Goal: Information Seeking & Learning: Learn about a topic

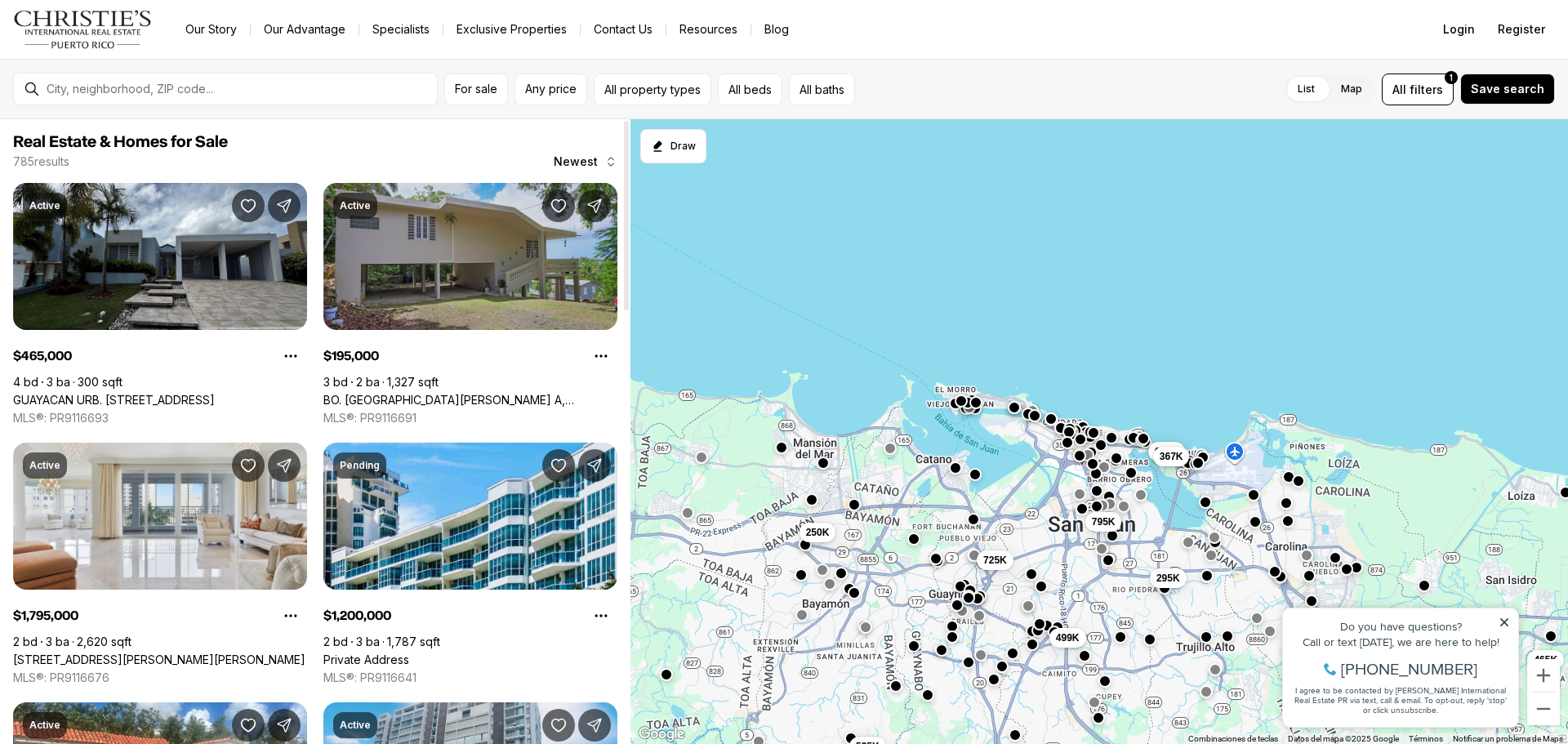
click at [491, 393] on link "BO. SANTA CRUZ LOTE A, CAROLINA PR, 00985" at bounding box center [470, 400] width 294 height 14
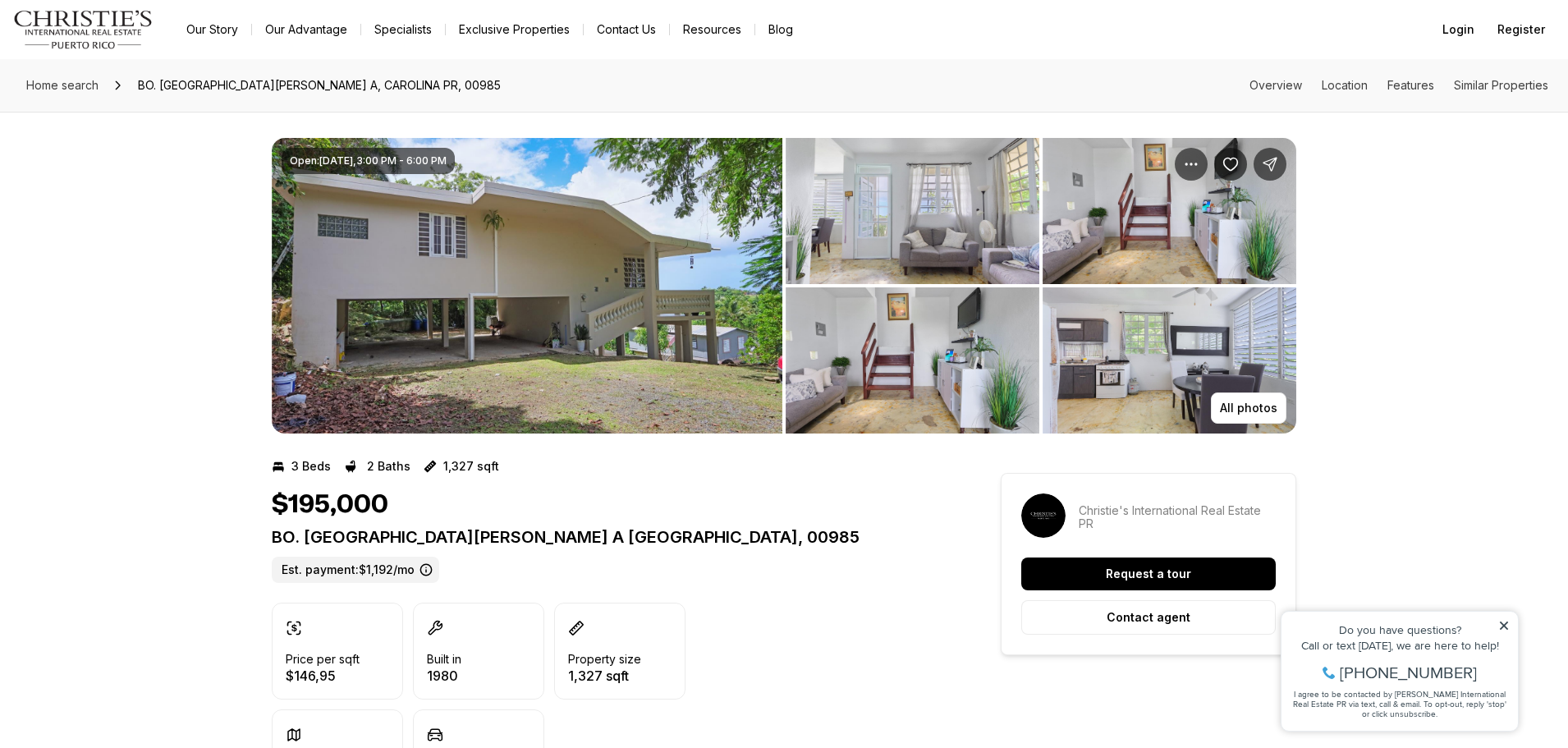
click at [912, 329] on img "View image gallery" at bounding box center [912, 360] width 254 height 146
click at [82, 84] on span "Home search" at bounding box center [62, 85] width 72 height 14
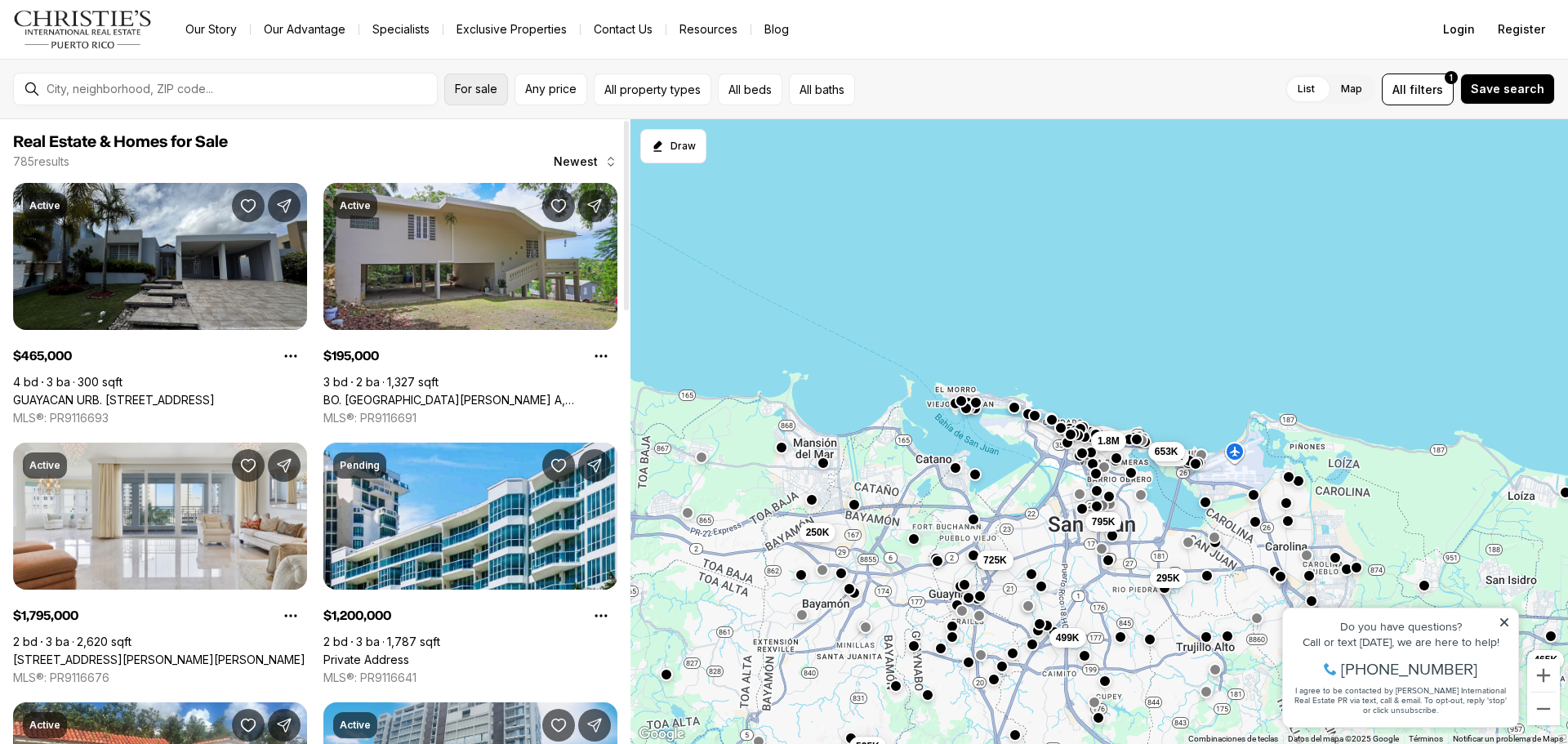
drag, startPoint x: 469, startPoint y: 89, endPoint x: 468, endPoint y: 98, distance: 9.1
click at [469, 89] on span "For sale" at bounding box center [476, 89] width 43 height 13
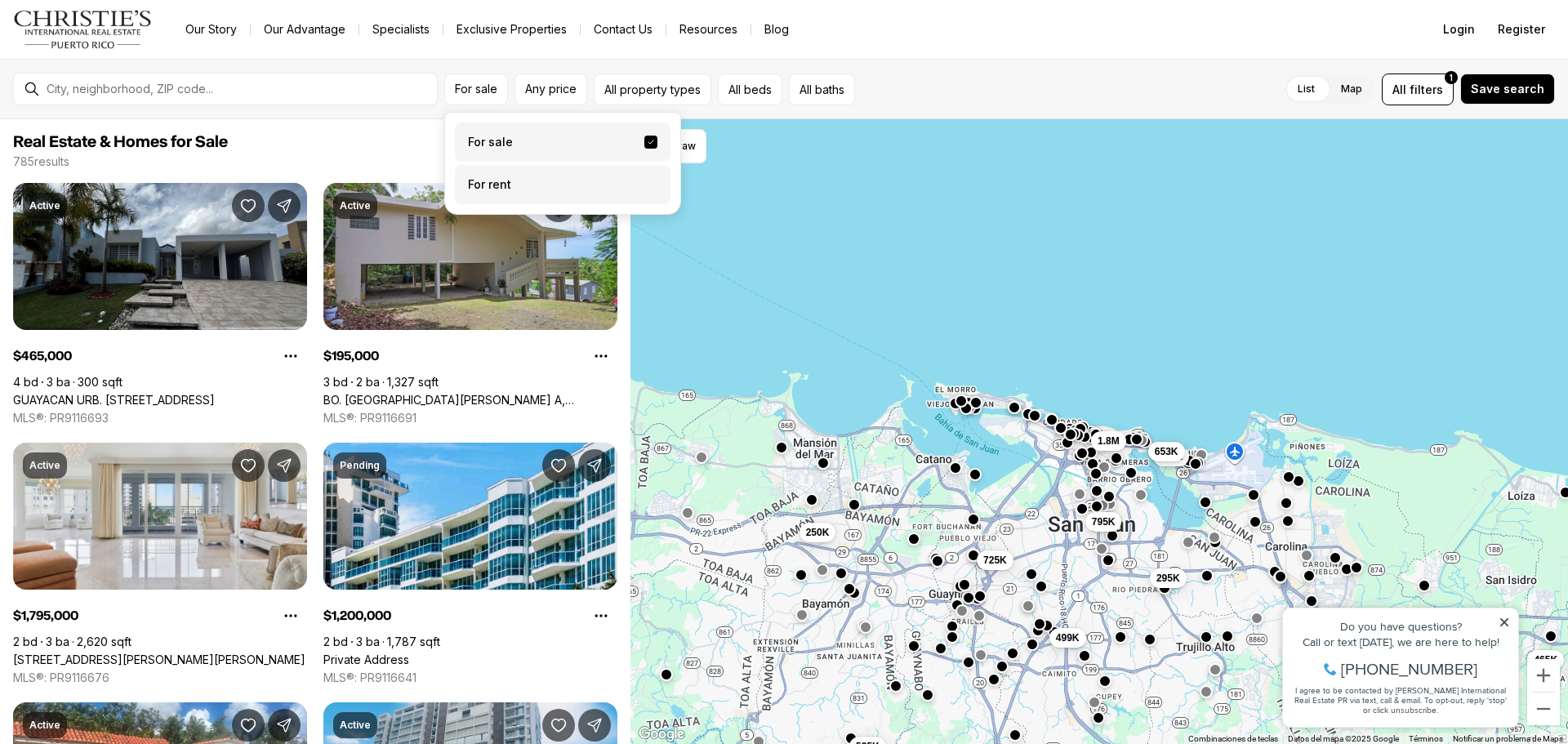
click at [512, 185] on label "For rent" at bounding box center [562, 185] width 215 height 39
click at [644, 178] on button "For rent" at bounding box center [650, 178] width 13 height 0
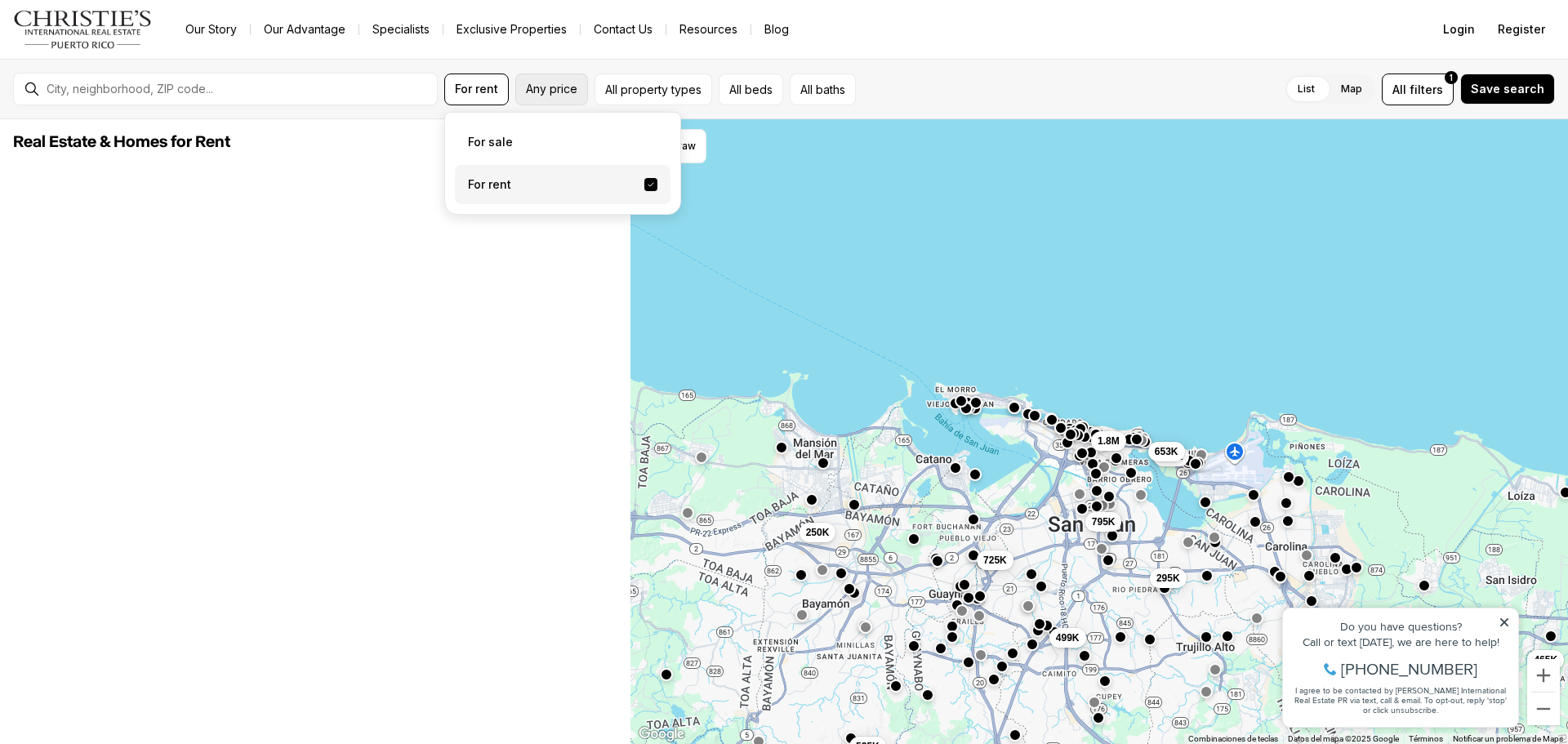
click at [537, 95] on button "Any price" at bounding box center [551, 89] width 72 height 31
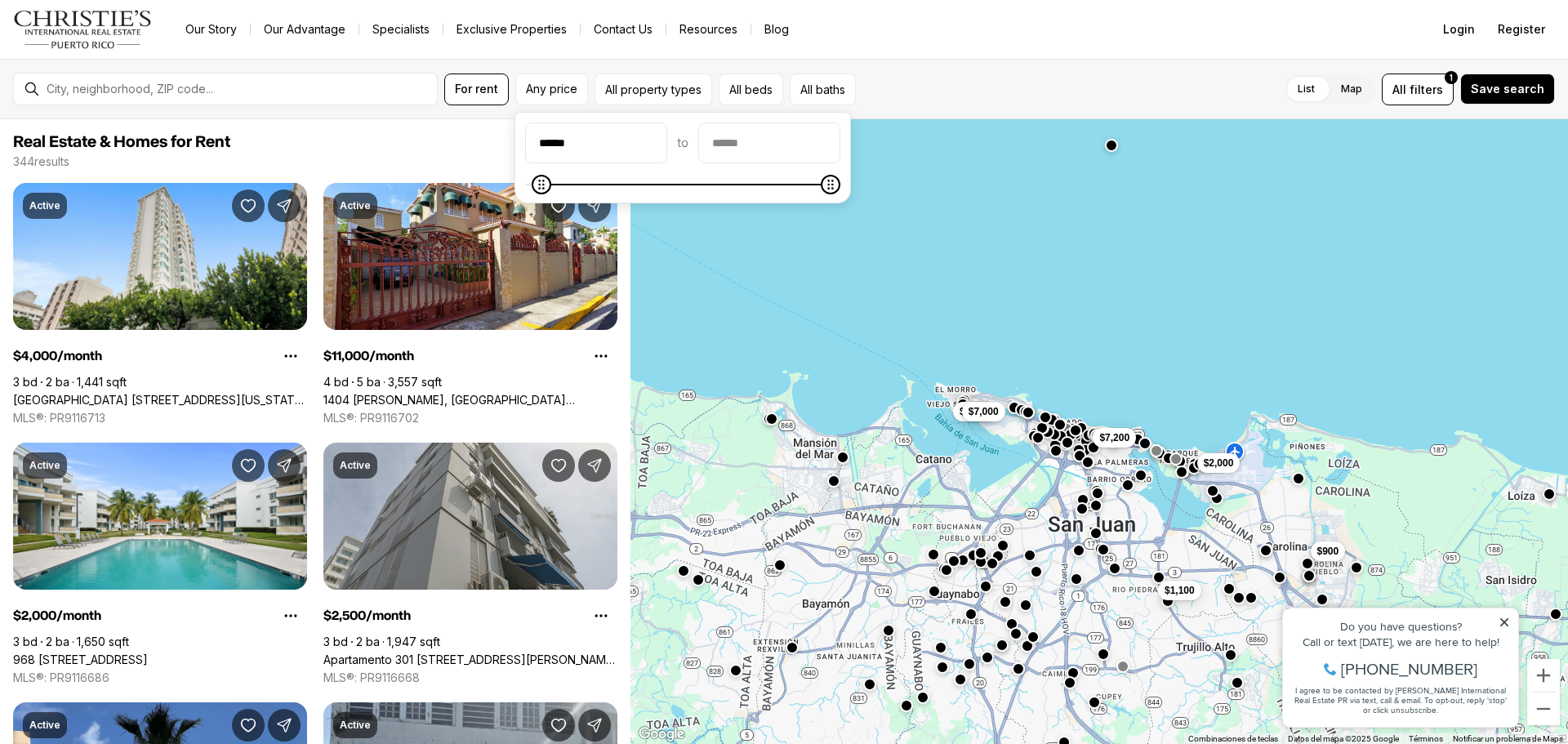
type input "******"
click at [765, 130] on input "priceMax" at bounding box center [769, 143] width 140 height 39
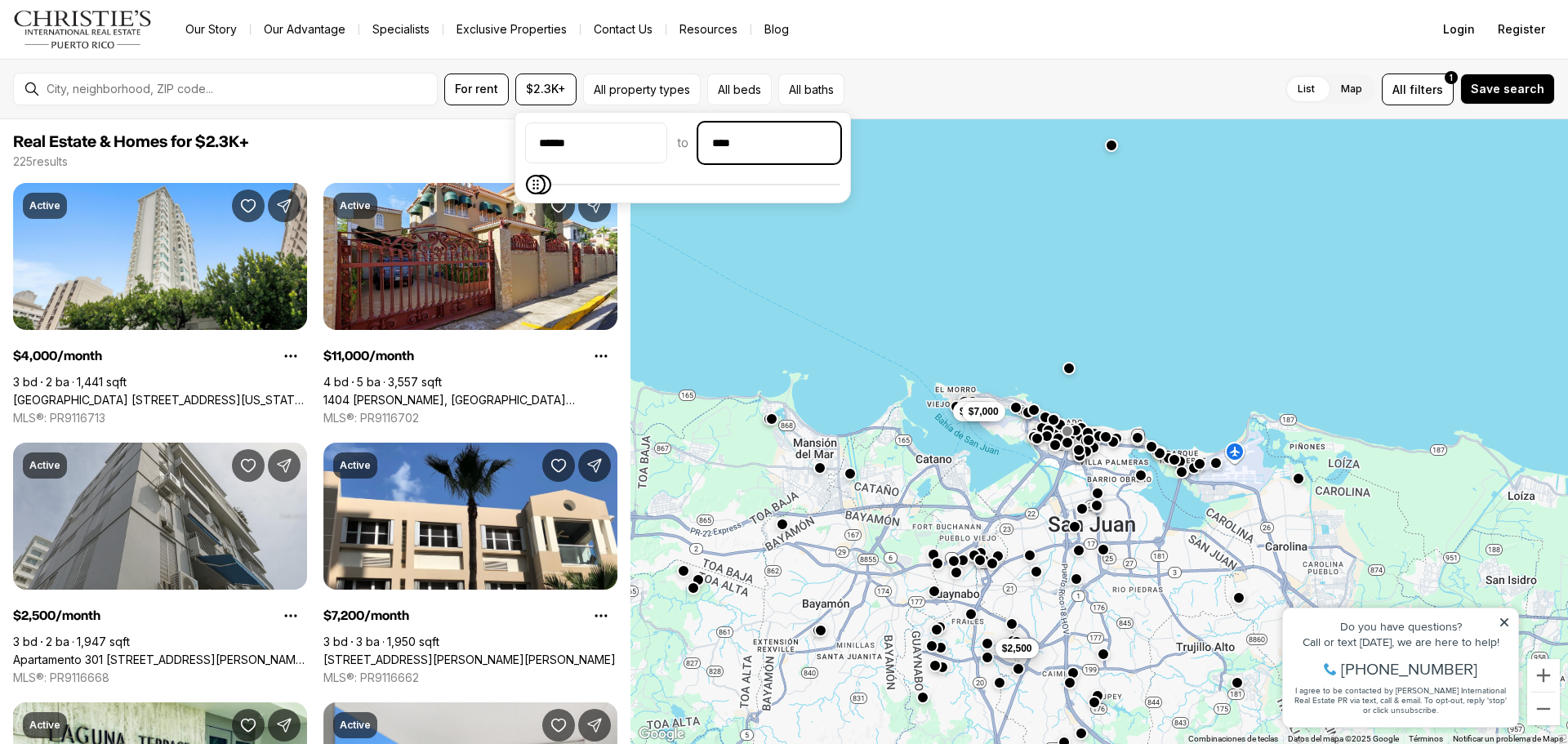
type input "******"
click at [643, 87] on button "All property types" at bounding box center [641, 89] width 117 height 31
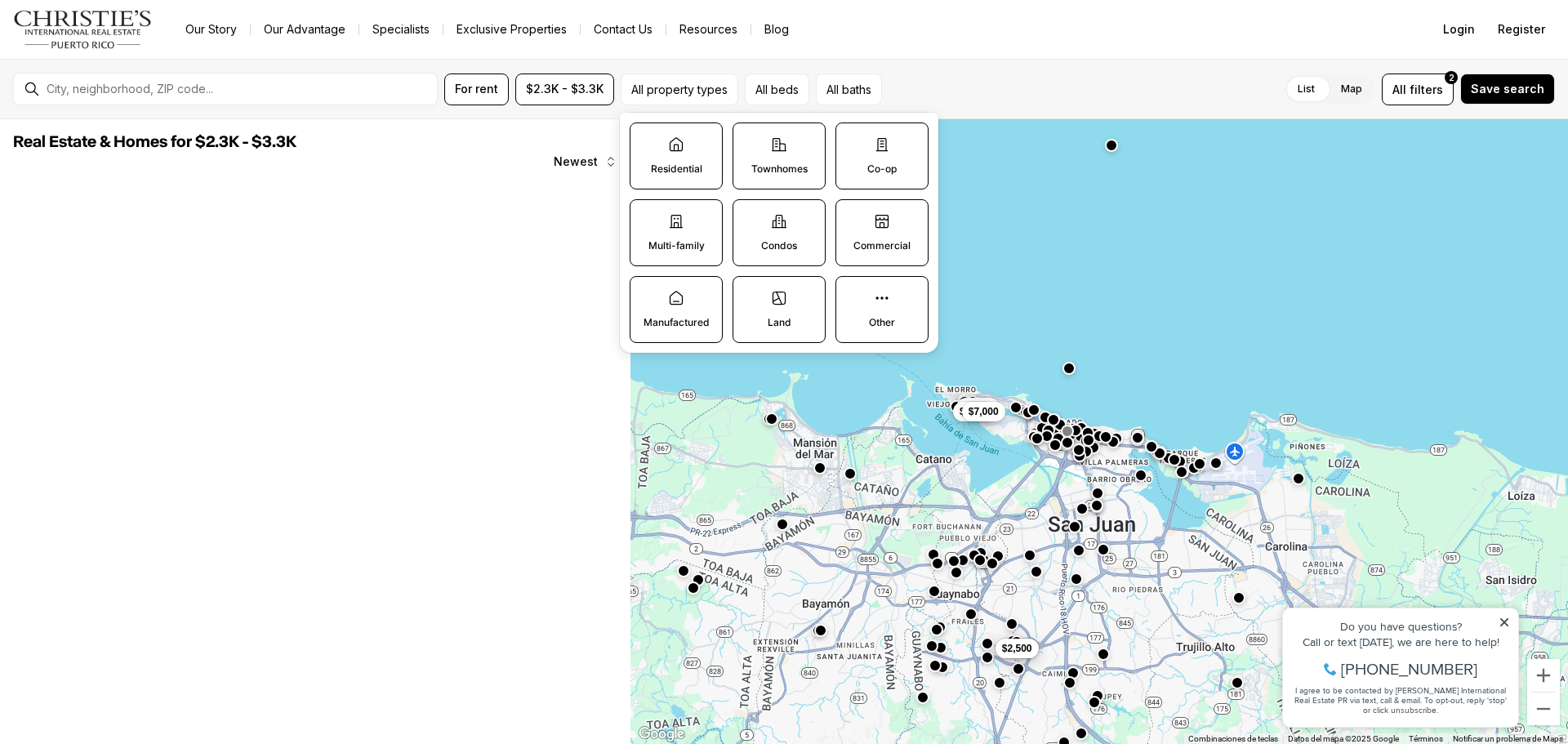
drag, startPoint x: 640, startPoint y: 311, endPoint x: 698, endPoint y: 303, distance: 58.5
click at [640, 310] on label "Manufactured" at bounding box center [676, 309] width 93 height 67
click at [640, 294] on button "Manufactured" at bounding box center [638, 284] width 16 height 16
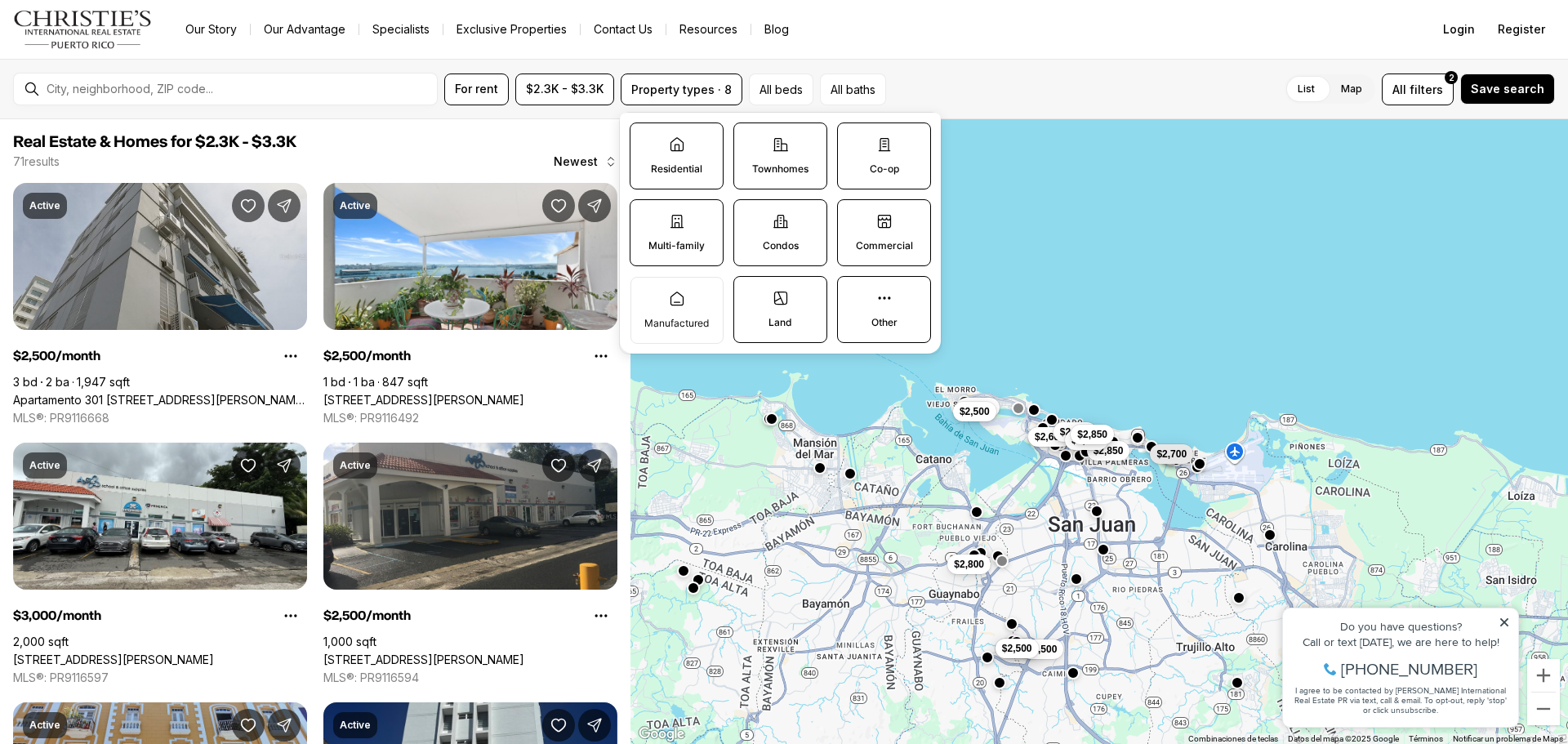
drag, startPoint x: 777, startPoint y: 302, endPoint x: 796, endPoint y: 301, distance: 19.0
click at [778, 301] on icon at bounding box center [780, 298] width 16 height 16
click at [750, 294] on button "Land" at bounding box center [742, 284] width 16 height 16
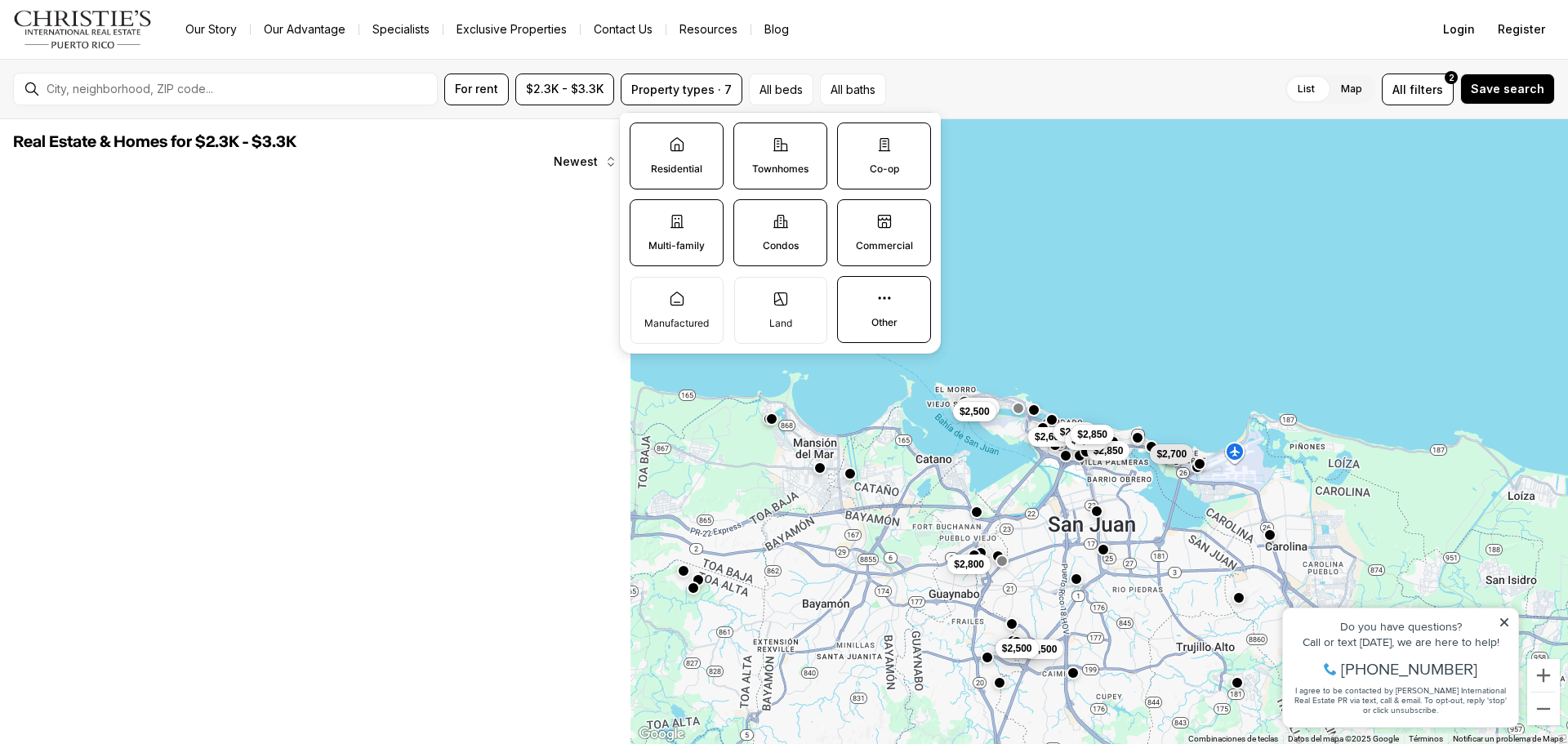
drag, startPoint x: 858, startPoint y: 308, endPoint x: 870, endPoint y: 251, distance: 58.2
click at [861, 306] on label "Other" at bounding box center [884, 309] width 94 height 67
click at [854, 294] on button "Other" at bounding box center [846, 284] width 16 height 16
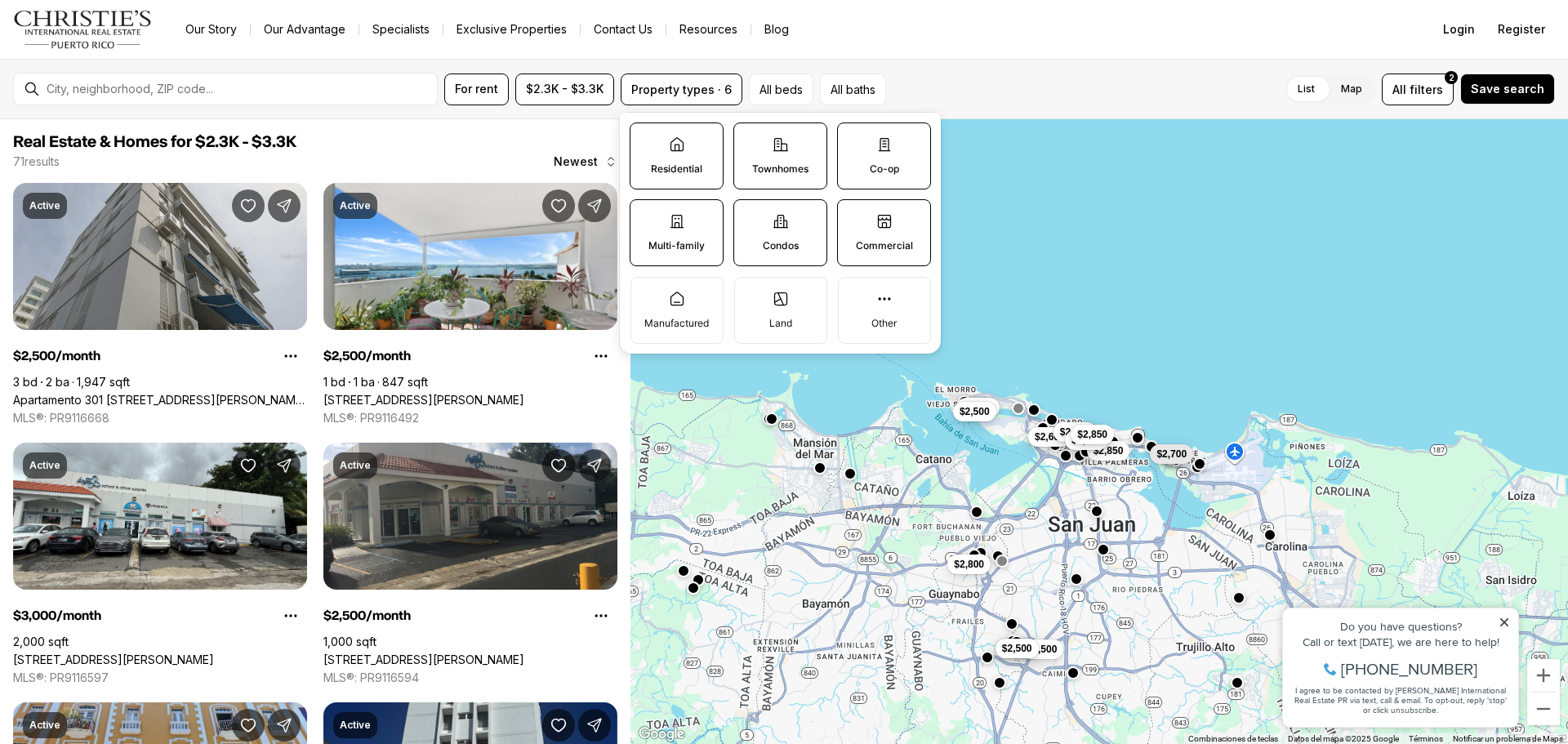
click at [870, 209] on label "Commercial" at bounding box center [884, 232] width 94 height 67
click at [854, 209] on button "Commercial" at bounding box center [846, 208] width 16 height 16
click at [781, 239] on p "Condos" at bounding box center [780, 245] width 36 height 13
click at [750, 216] on button "Condos" at bounding box center [742, 208] width 16 height 16
drag, startPoint x: 667, startPoint y: 253, endPoint x: 674, endPoint y: 268, distance: 16.6
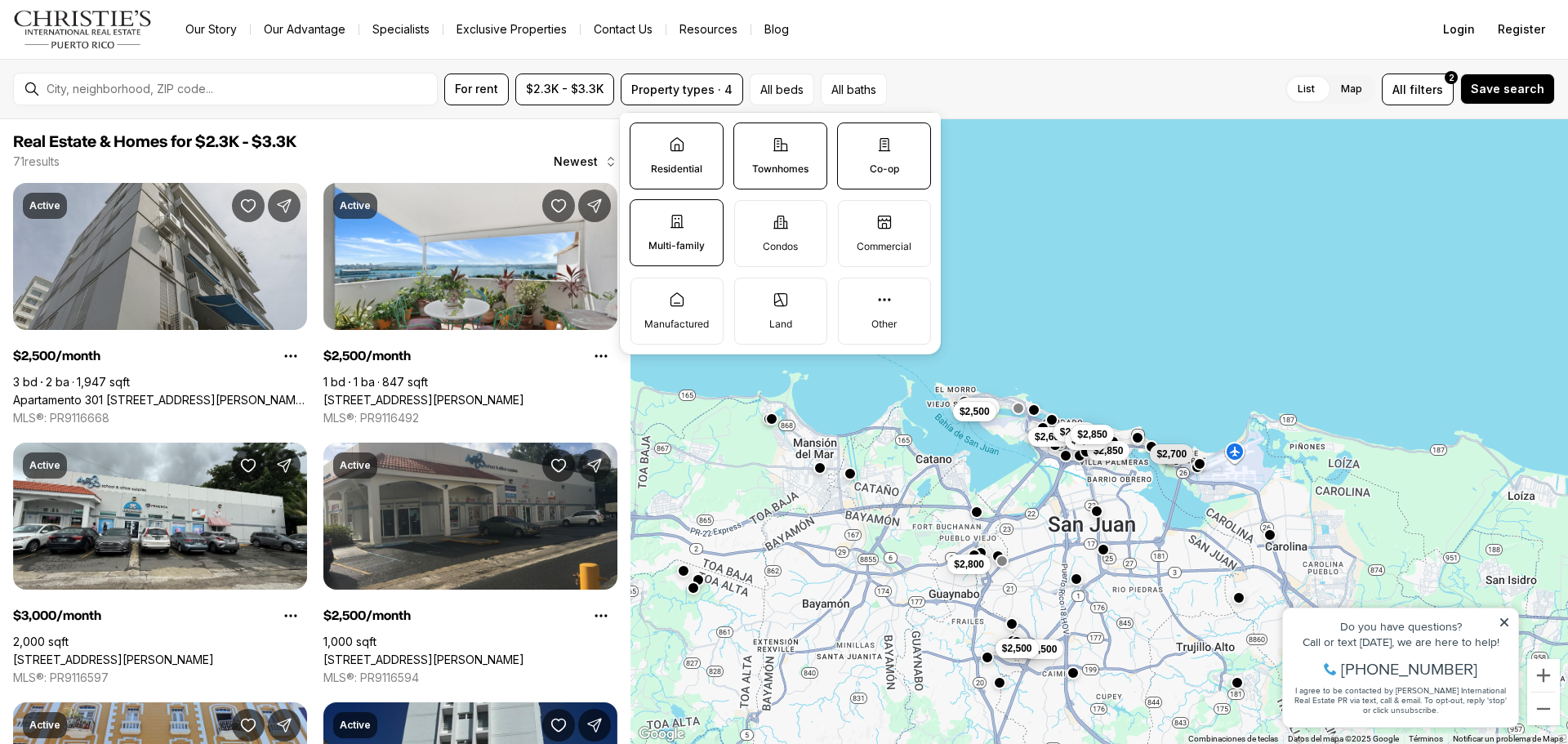
click at [668, 252] on label "Multi-family" at bounding box center [676, 232] width 94 height 67
click at [647, 216] on button "Multi-family" at bounding box center [638, 208] width 16 height 16
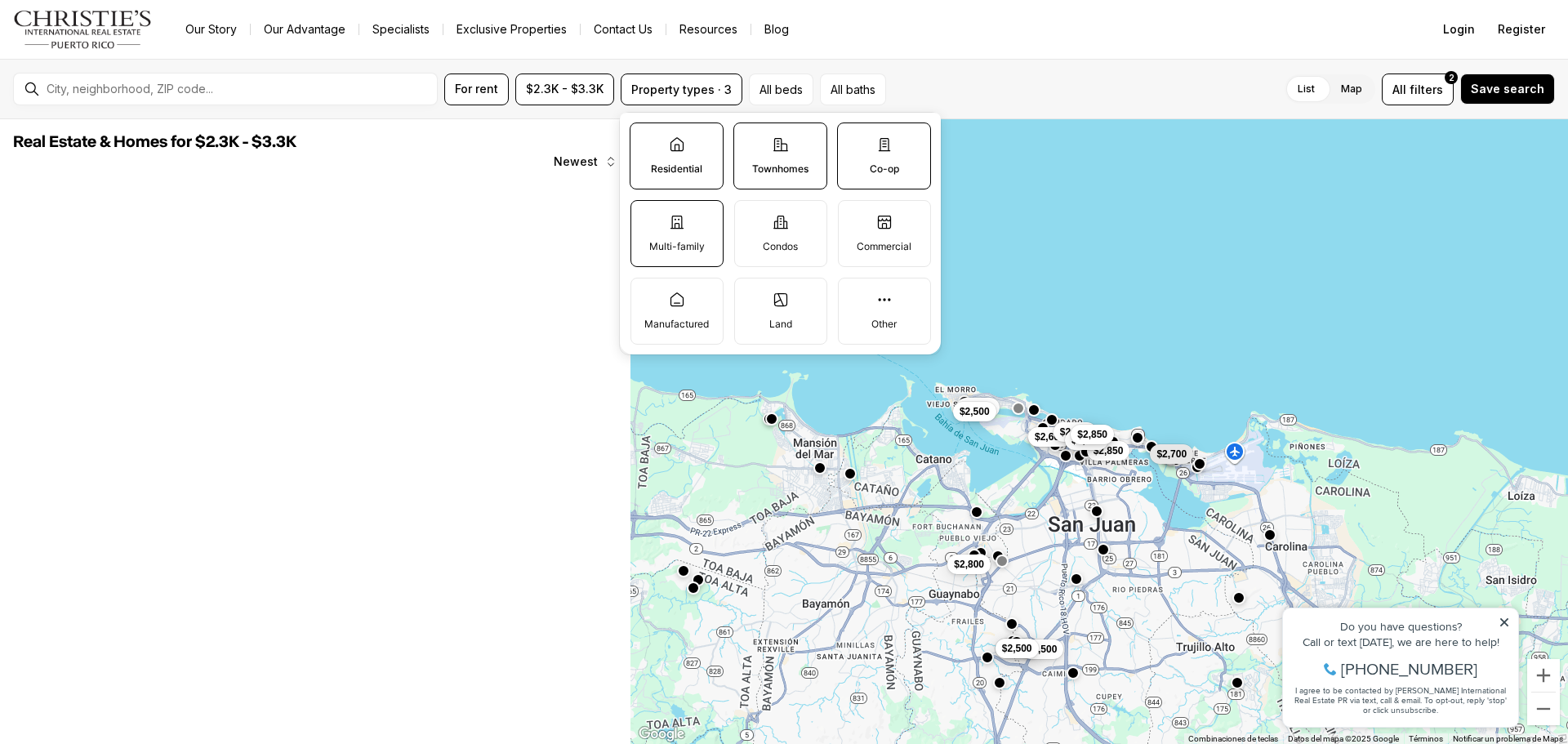
click at [684, 229] on icon at bounding box center [676, 221] width 16 height 16
click at [647, 217] on button "Multi-family" at bounding box center [639, 209] width 16 height 16
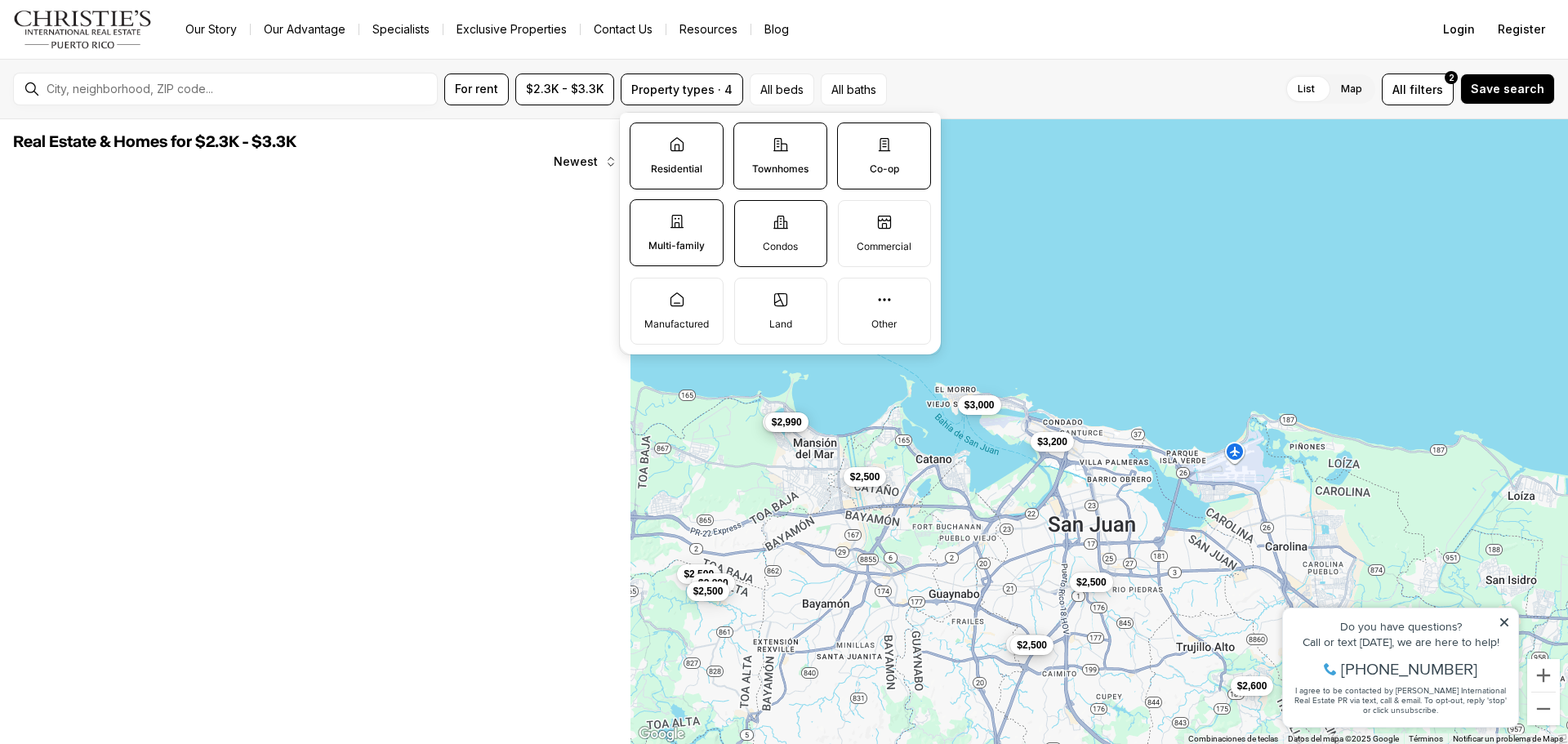
click at [787, 222] on icon at bounding box center [780, 221] width 16 height 16
click at [751, 217] on button "Condos" at bounding box center [743, 209] width 16 height 16
click at [1081, 100] on div "List Map List Map All filters 2 Save search" at bounding box center [1223, 89] width 663 height 31
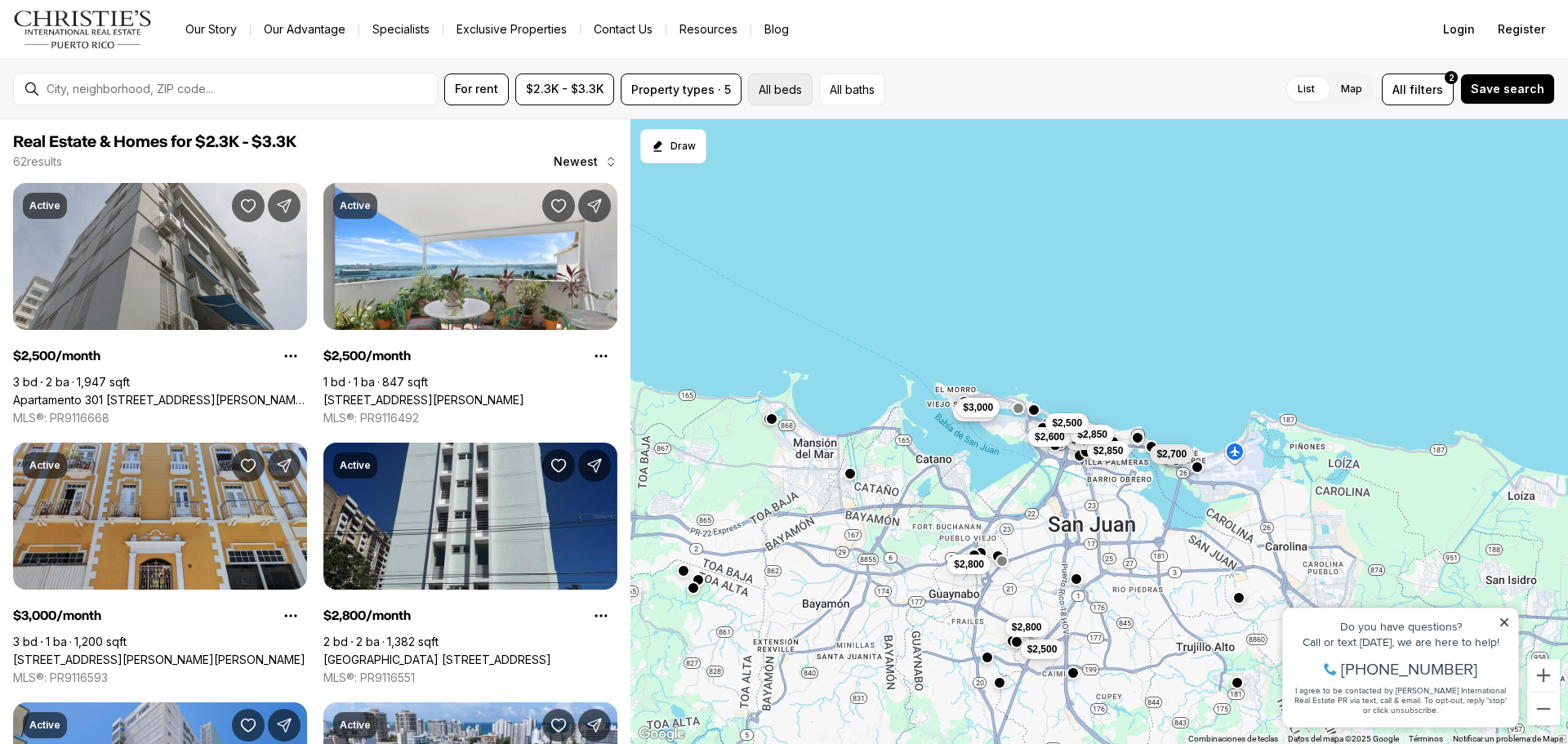
click at [759, 90] on button "All beds" at bounding box center [780, 89] width 65 height 31
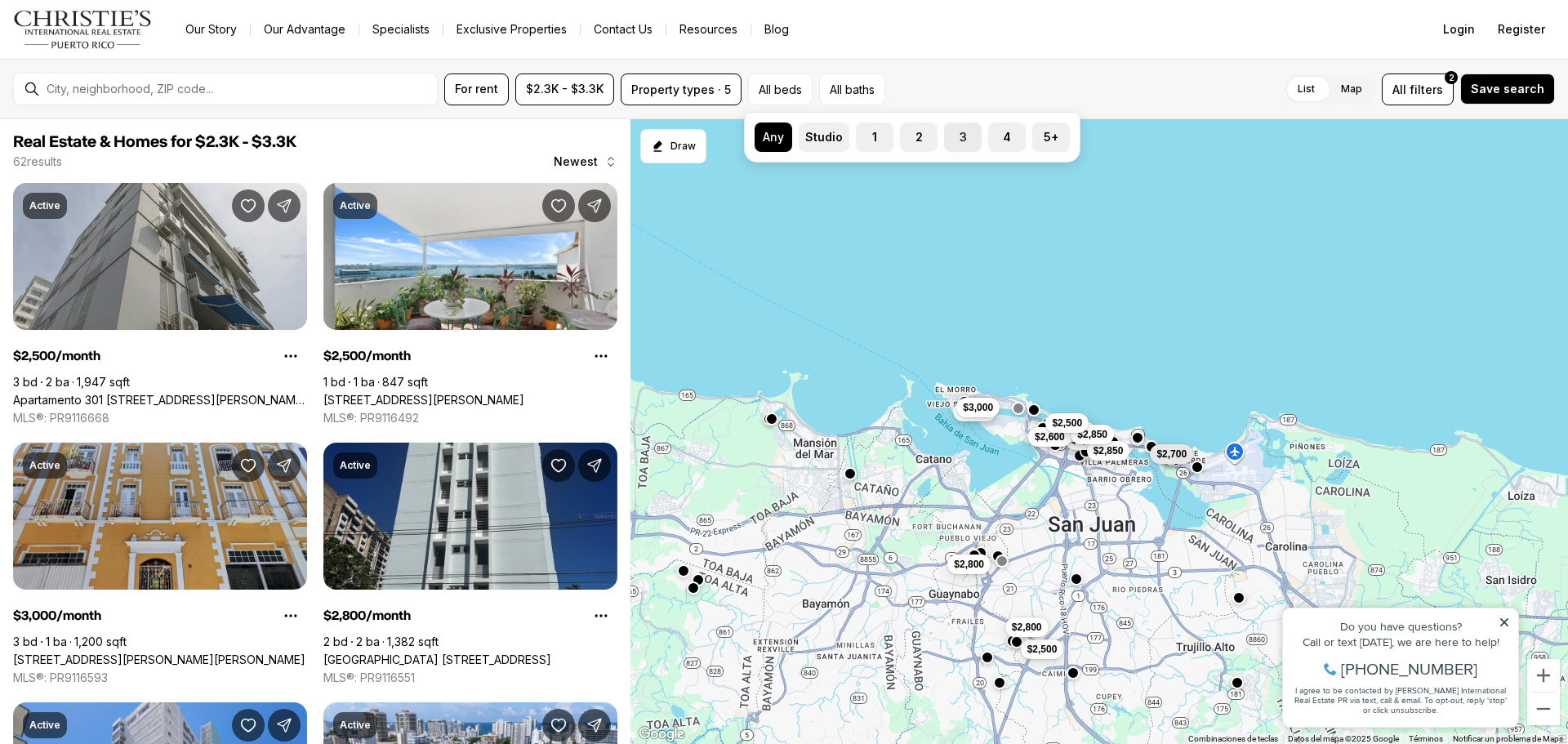
click at [968, 136] on label "3" at bounding box center [962, 137] width 37 height 30
click at [961, 136] on button "3" at bounding box center [951, 130] width 16 height 16
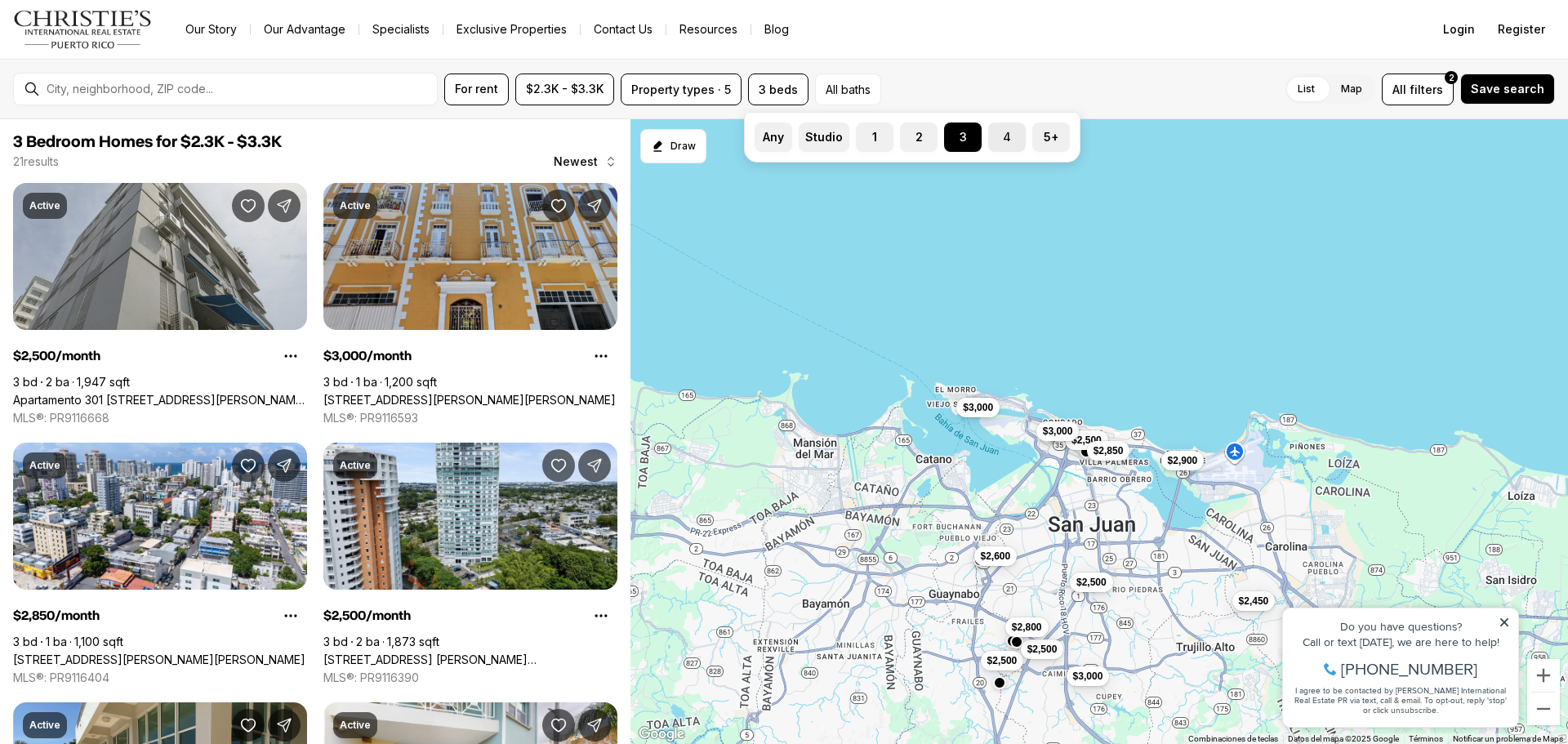
click at [1004, 135] on label "4" at bounding box center [1006, 137] width 37 height 30
click at [1004, 135] on button "4" at bounding box center [995, 130] width 16 height 16
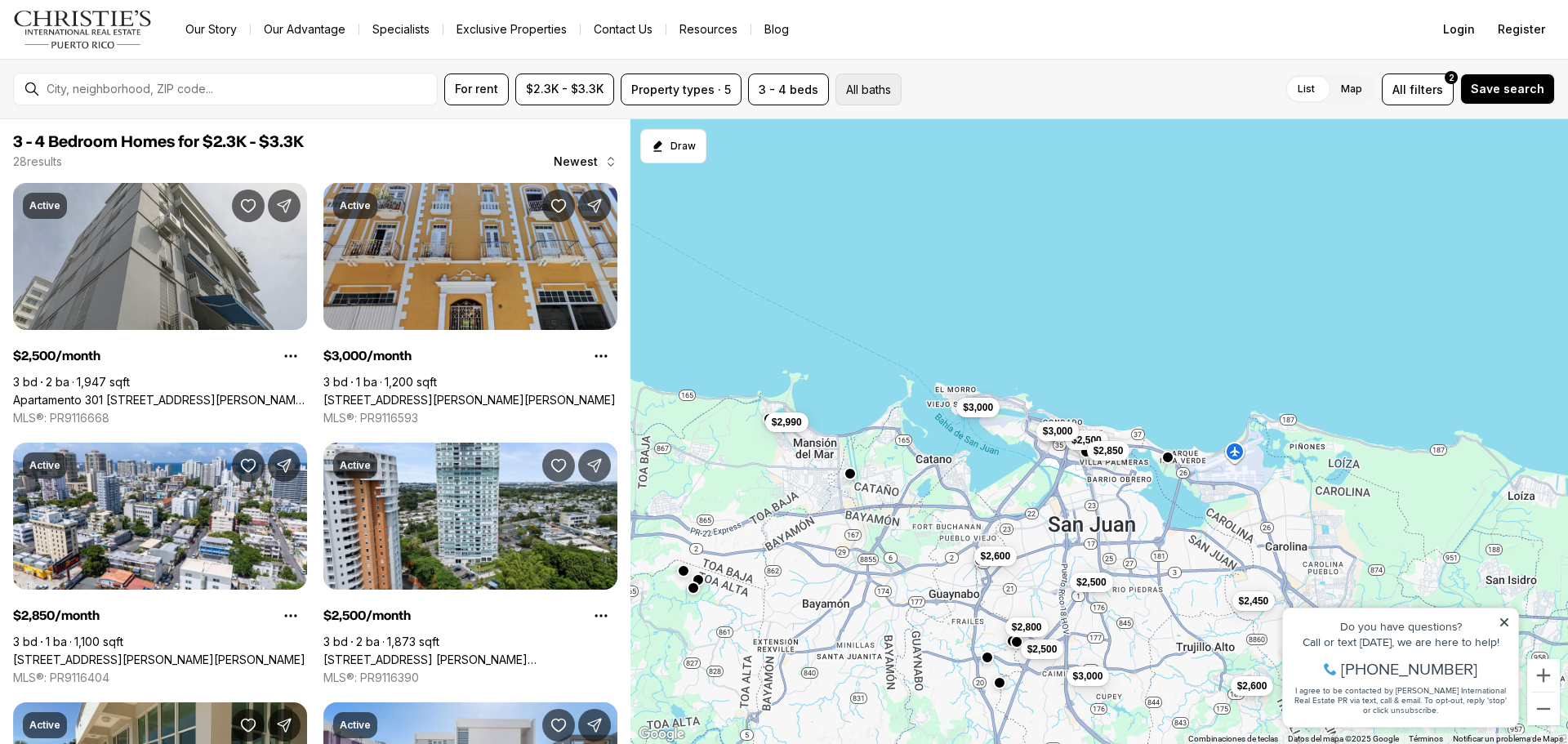
click at [852, 80] on button "All baths" at bounding box center [869, 89] width 66 height 31
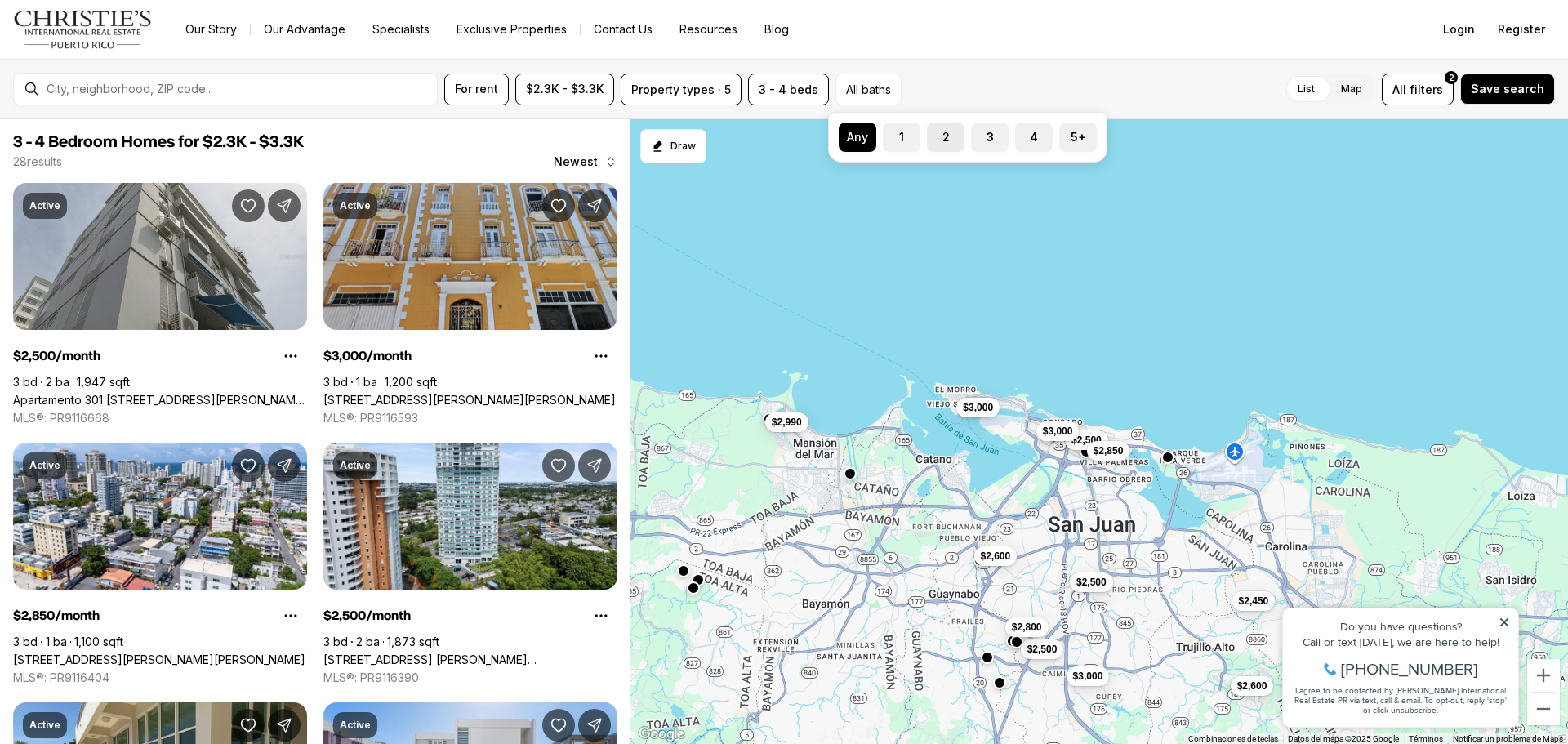
click at [949, 139] on label "2" at bounding box center [945, 137] width 37 height 30
click at [944, 139] on button "2" at bounding box center [934, 130] width 16 height 16
click at [981, 138] on button "3" at bounding box center [978, 130] width 16 height 16
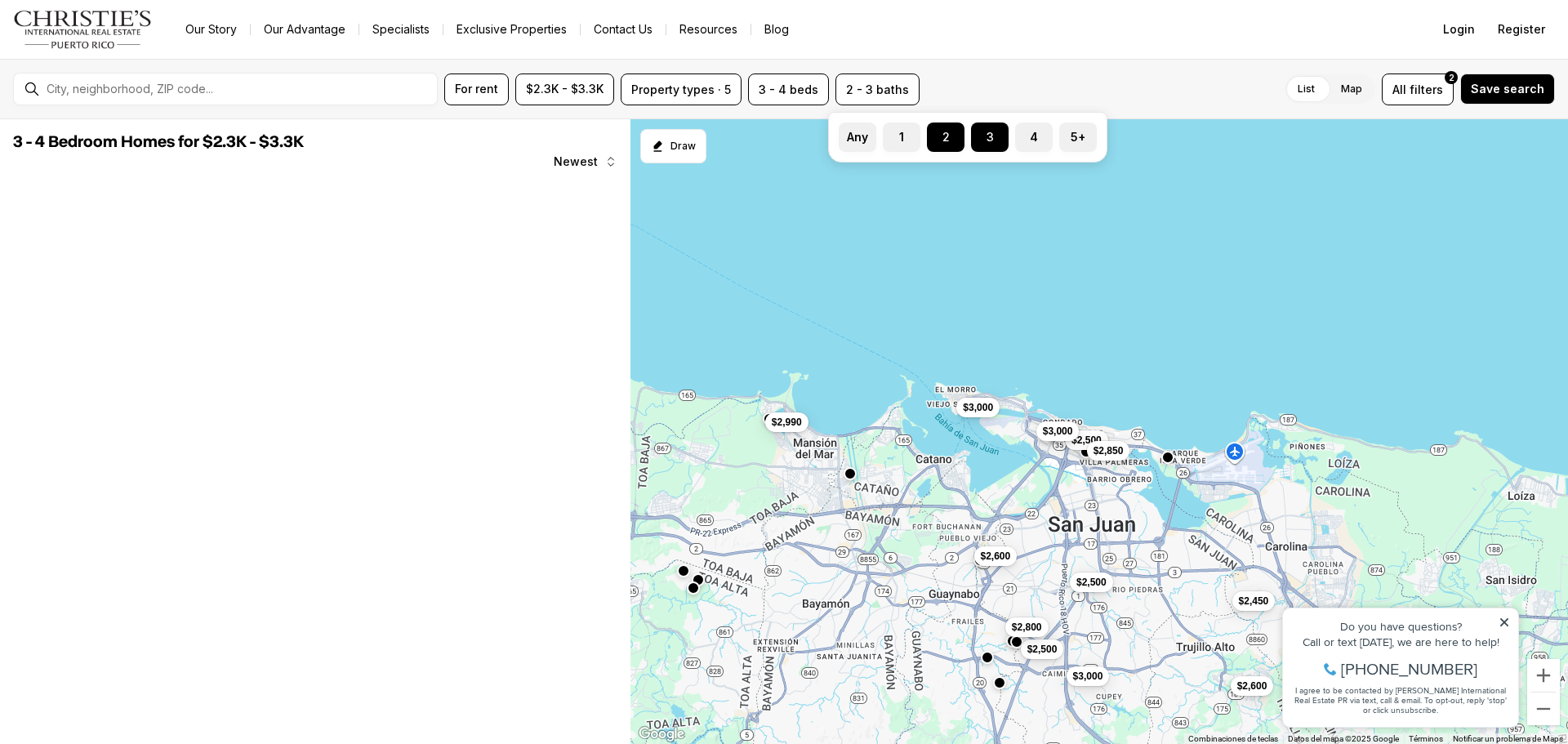
click at [975, 76] on div "List Map List Map All filters 2 Save search" at bounding box center [1240, 89] width 629 height 31
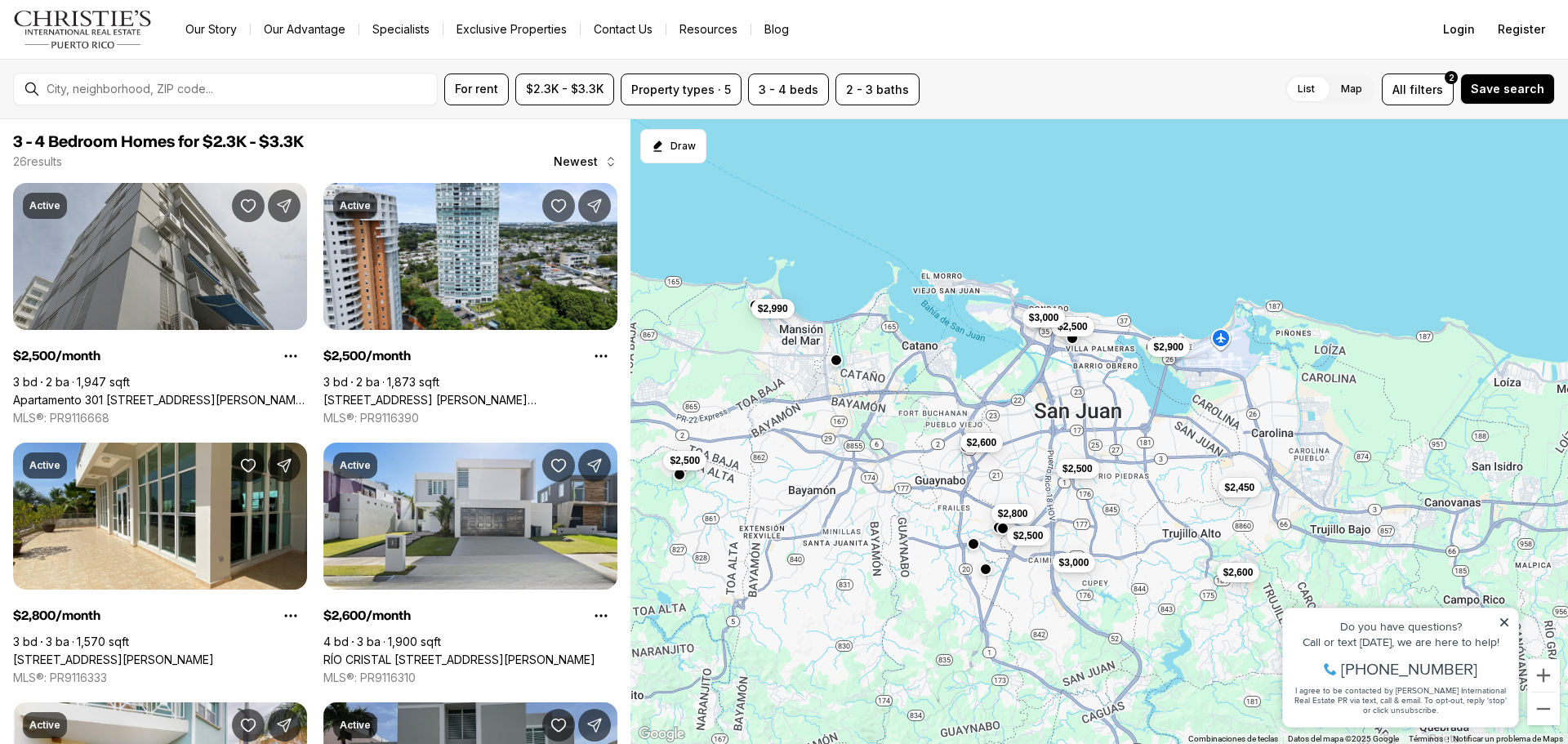
drag, startPoint x: 900, startPoint y: 477, endPoint x: 885, endPoint y: 352, distance: 125.9
click at [887, 352] on div "$2,500 $2,500 $2,500 $2,800 $2,450 $3,000 $2,600 $3,000 $2,900 $2,600 $2,990 $2…" at bounding box center [1099, 432] width 938 height 626
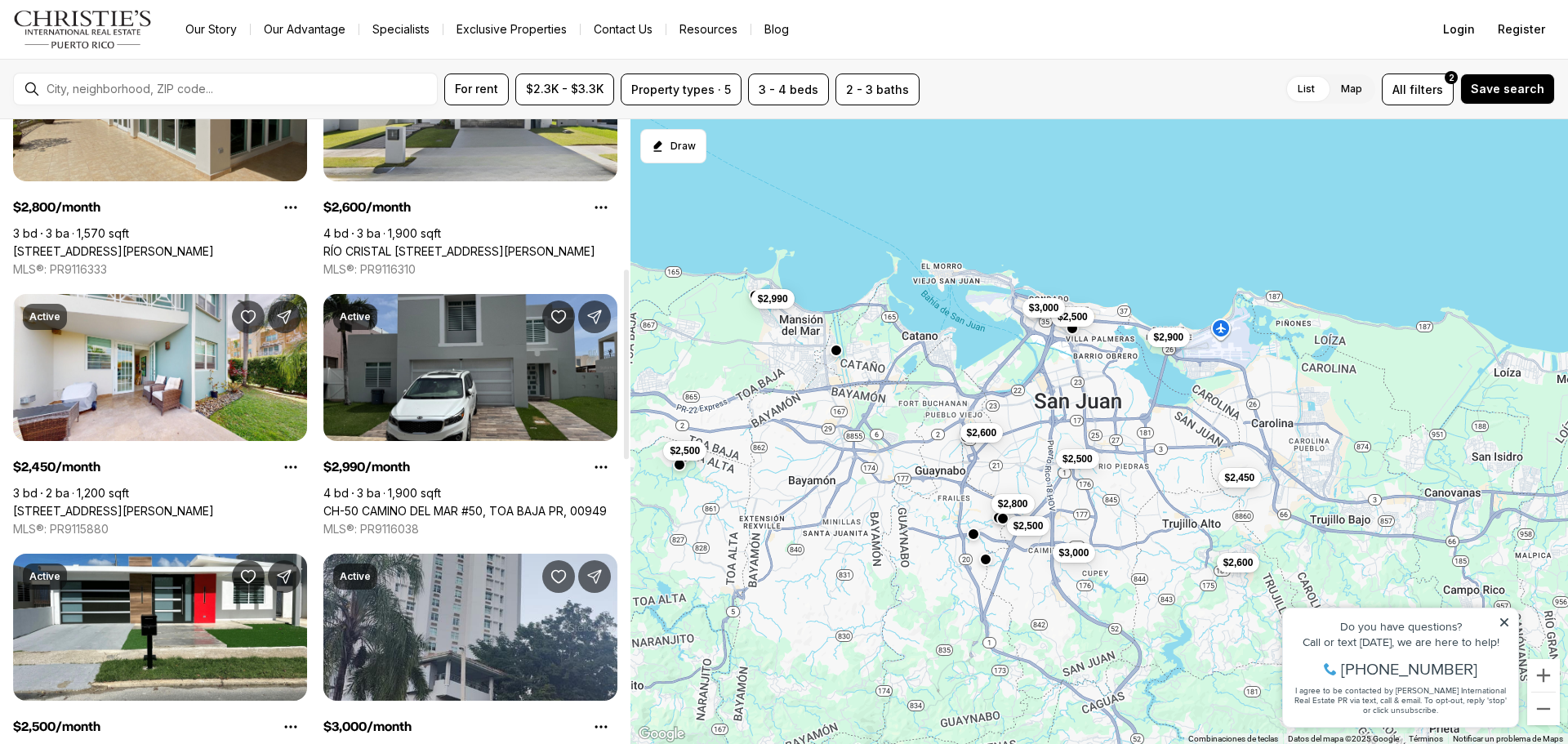
scroll to position [490, 0]
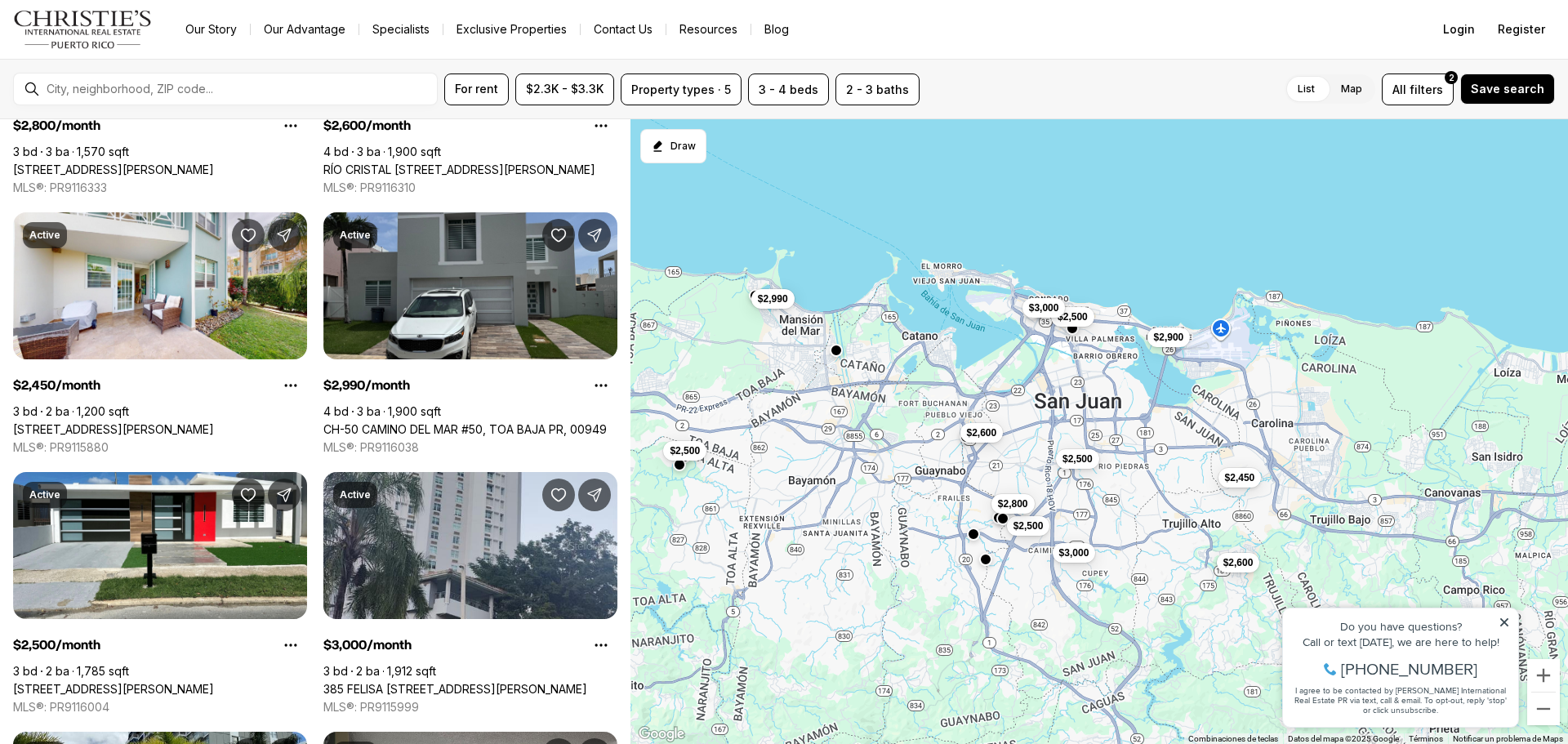
click at [1505, 619] on icon at bounding box center [1503, 622] width 11 height 11
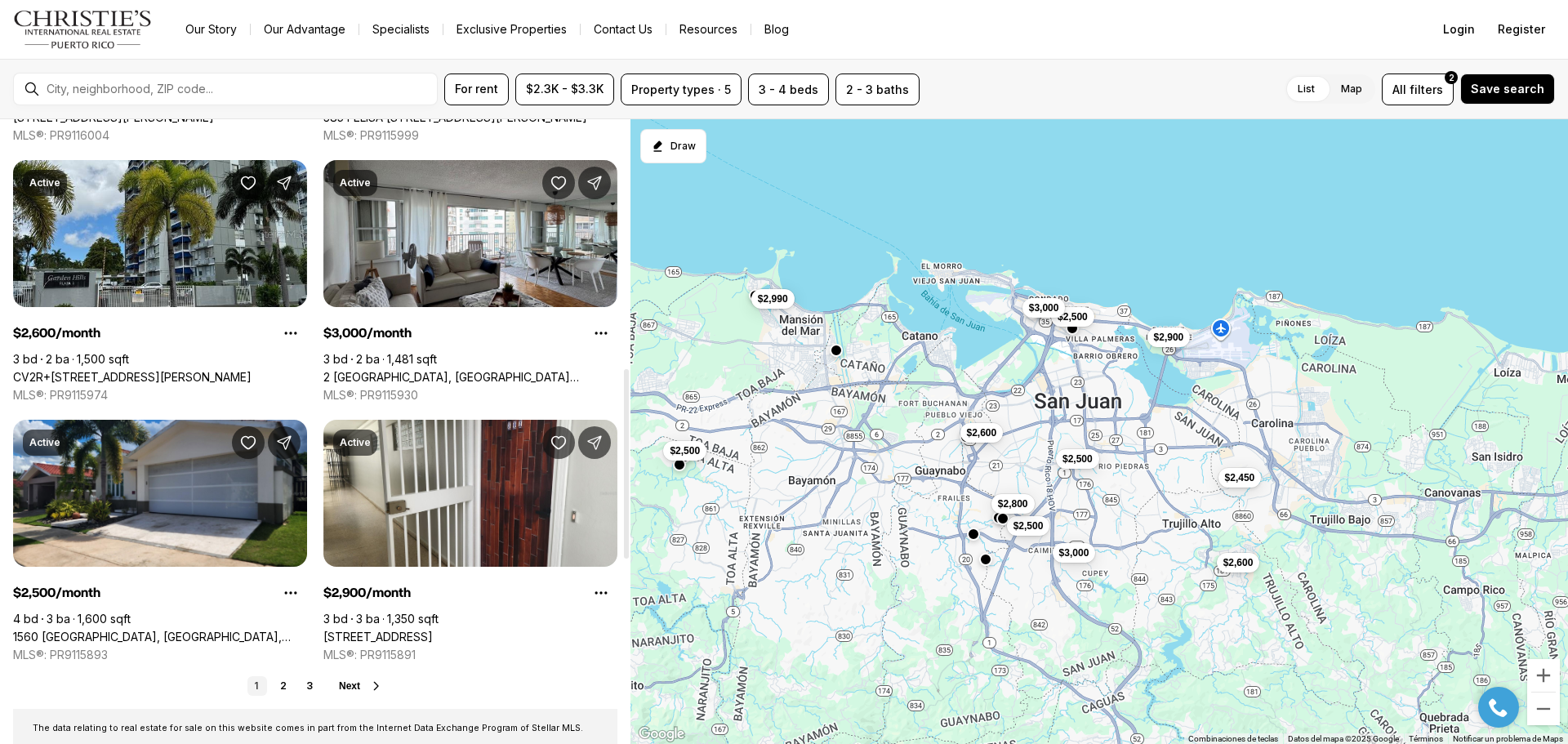
scroll to position [1421, 0]
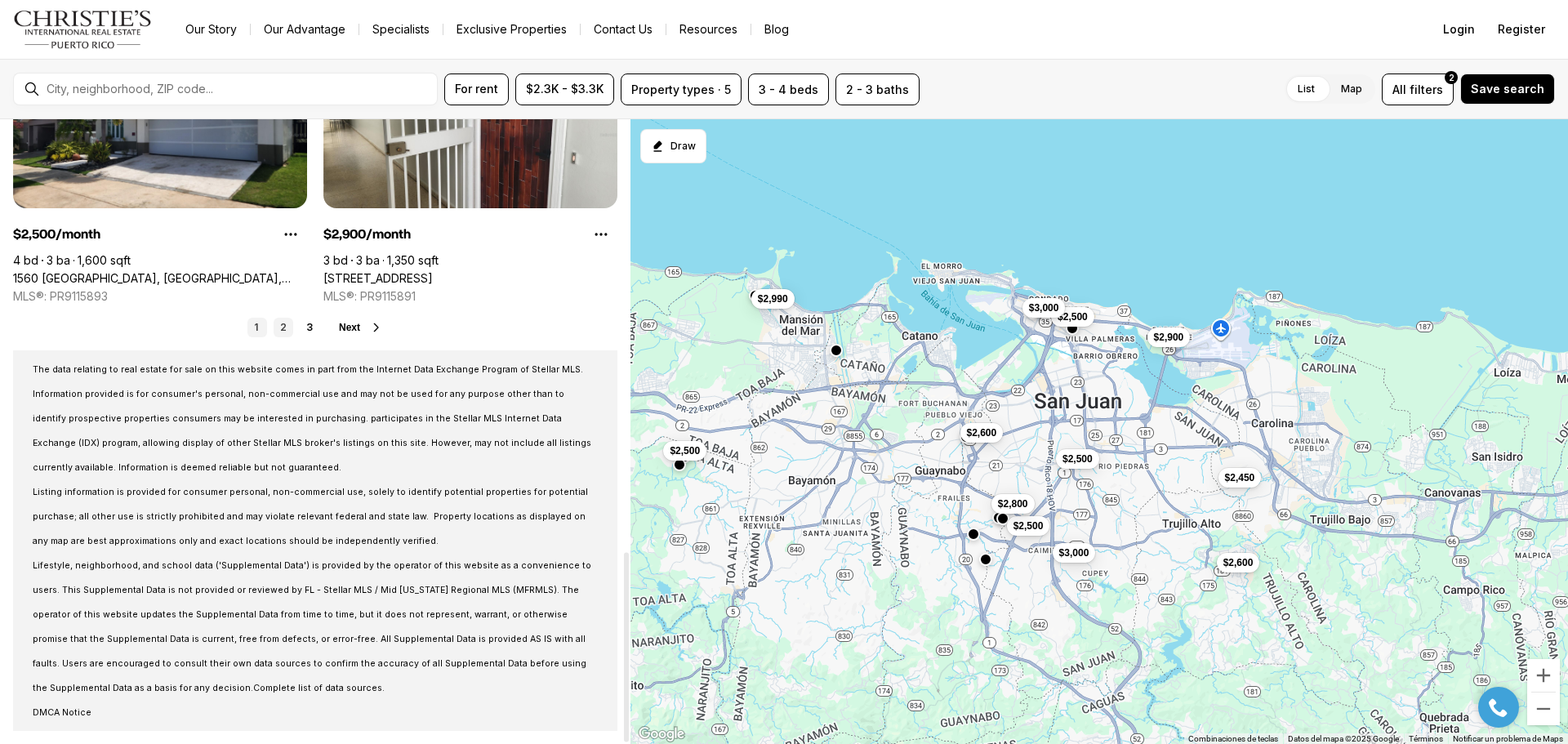
click at [282, 328] on link "2" at bounding box center [283, 327] width 20 height 20
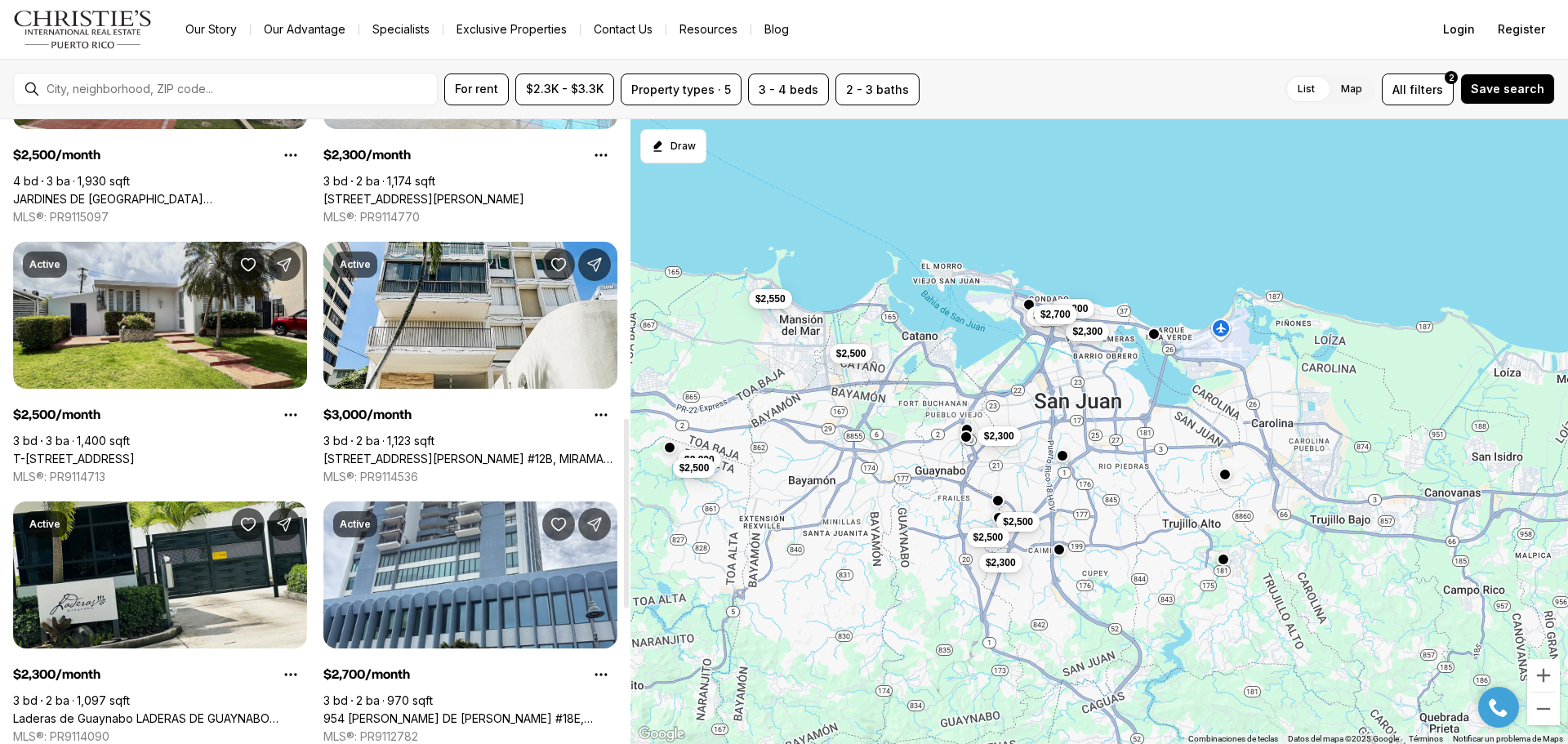
scroll to position [1226, 0]
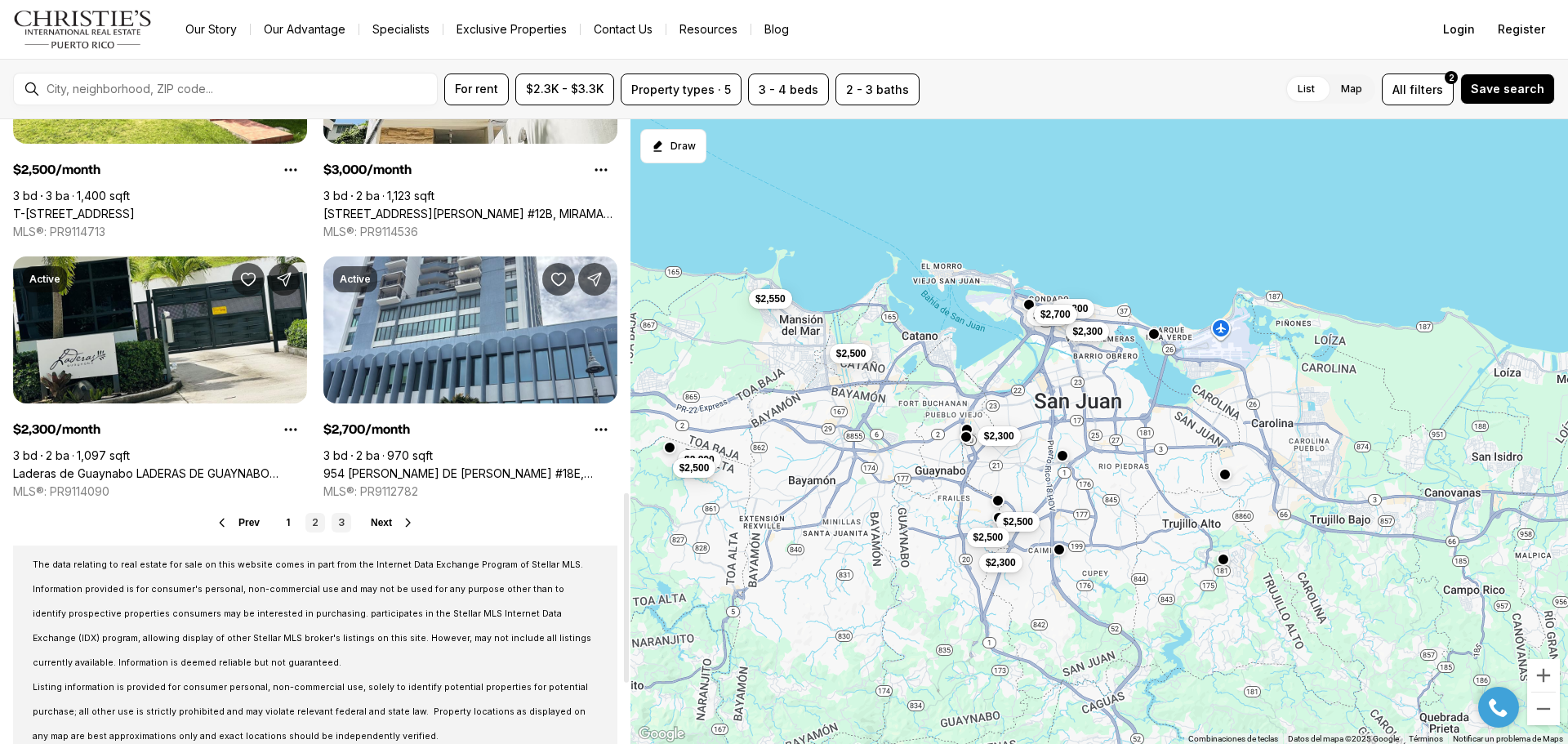
click at [343, 523] on link "3" at bounding box center [341, 523] width 20 height 20
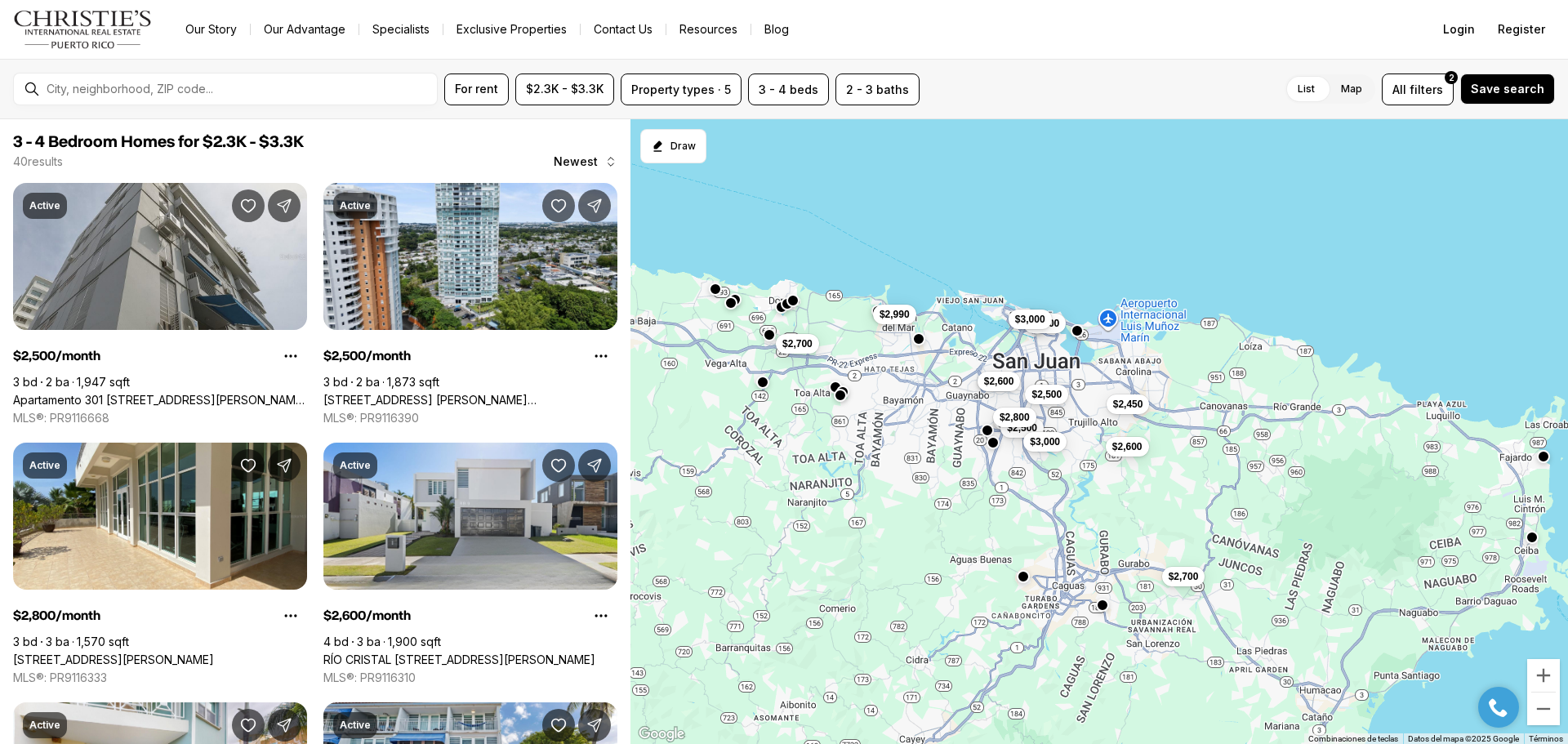
drag, startPoint x: 923, startPoint y: 575, endPoint x: 925, endPoint y: 465, distance: 110.0
click at [925, 465] on div "$2,500 $2,500 $2,500 $2,800 $2,450 $3,000 $2,600 $3,000 $2,600 $2,990 $2,700 $2…" at bounding box center [1099, 432] width 938 height 626
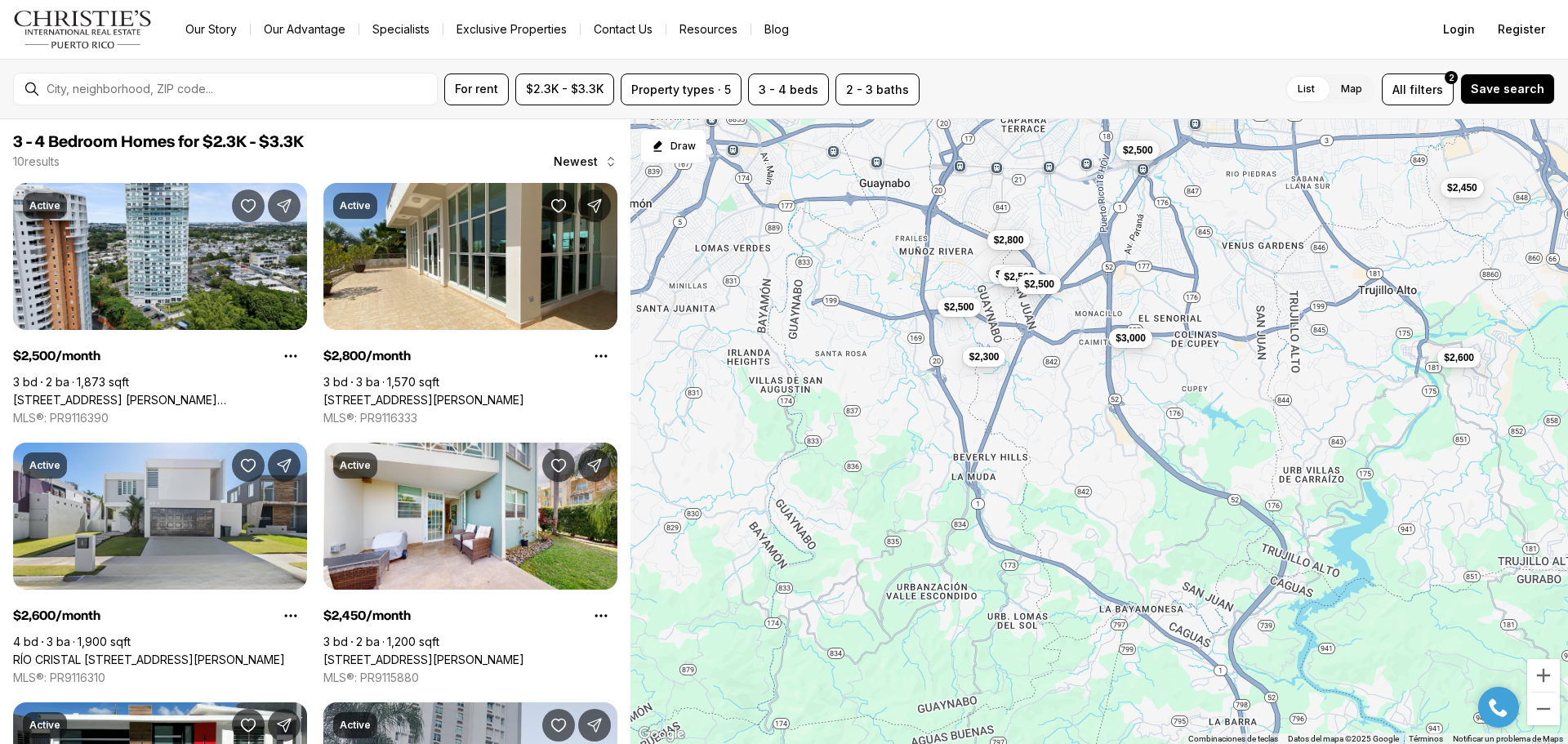
drag, startPoint x: 1074, startPoint y: 462, endPoint x: 1041, endPoint y: 446, distance: 36.7
click at [1041, 447] on div "$2,500 $2,900 $2,500 $2,500 $2,500 $2,800 $2,450 $3,000 $2,300 $2,600" at bounding box center [1099, 432] width 938 height 626
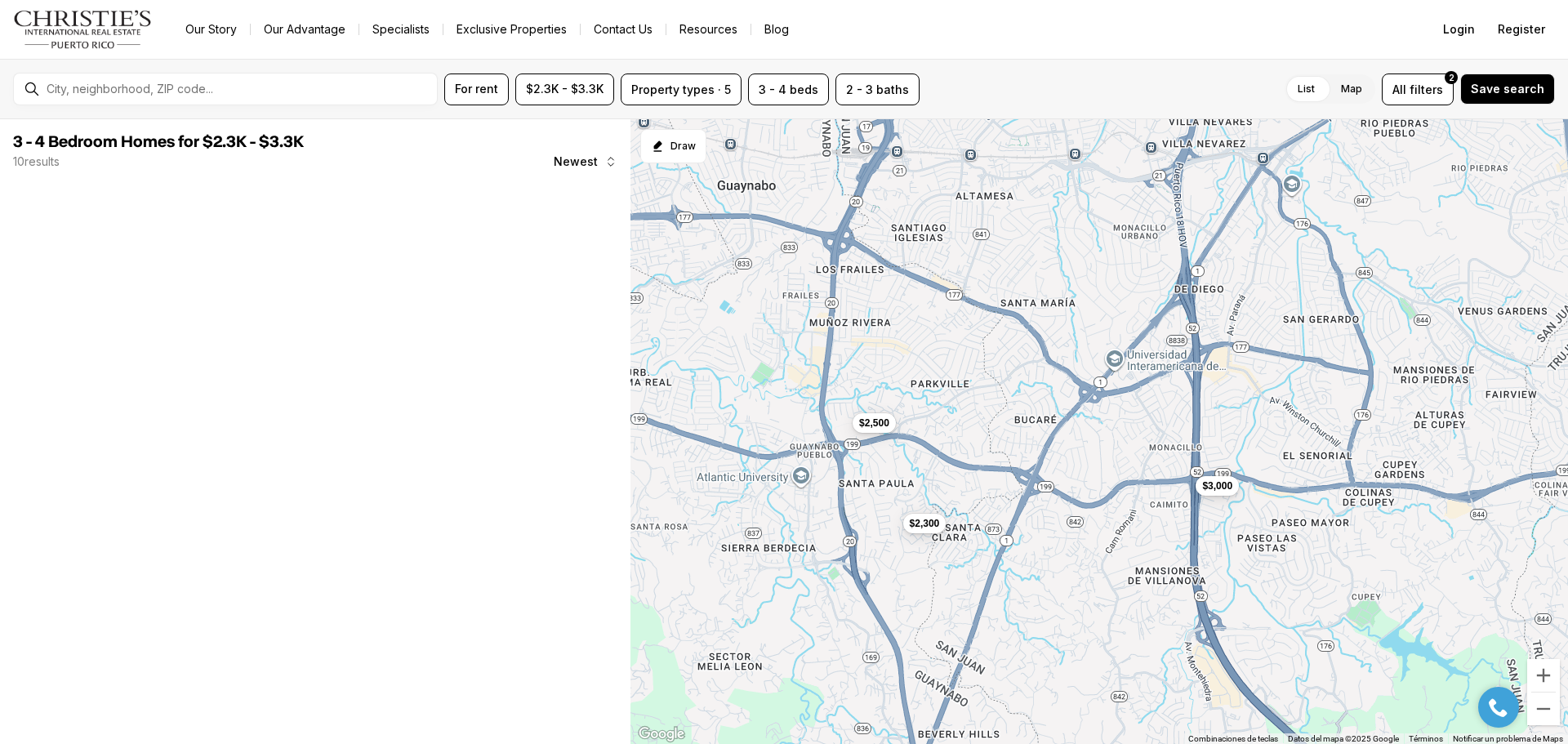
drag, startPoint x: 1016, startPoint y: 315, endPoint x: 1018, endPoint y: 559, distance: 244.0
click at [1018, 559] on div "$2,500 $3,000 $2,300" at bounding box center [1099, 432] width 938 height 626
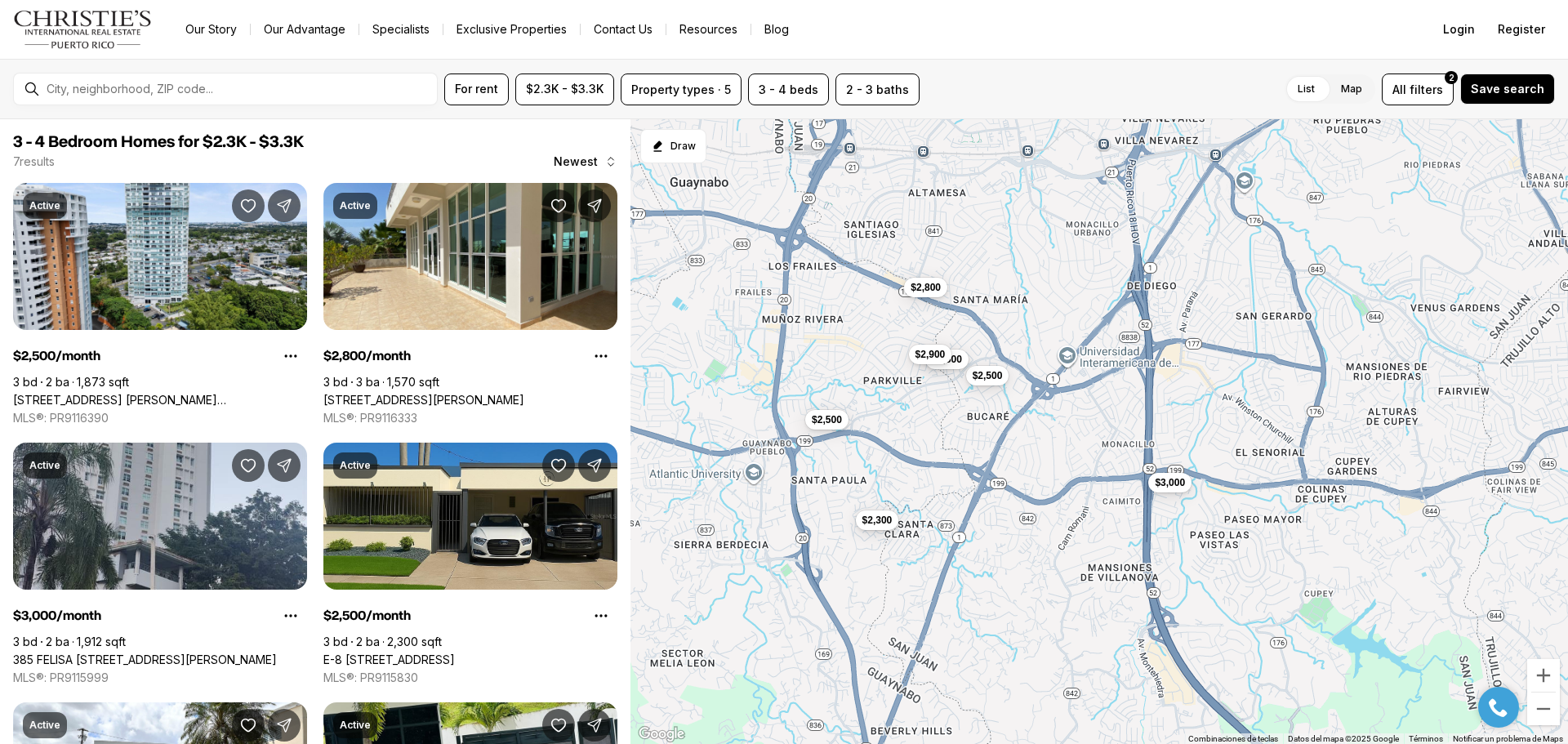
drag, startPoint x: 1018, startPoint y: 554, endPoint x: 967, endPoint y: 551, distance: 51.1
click at [967, 551] on div "$2,500 $3,000 $2,300 $2,500 $2,800 $2,500 $2,900" at bounding box center [1099, 432] width 938 height 626
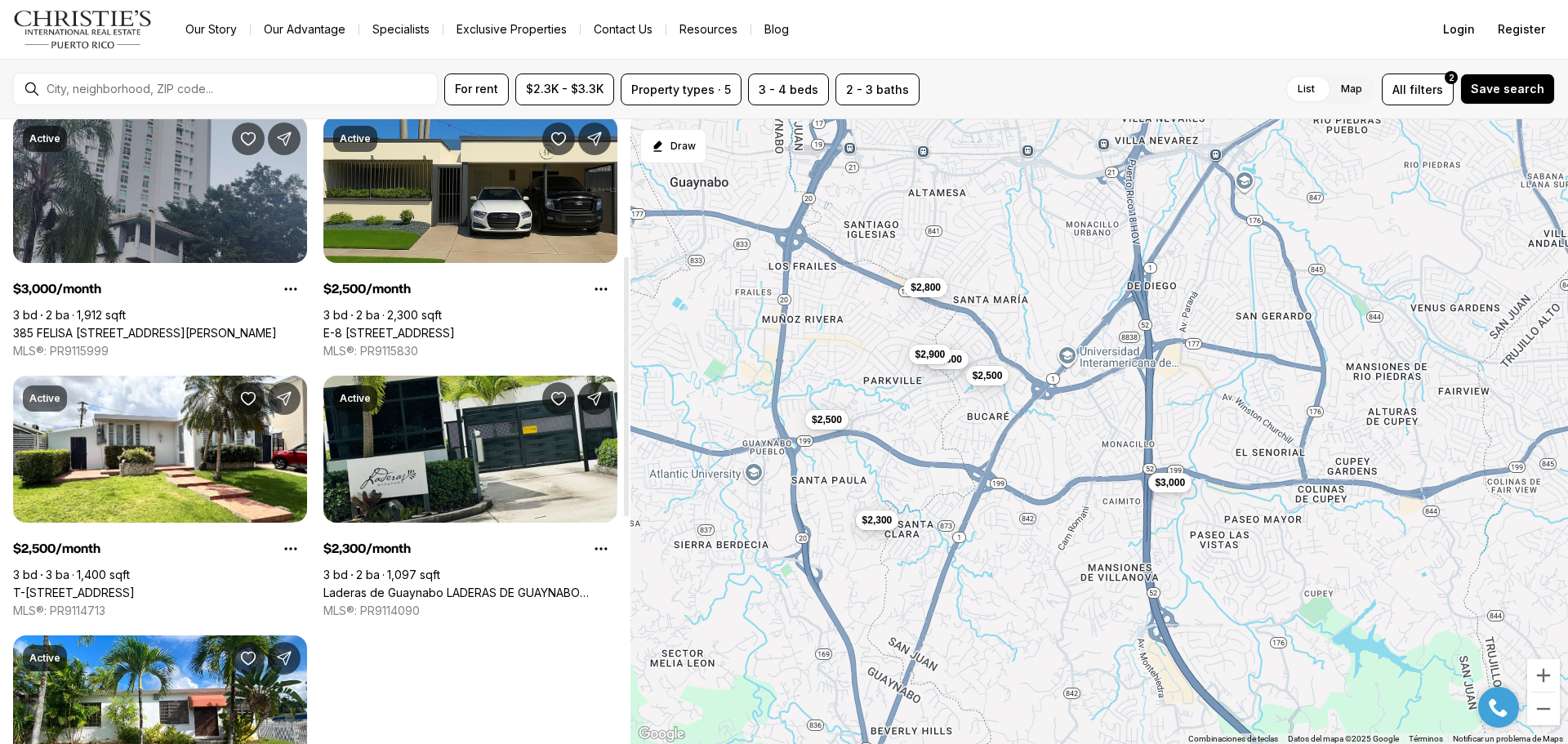
scroll to position [490, 0]
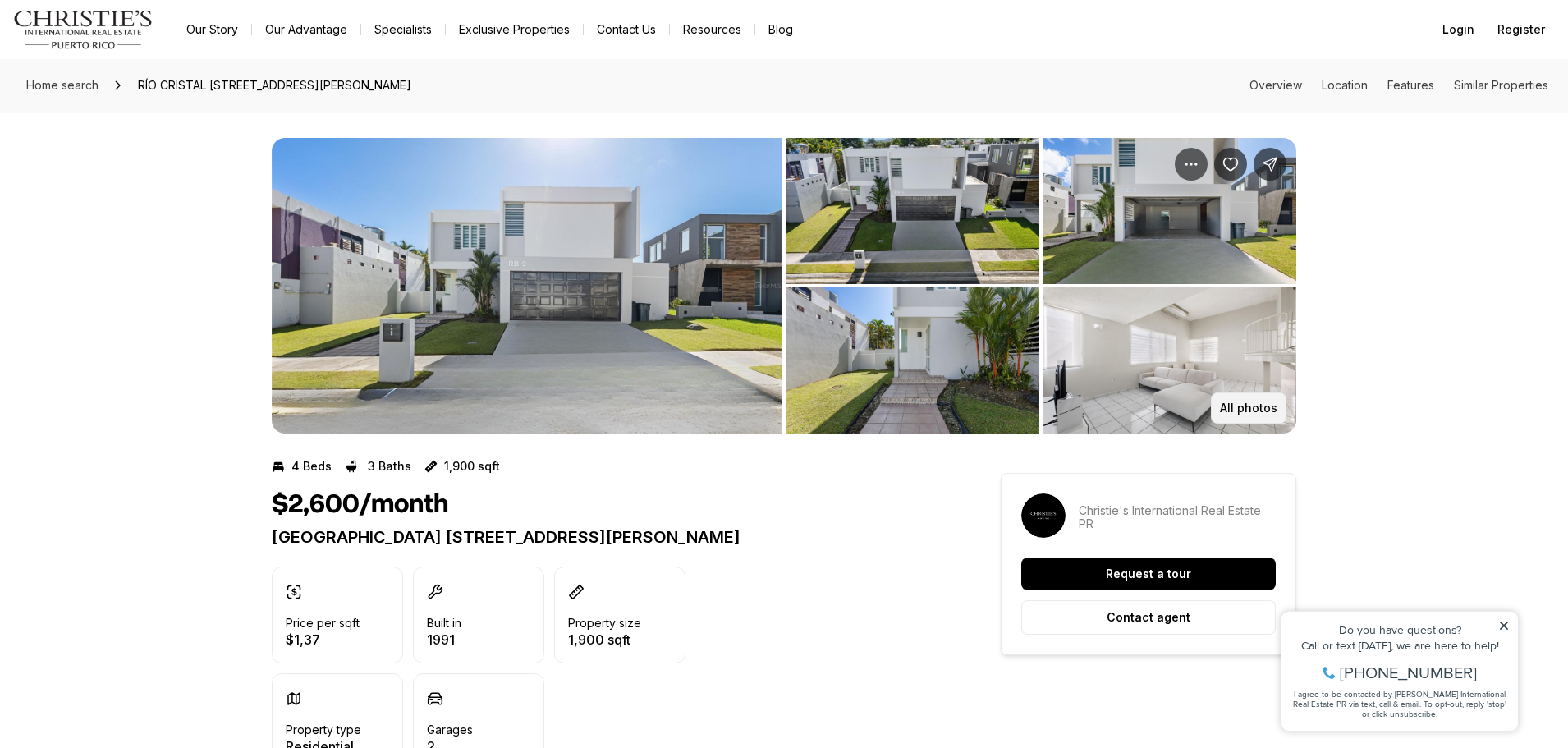
click at [1268, 404] on p "All photos" at bounding box center [1248, 407] width 57 height 13
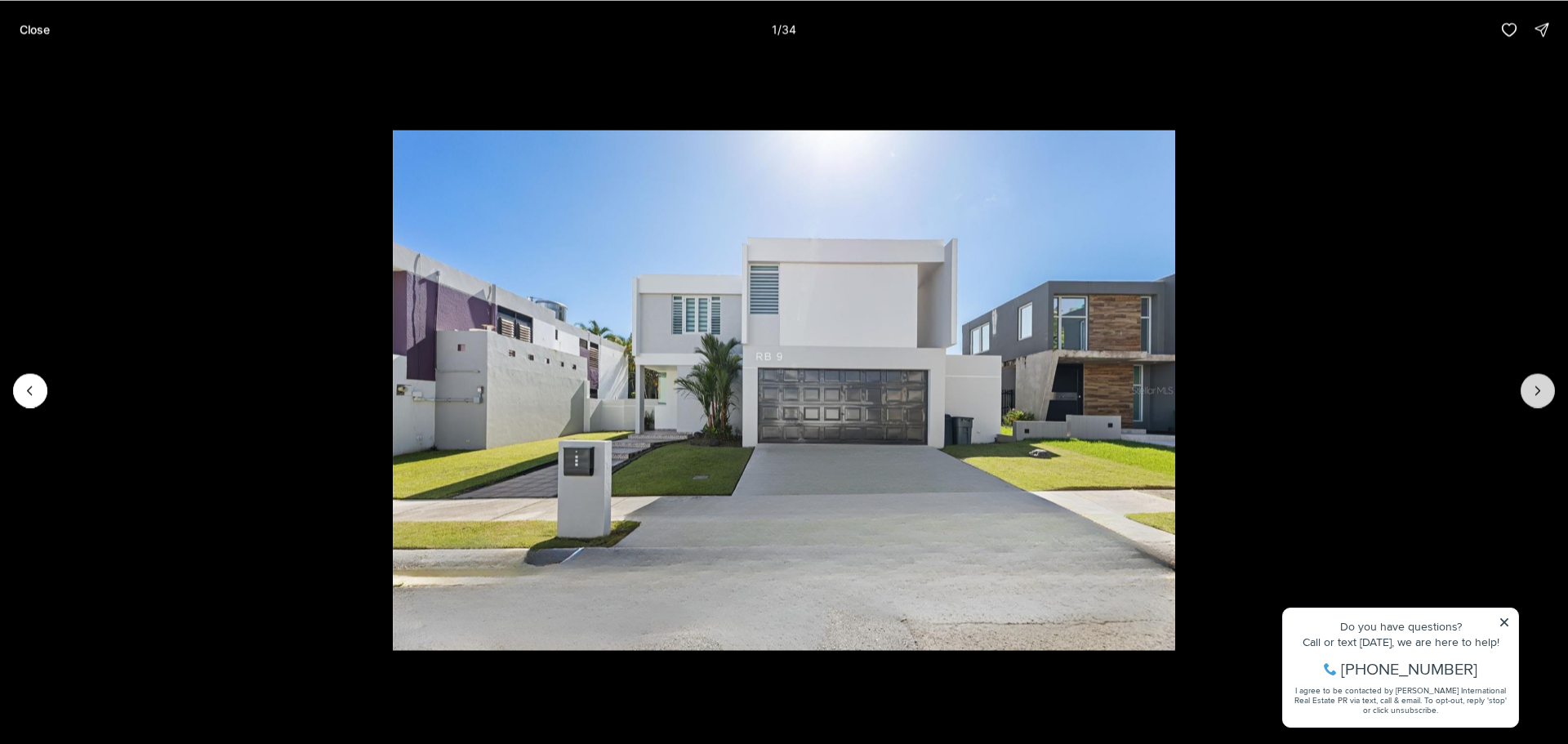
click at [1542, 381] on button "Next slide" at bounding box center [1537, 391] width 34 height 34
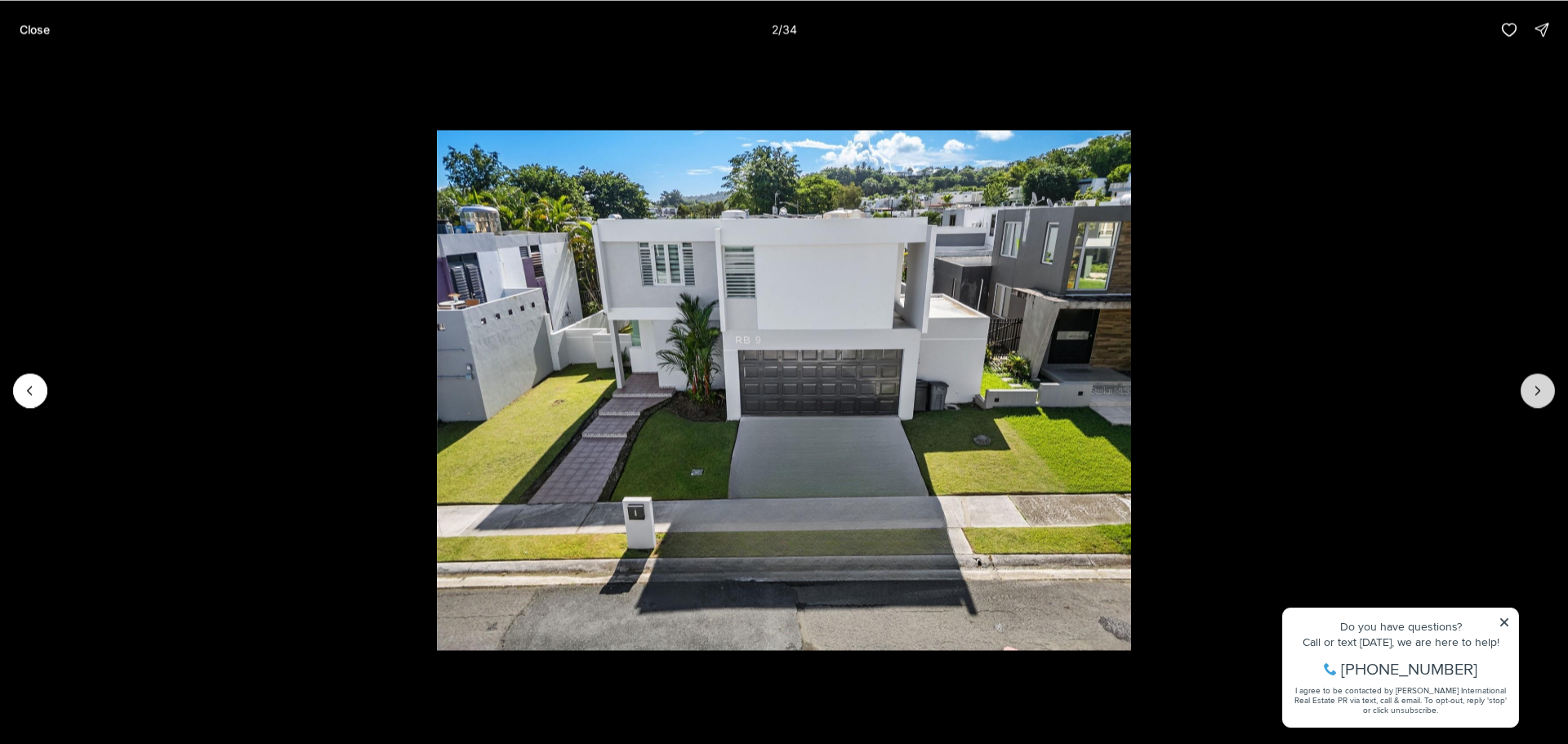
click at [1542, 381] on button "Next slide" at bounding box center [1537, 391] width 34 height 34
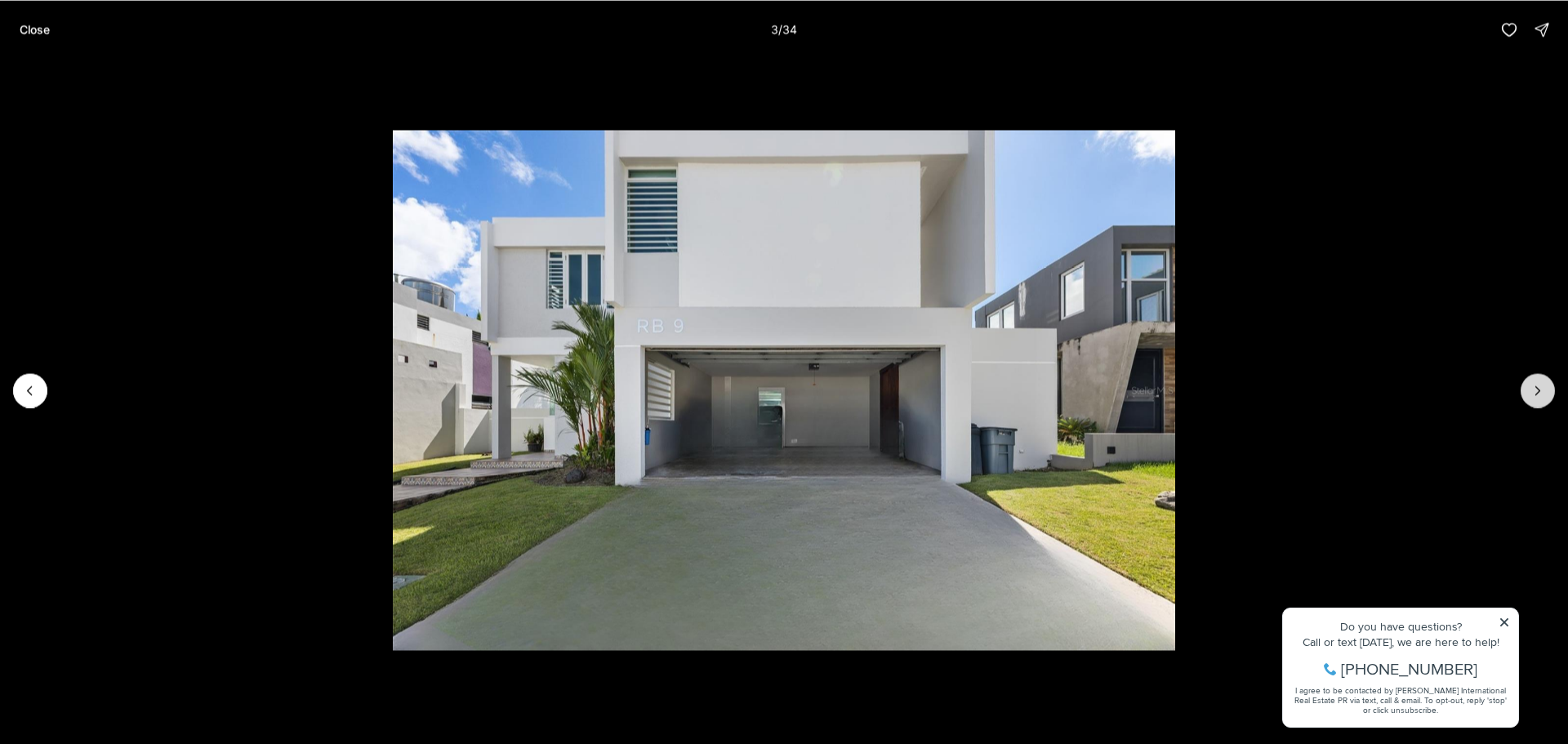
click at [1542, 381] on button "Next slide" at bounding box center [1537, 391] width 34 height 34
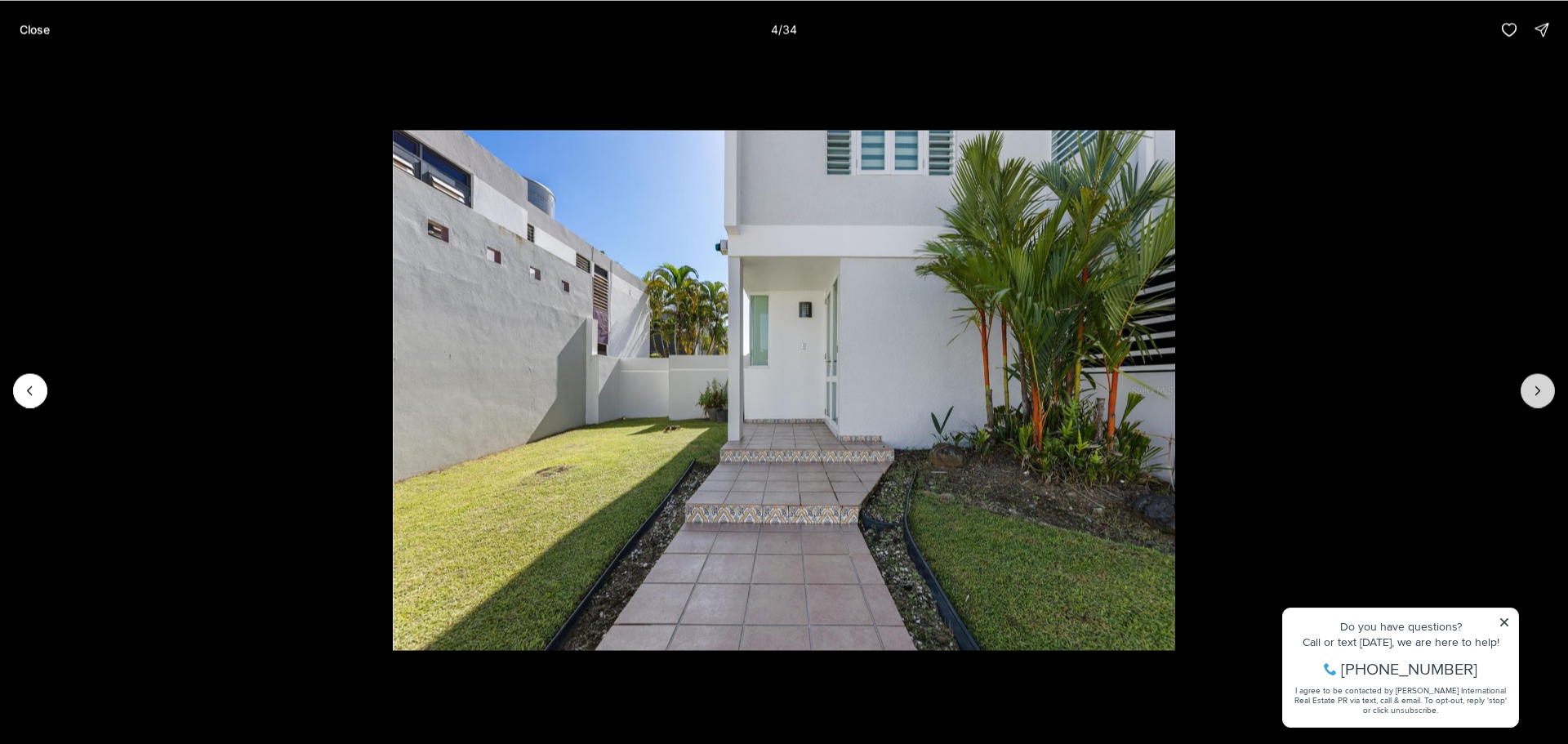
click at [1542, 381] on button "Next slide" at bounding box center [1537, 391] width 34 height 34
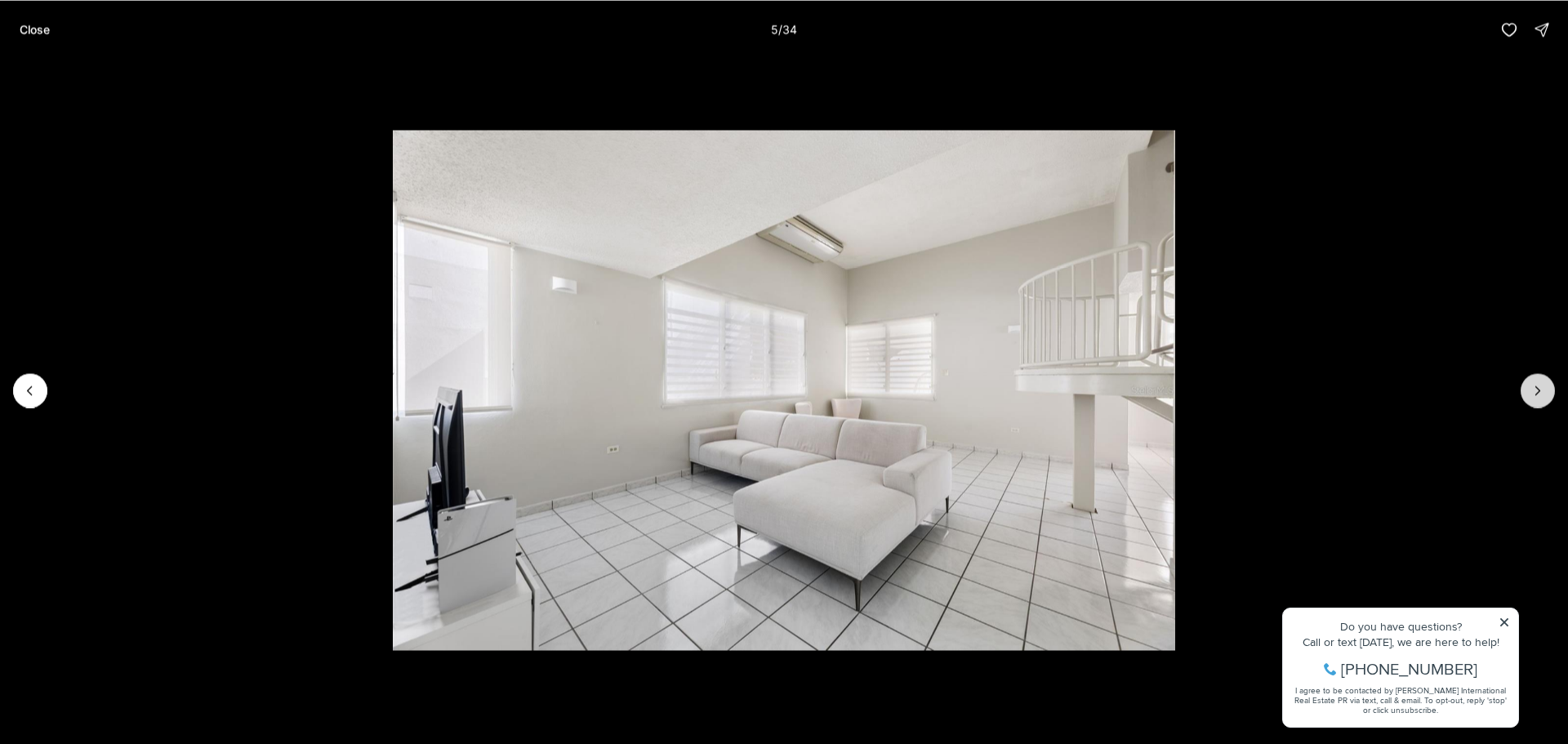
click at [1542, 381] on button "Next slide" at bounding box center [1537, 391] width 34 height 34
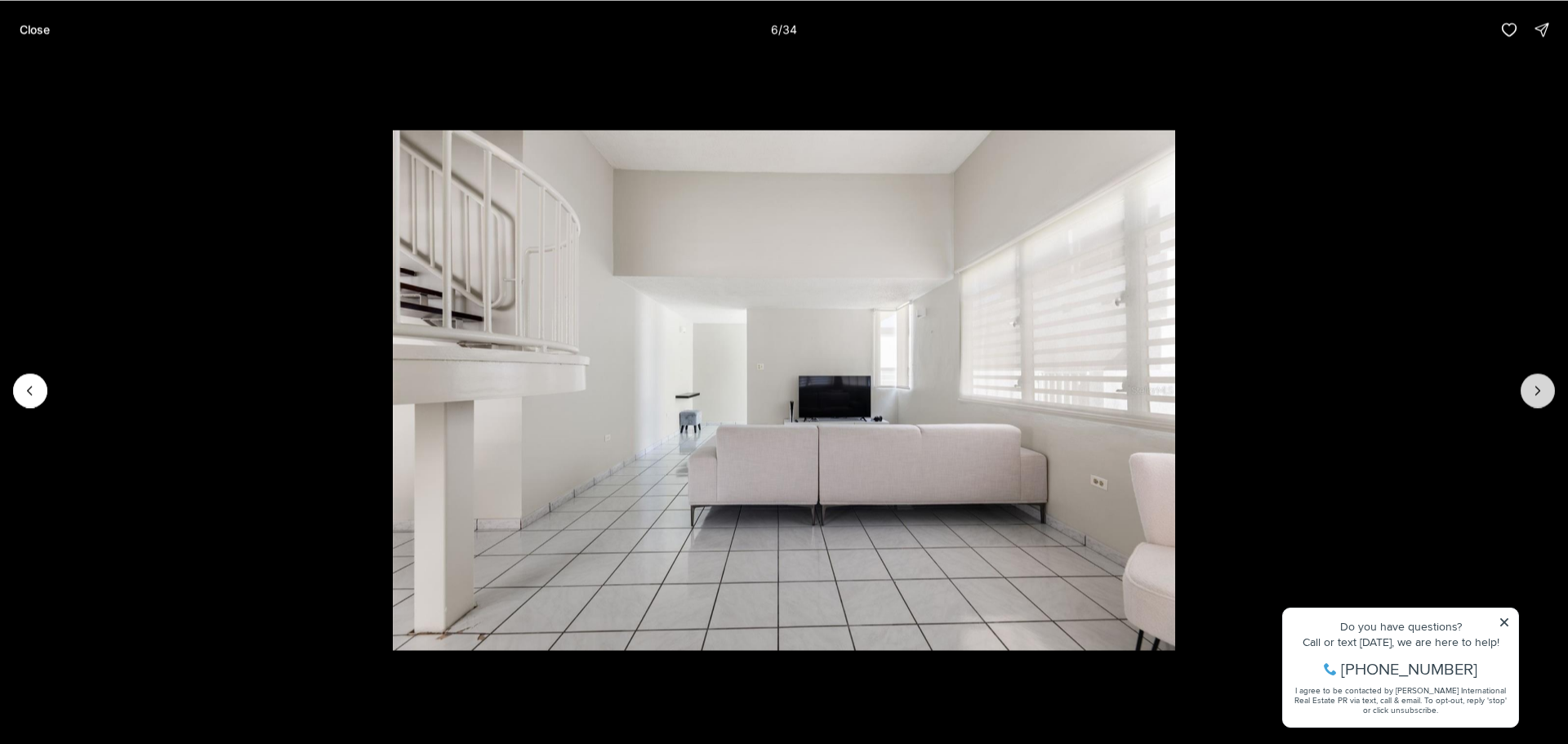
click at [1542, 381] on button "Next slide" at bounding box center [1537, 391] width 34 height 34
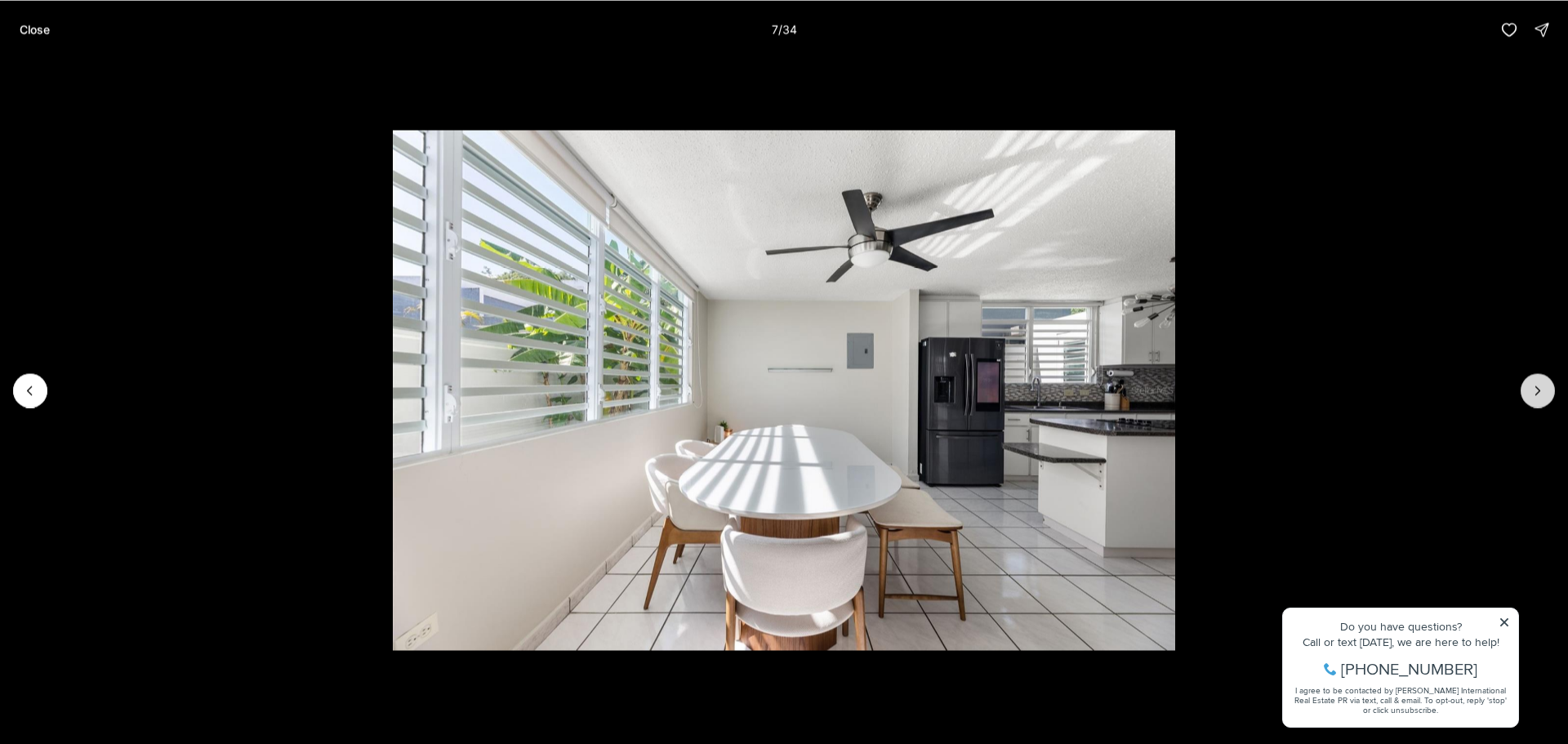
click at [1542, 381] on button "Next slide" at bounding box center [1537, 391] width 34 height 34
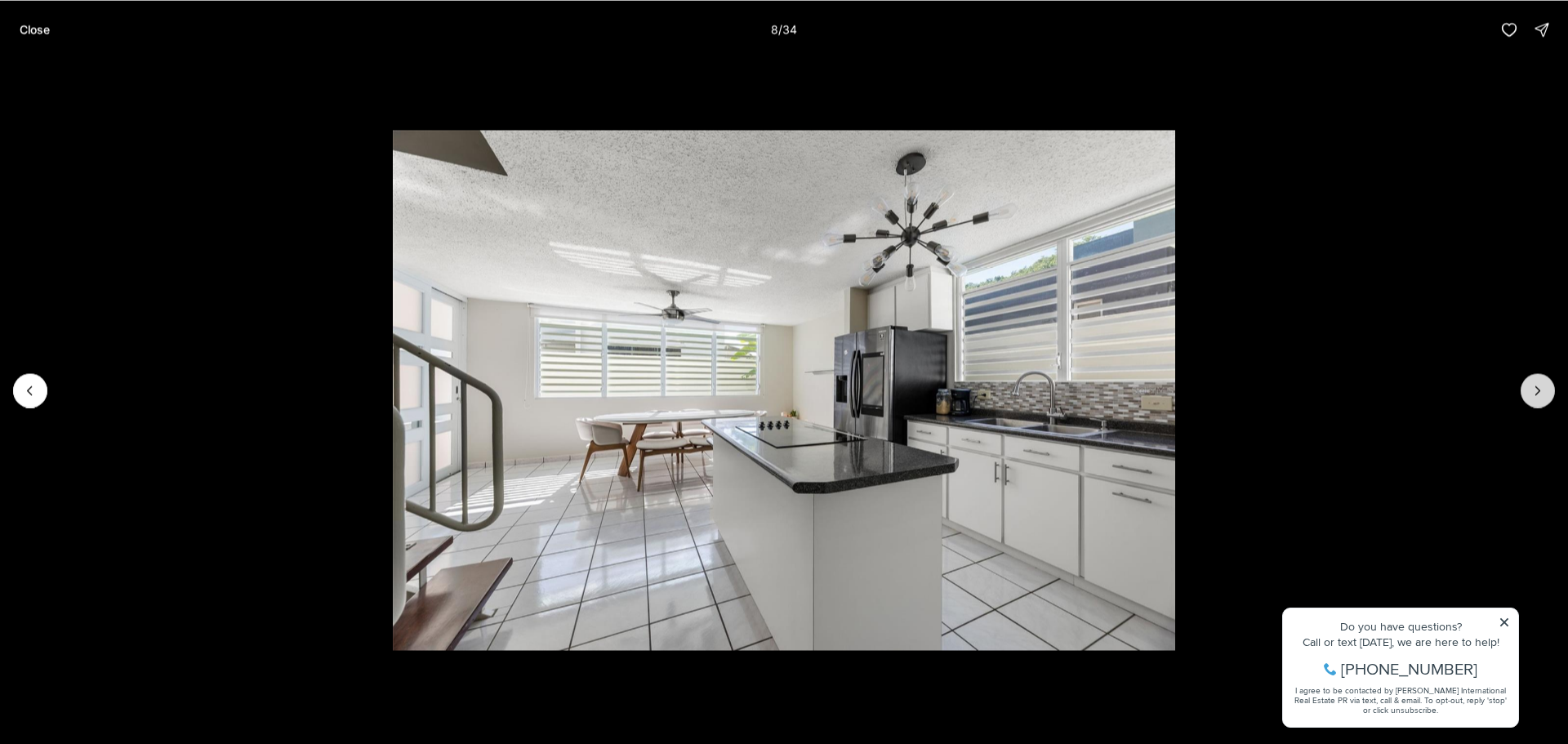
click at [1542, 381] on button "Next slide" at bounding box center [1537, 391] width 34 height 34
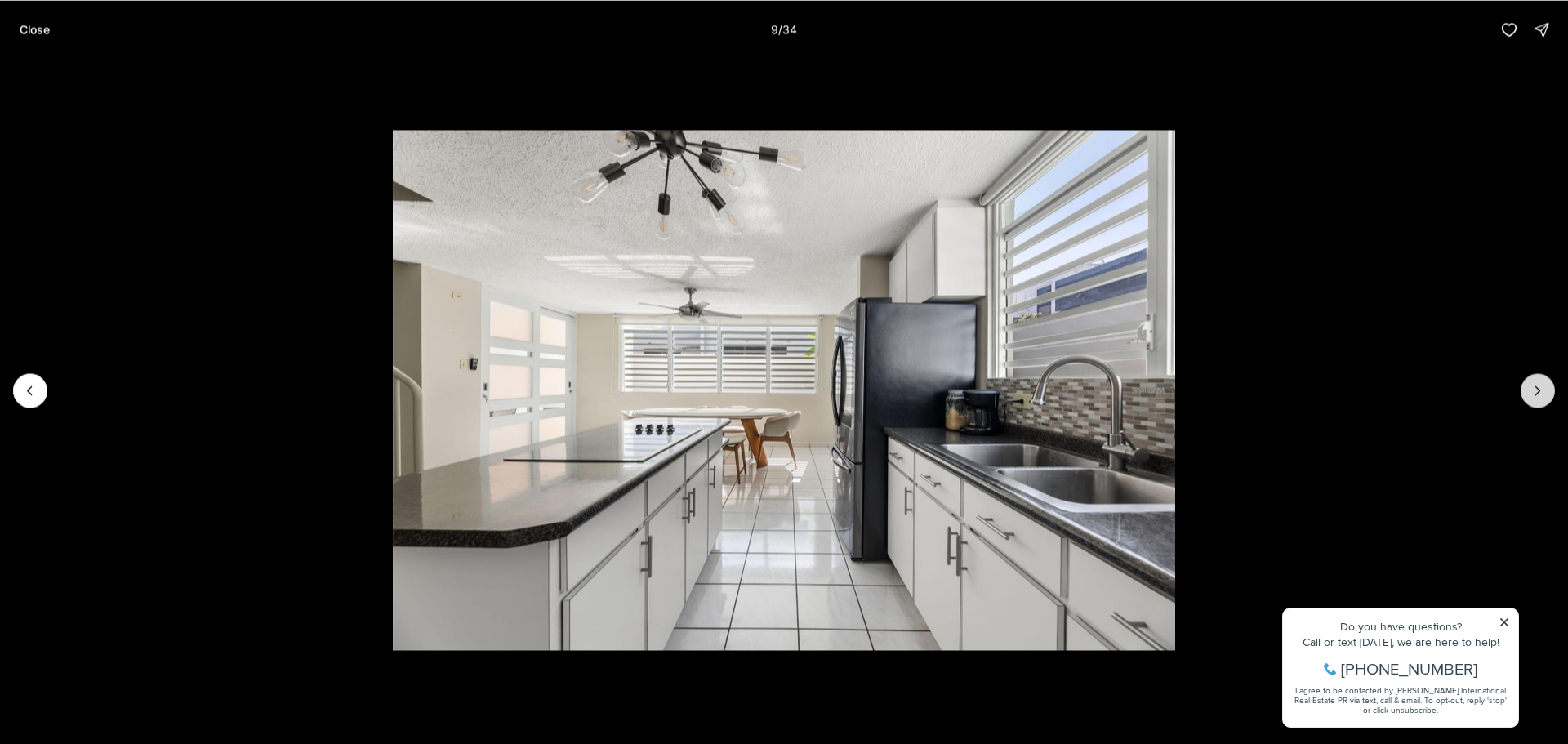
click at [1542, 381] on button "Next slide" at bounding box center [1537, 391] width 34 height 34
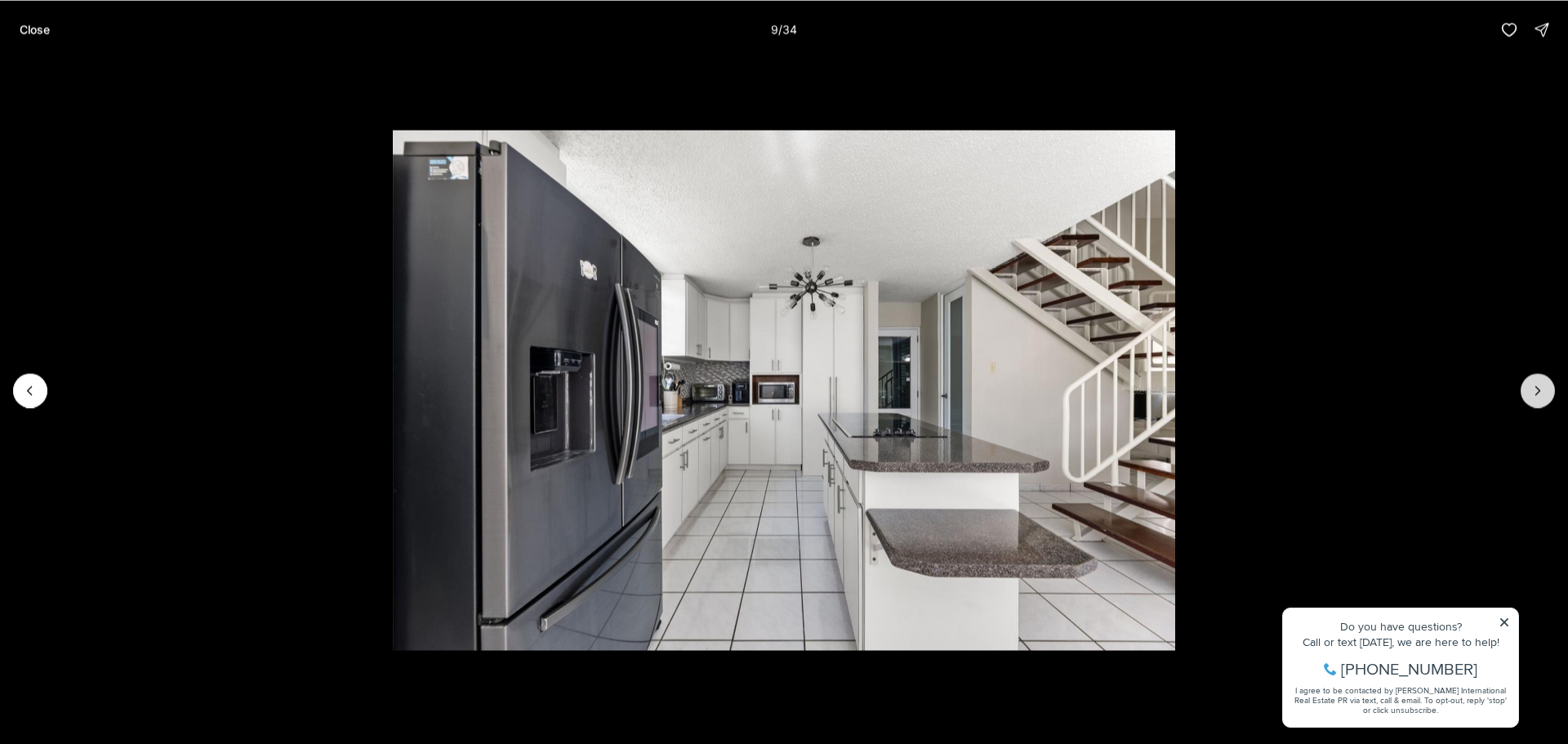
click at [1542, 381] on button "Next slide" at bounding box center [1537, 391] width 34 height 34
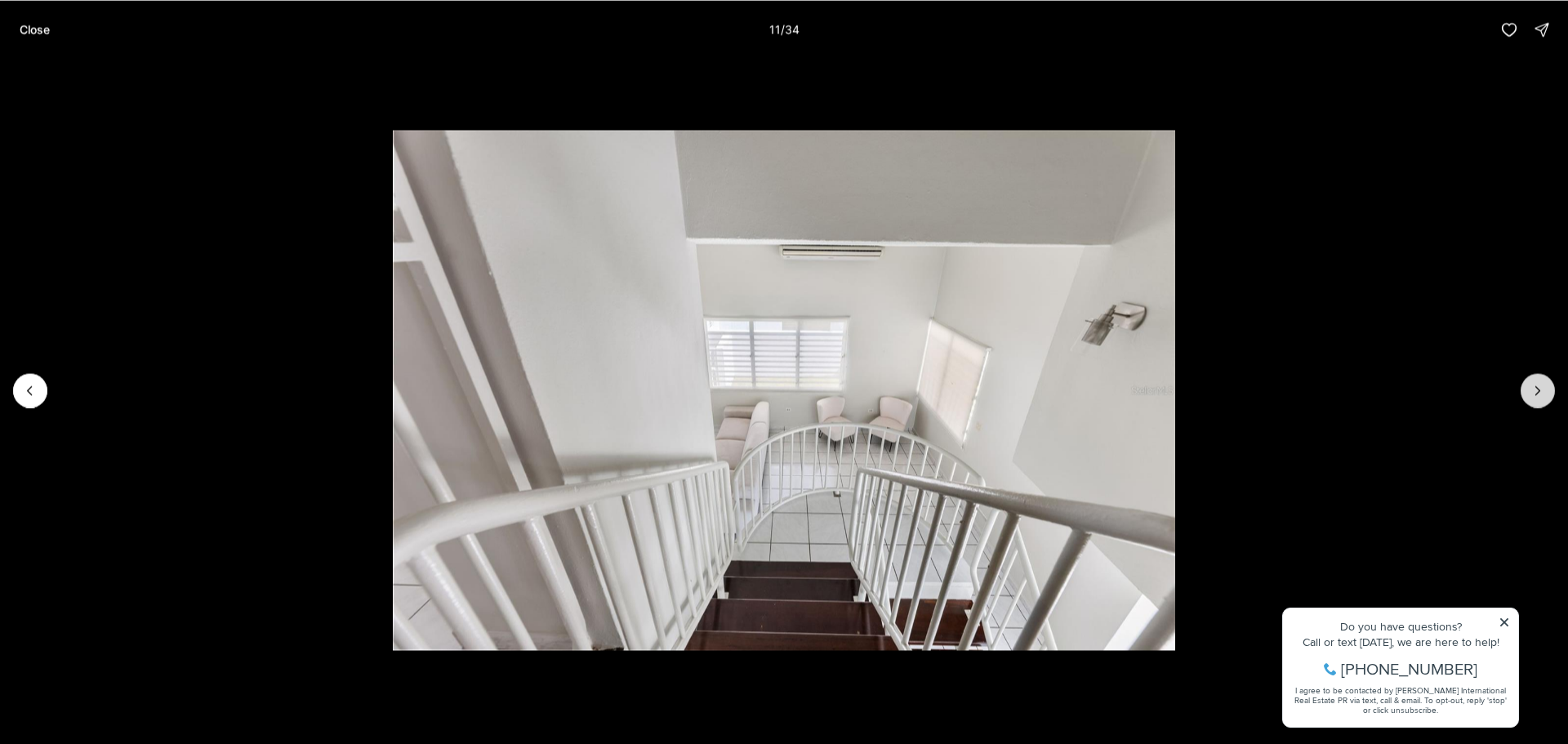
click at [1542, 383] on icon "Next slide" at bounding box center [1537, 390] width 16 height 16
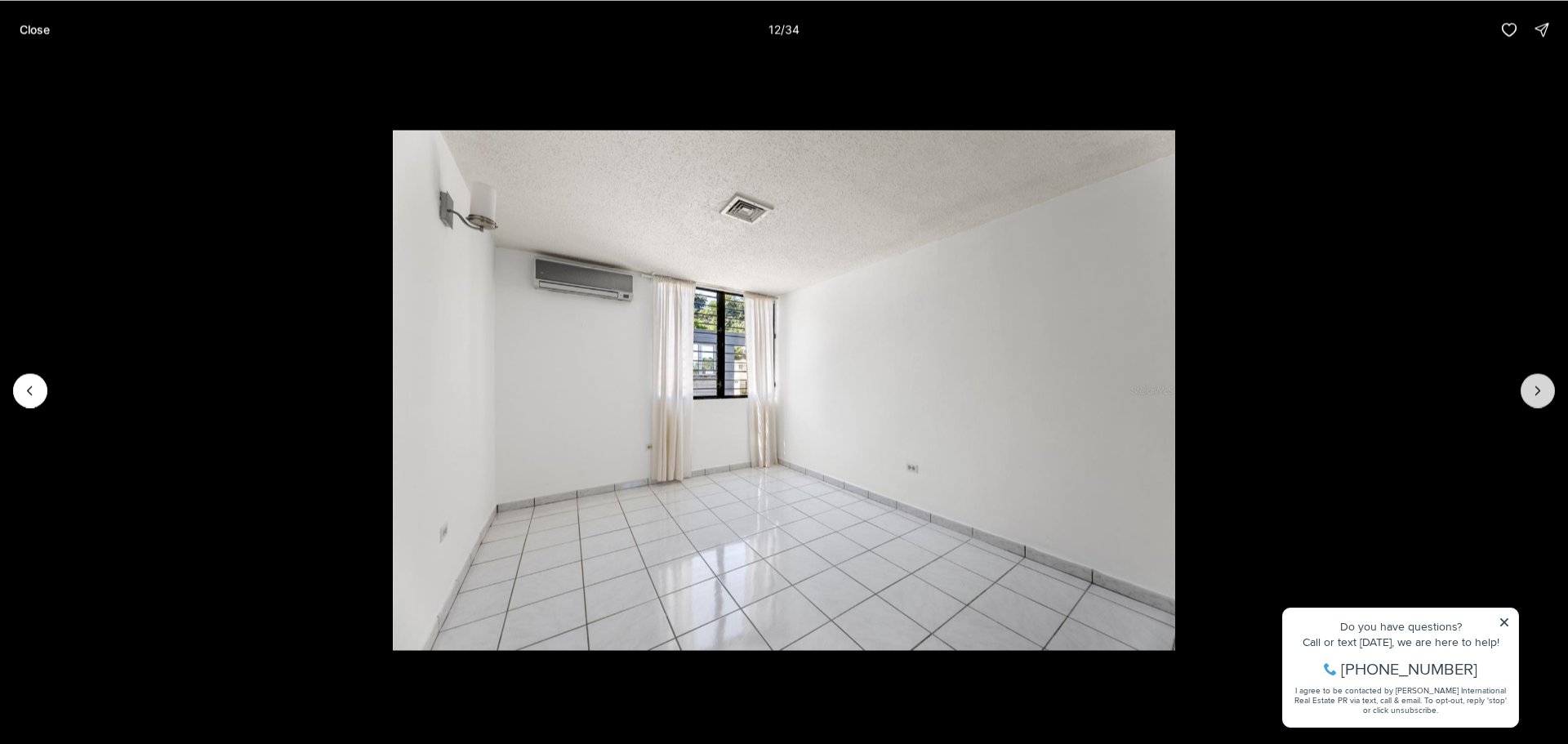
click at [1542, 386] on icon "Next slide" at bounding box center [1537, 390] width 16 height 16
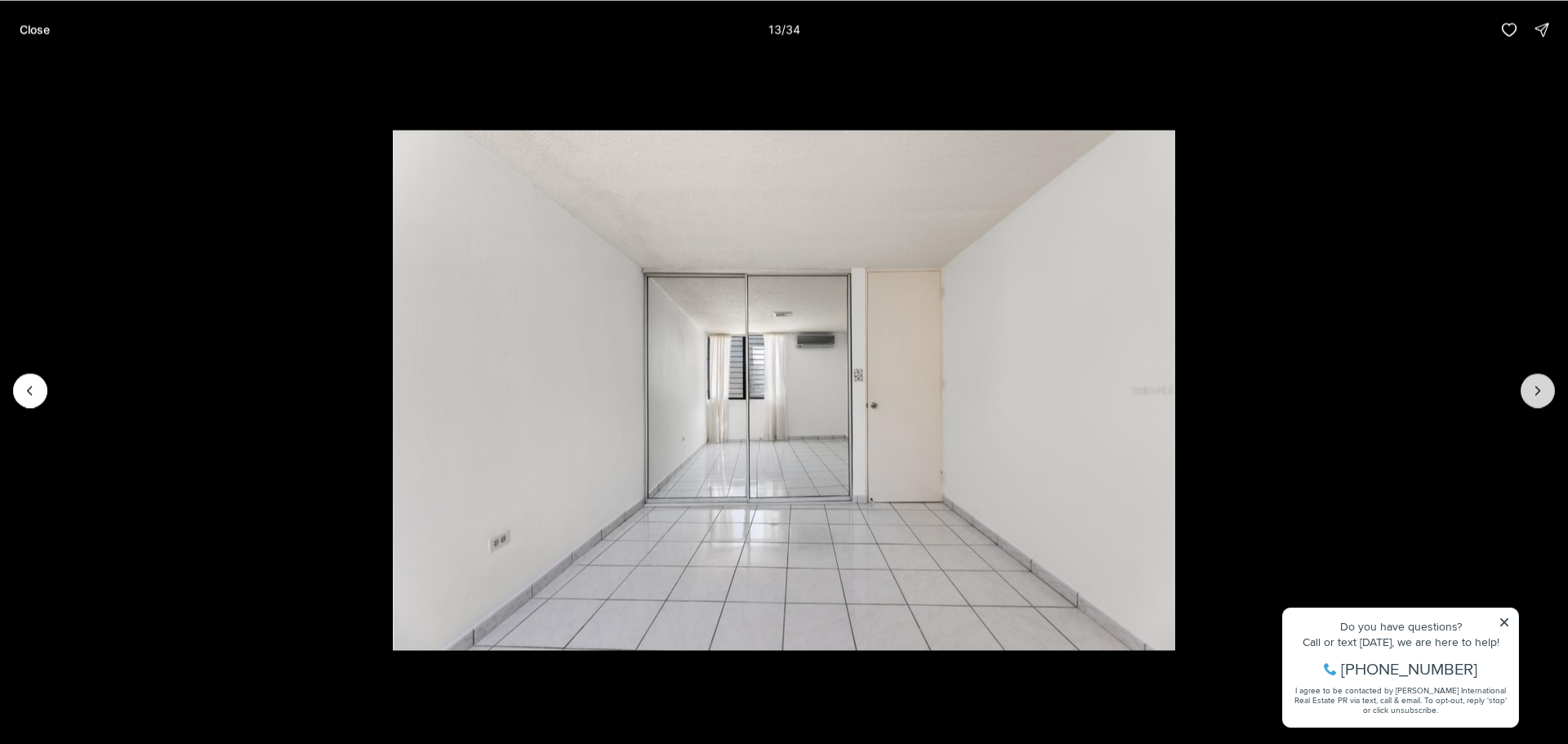
click at [1542, 386] on icon "Next slide" at bounding box center [1537, 390] width 16 height 16
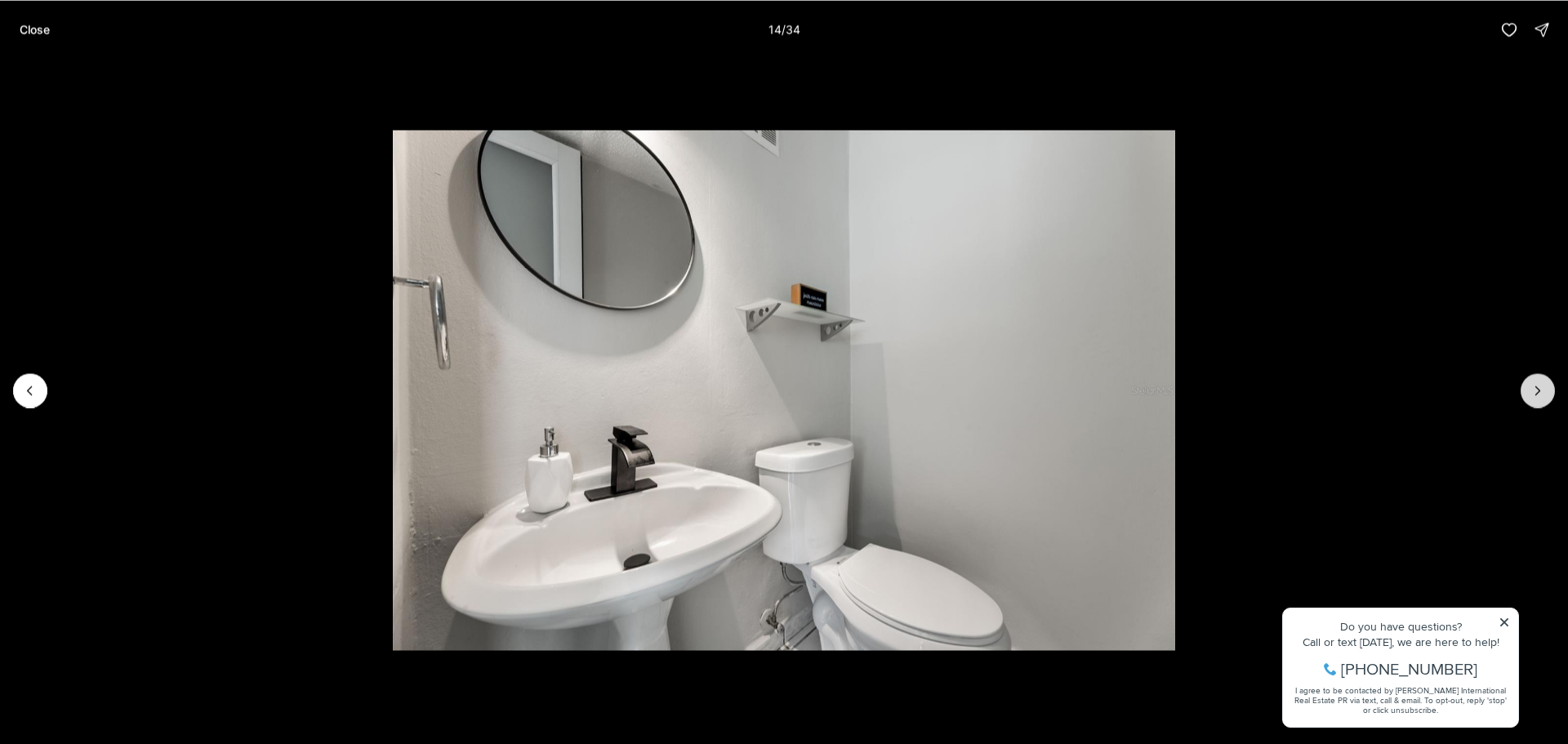
click at [1542, 386] on icon "Next slide" at bounding box center [1537, 390] width 16 height 16
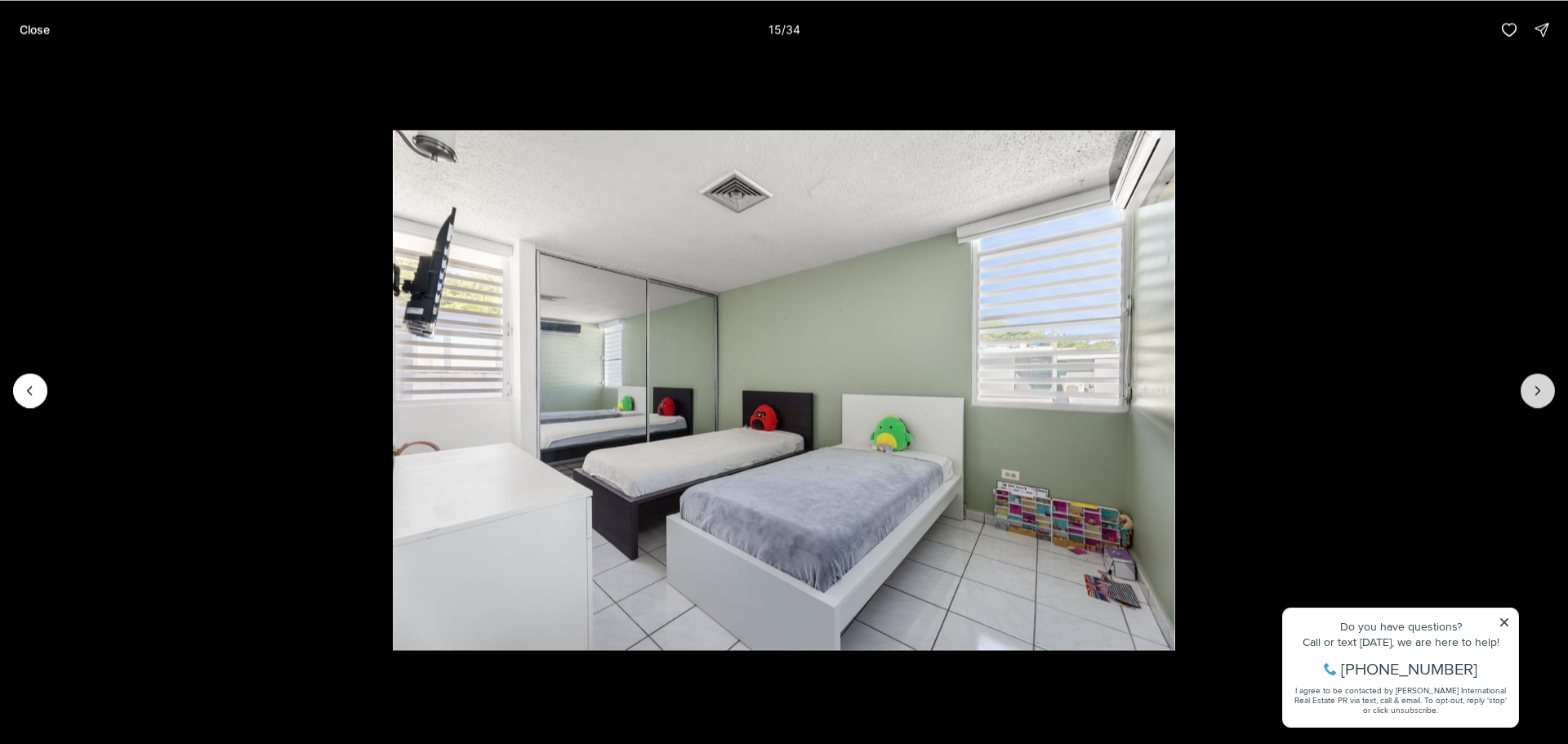
click at [1542, 386] on icon "Next slide" at bounding box center [1537, 390] width 16 height 16
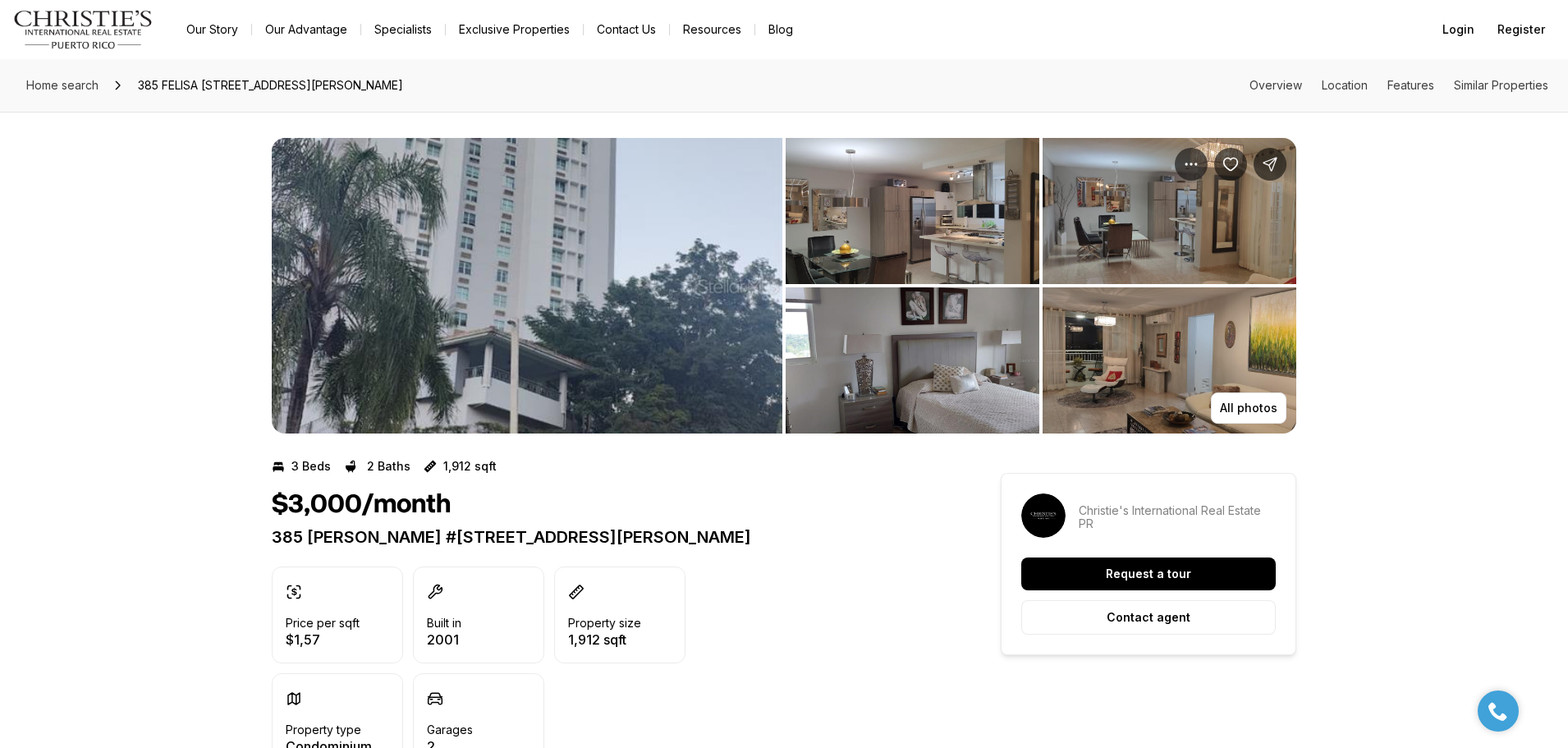
click at [593, 316] on img "View image gallery" at bounding box center [527, 286] width 511 height 296
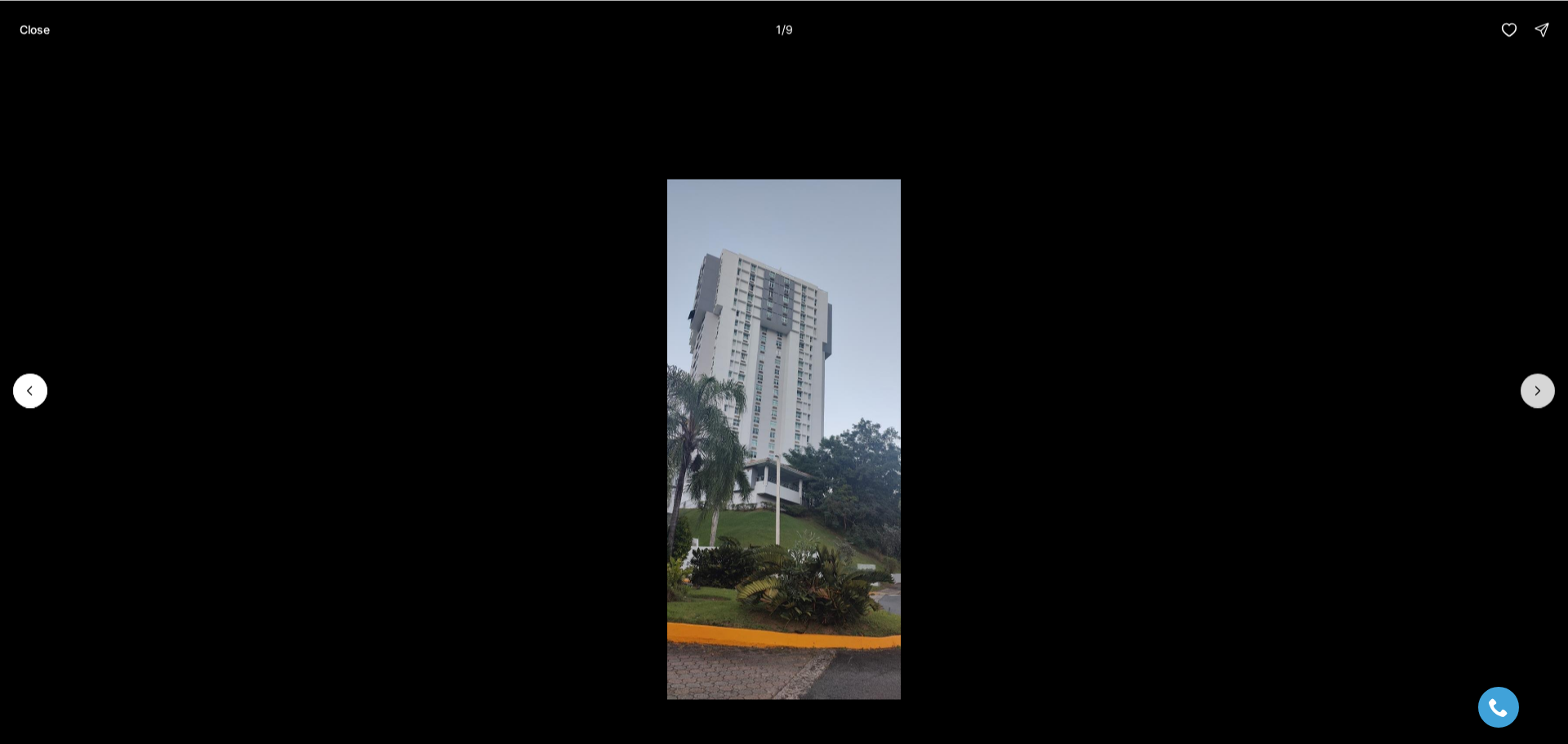
click at [1537, 382] on icon "Next slide" at bounding box center [1537, 390] width 16 height 16
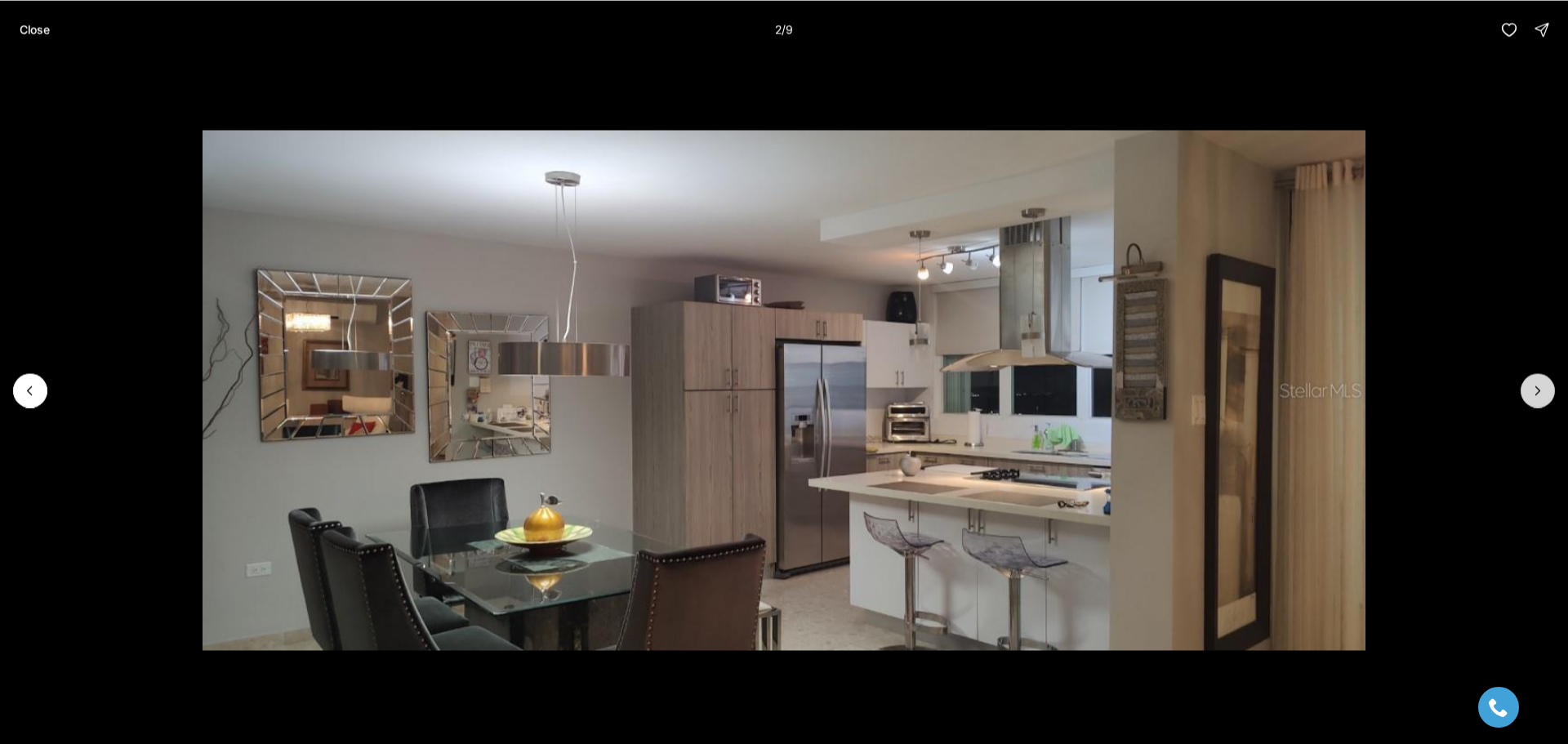
click at [1537, 382] on icon "Next slide" at bounding box center [1537, 390] width 16 height 16
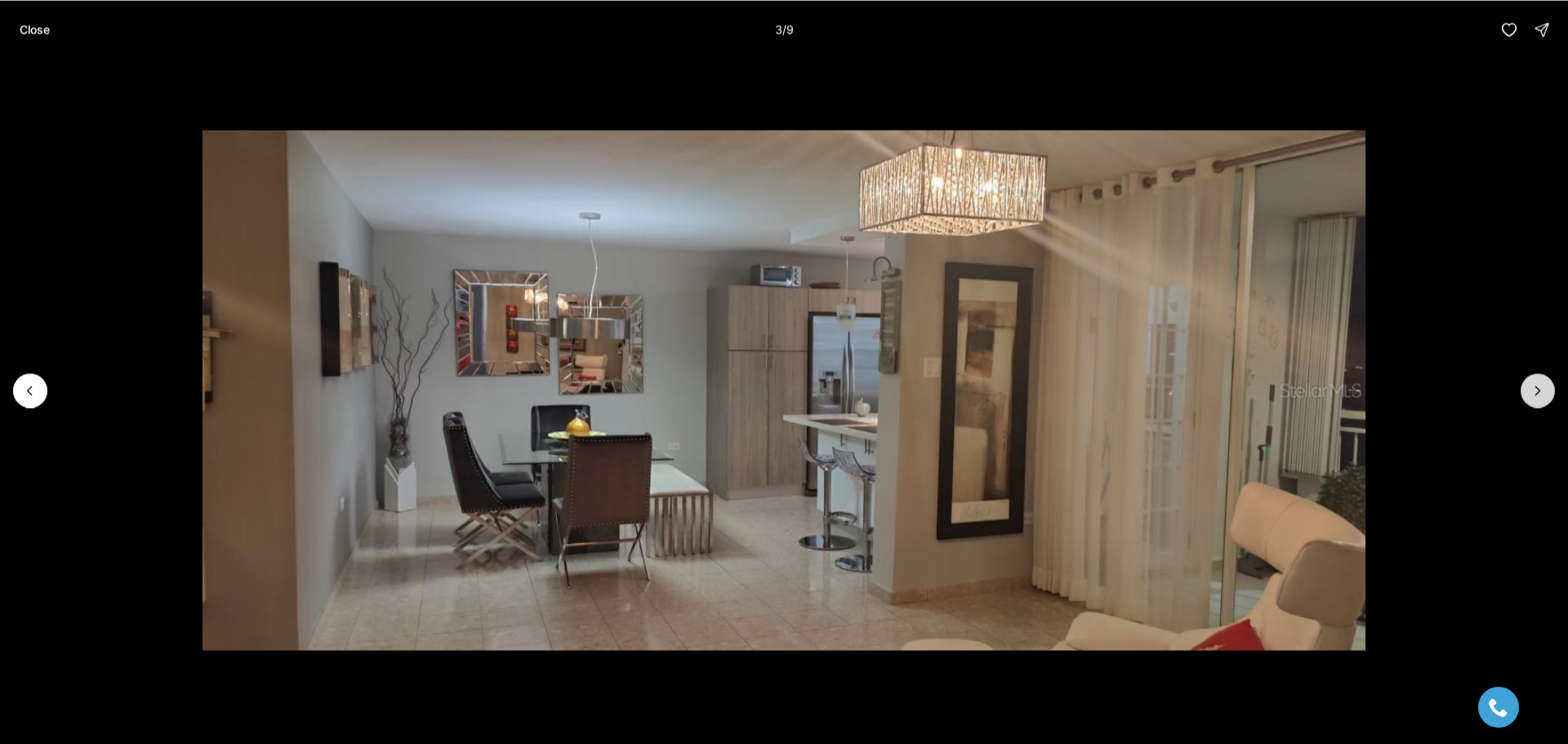
click at [1537, 382] on icon "Next slide" at bounding box center [1537, 390] width 16 height 16
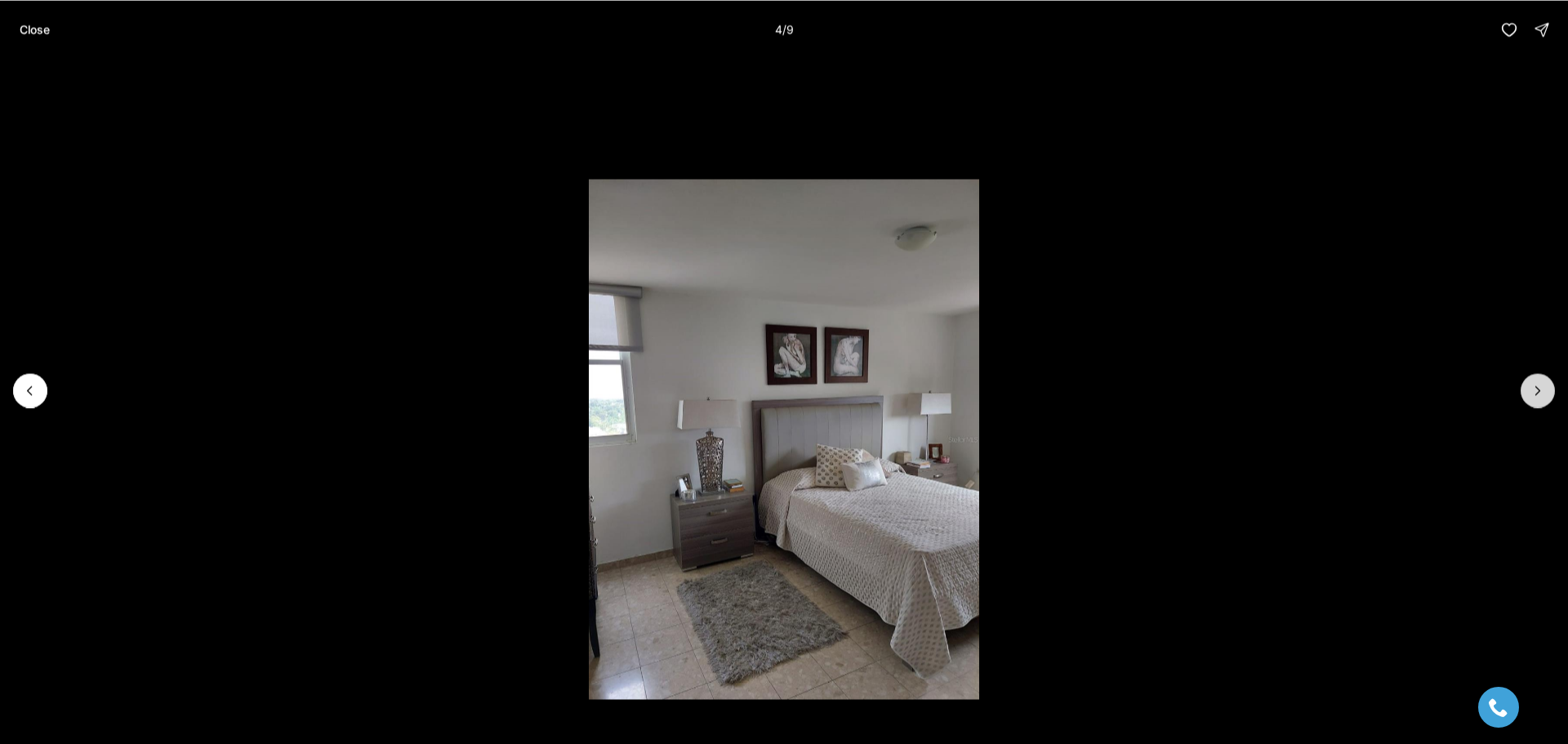
click at [1537, 382] on icon "Next slide" at bounding box center [1537, 390] width 16 height 16
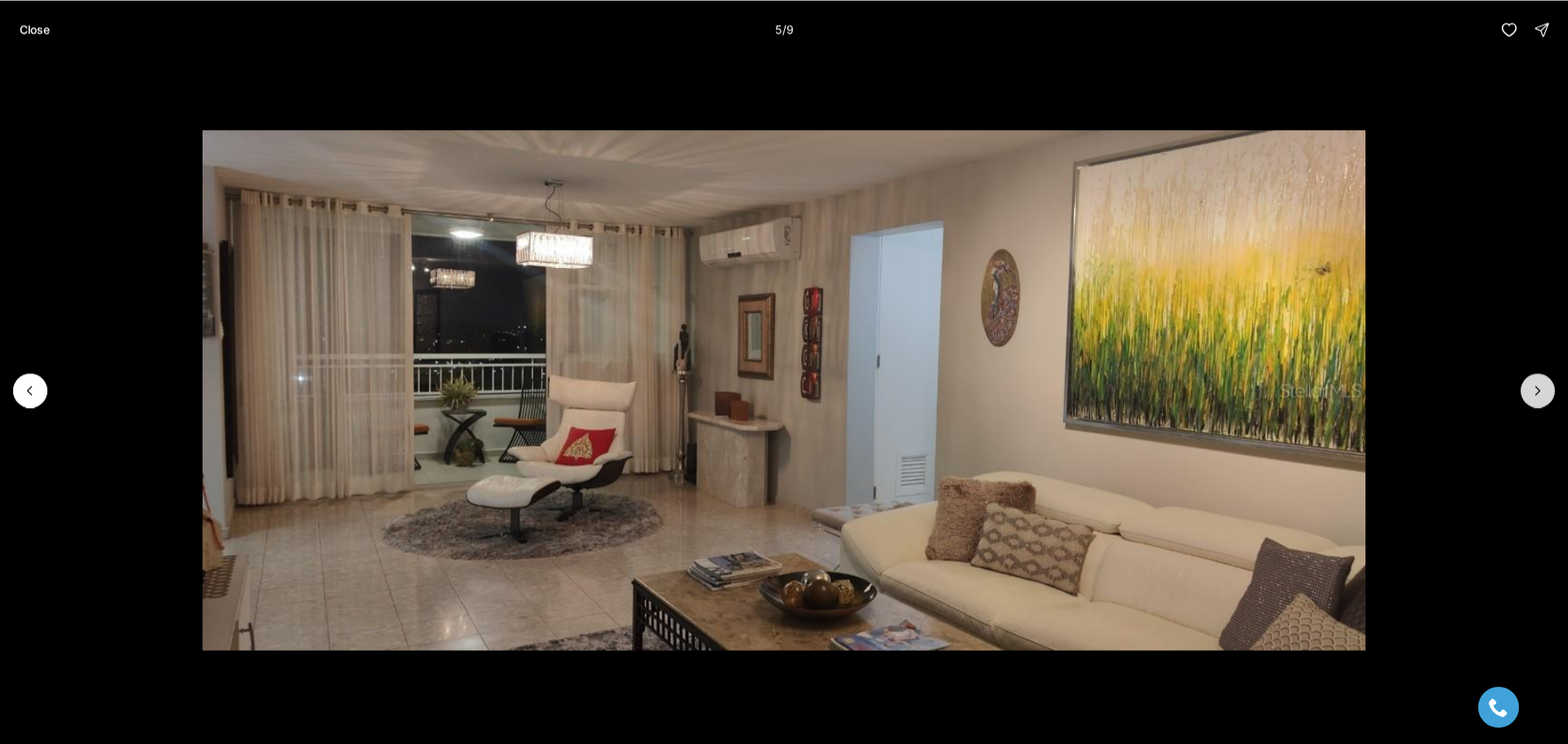
click at [1537, 382] on icon "Next slide" at bounding box center [1537, 390] width 16 height 16
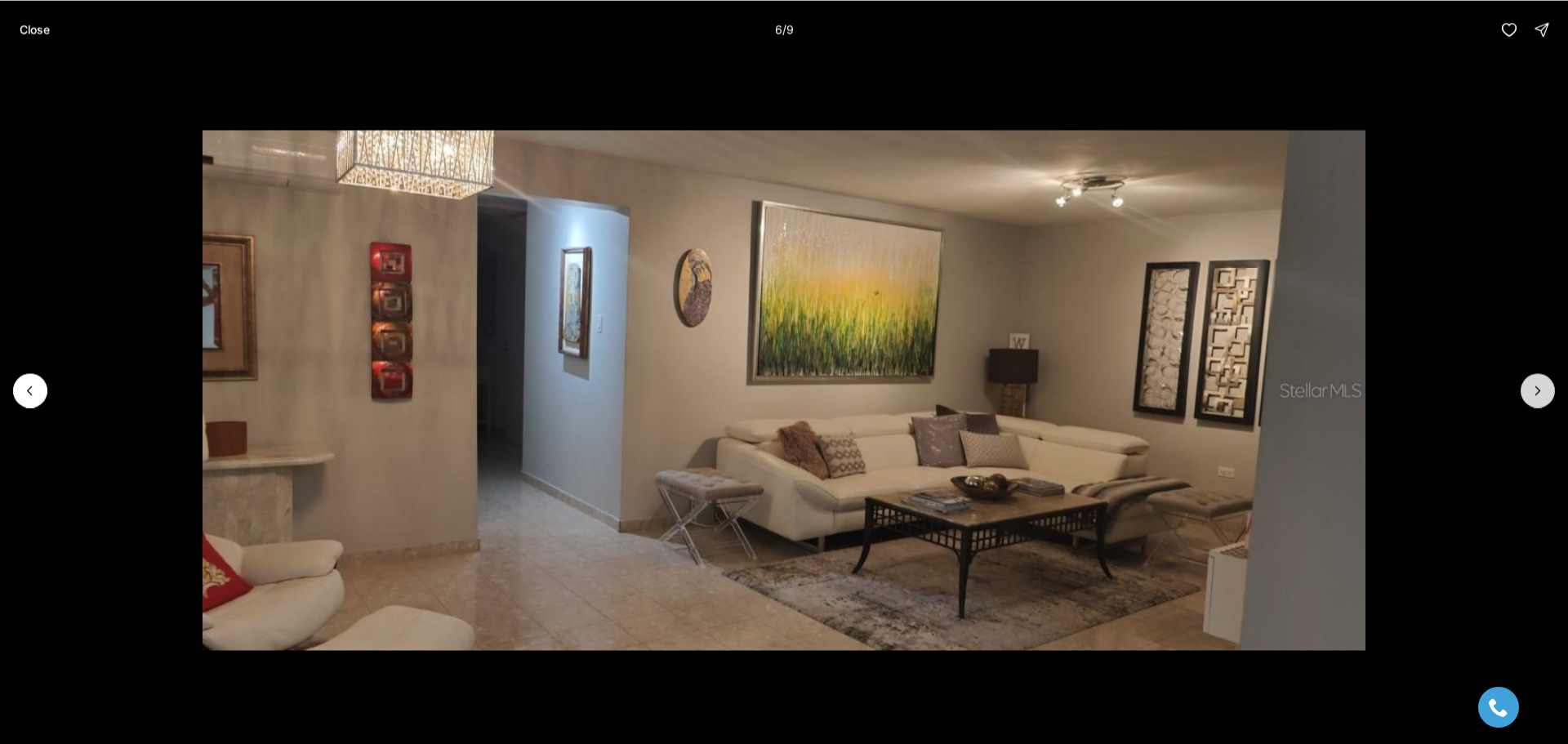
click at [1537, 382] on icon "Next slide" at bounding box center [1537, 390] width 16 height 16
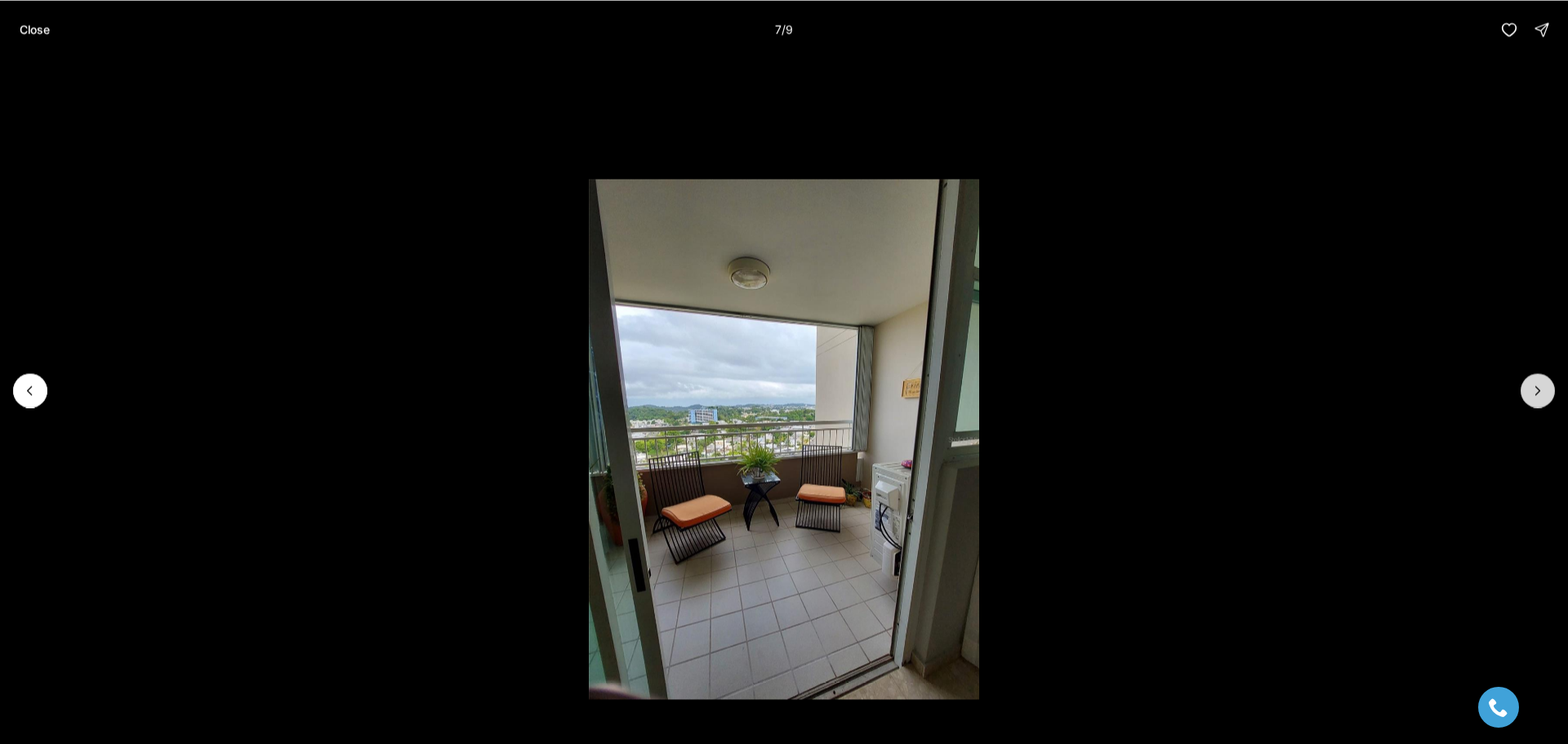
click at [1537, 382] on icon "Next slide" at bounding box center [1537, 390] width 16 height 16
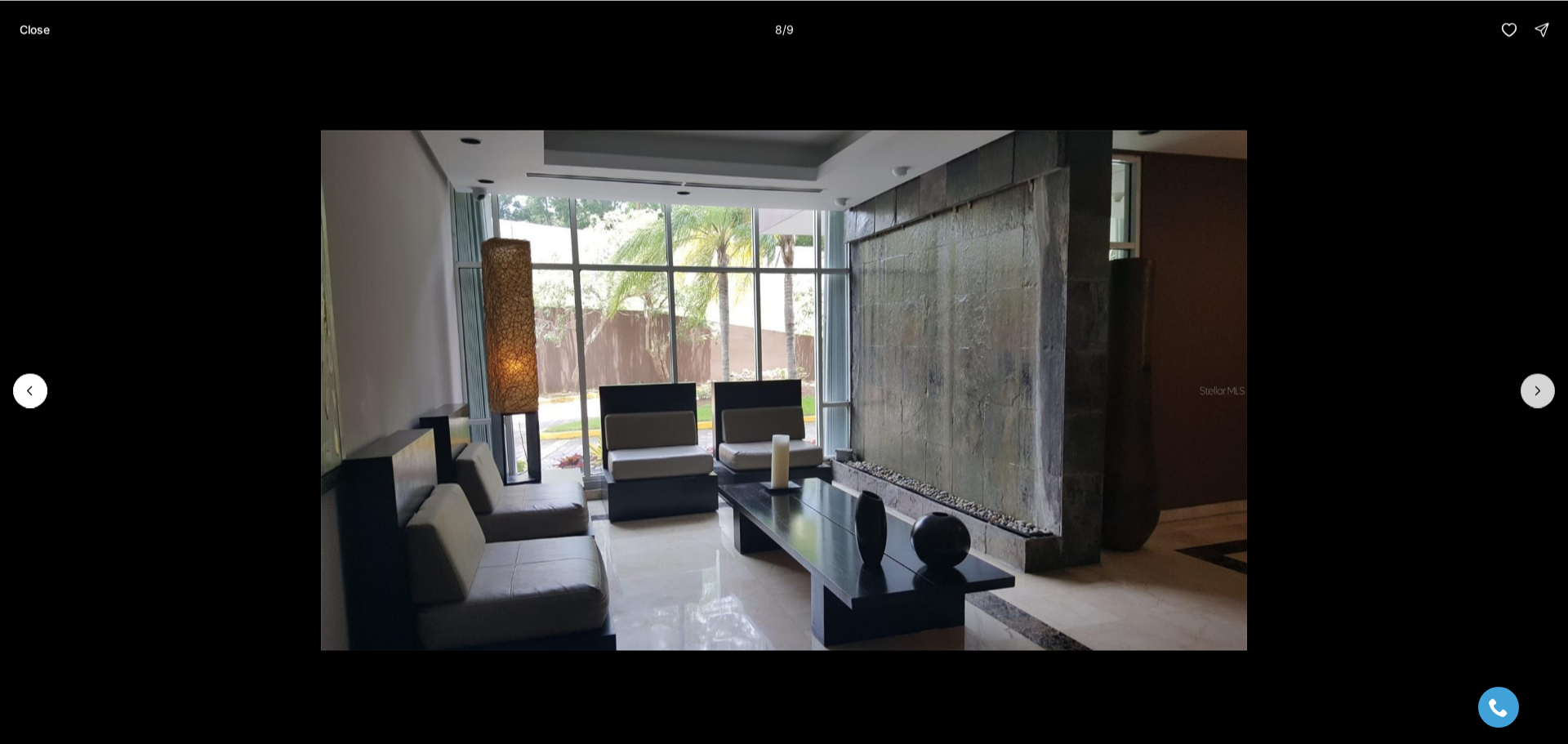
click at [1537, 382] on icon "Next slide" at bounding box center [1537, 390] width 16 height 16
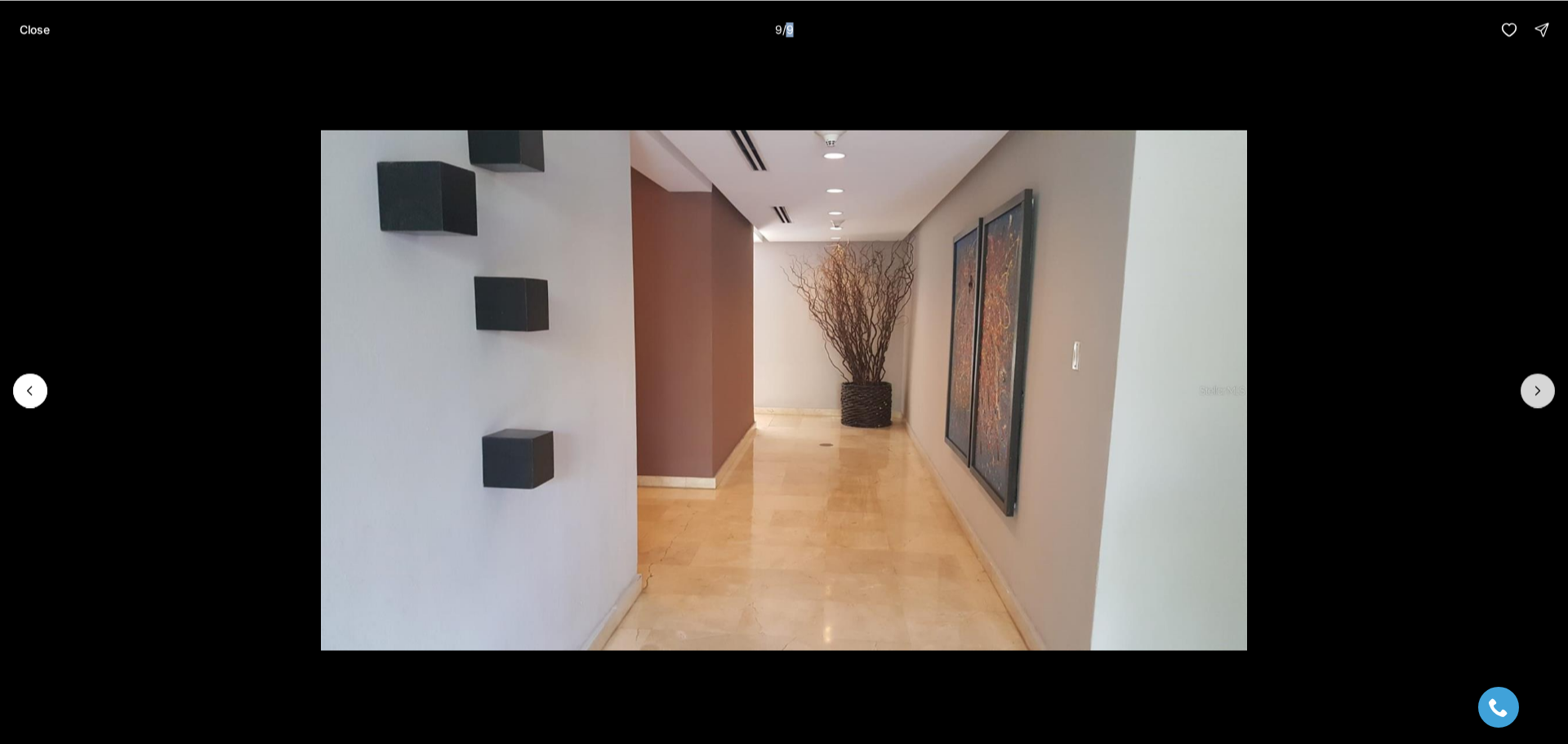
click at [1537, 382] on div at bounding box center [1537, 391] width 34 height 34
click at [36, 19] on button "Close" at bounding box center [35, 29] width 50 height 32
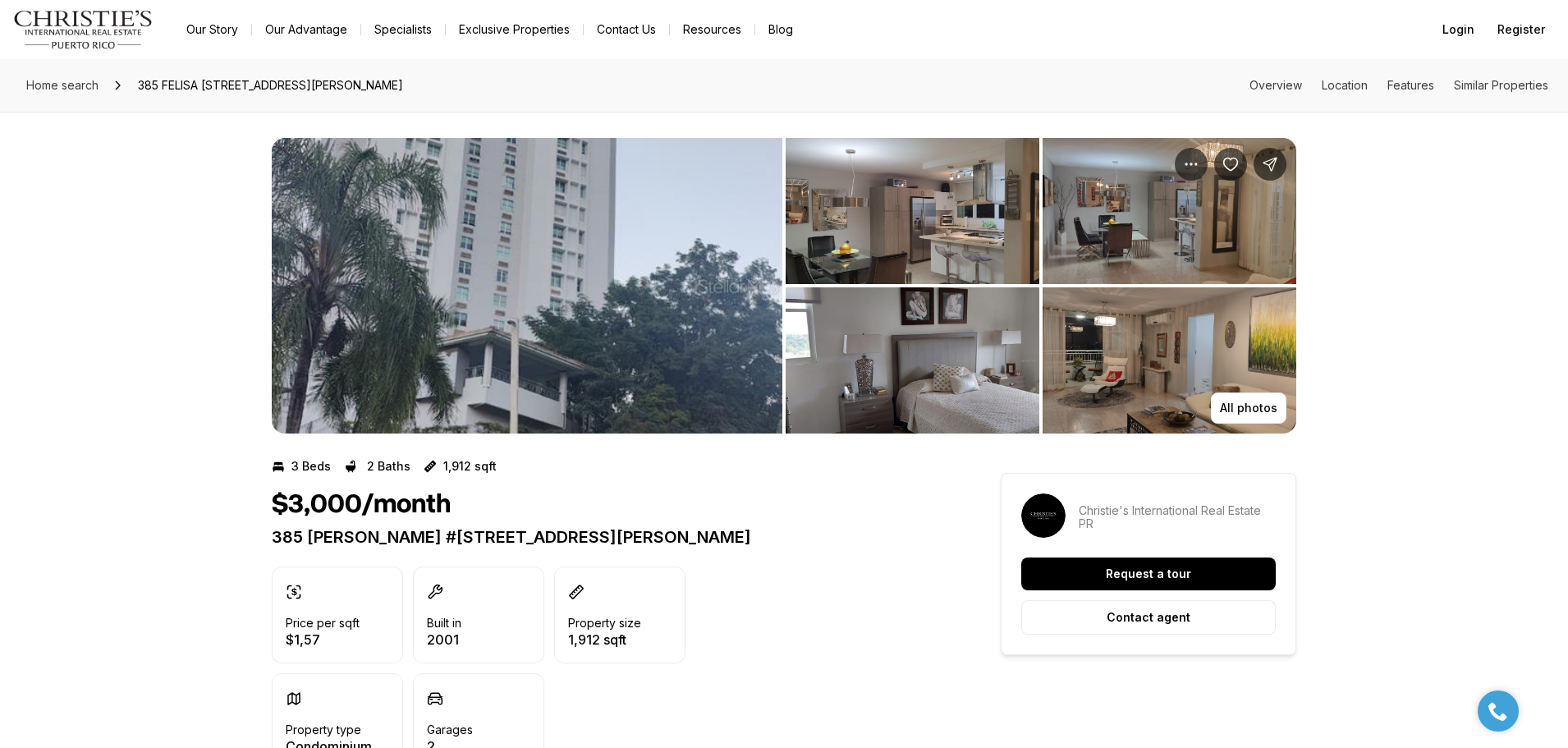
click at [680, 289] on img "View image gallery" at bounding box center [527, 286] width 511 height 296
click at [865, 333] on img "View image gallery" at bounding box center [912, 360] width 254 height 146
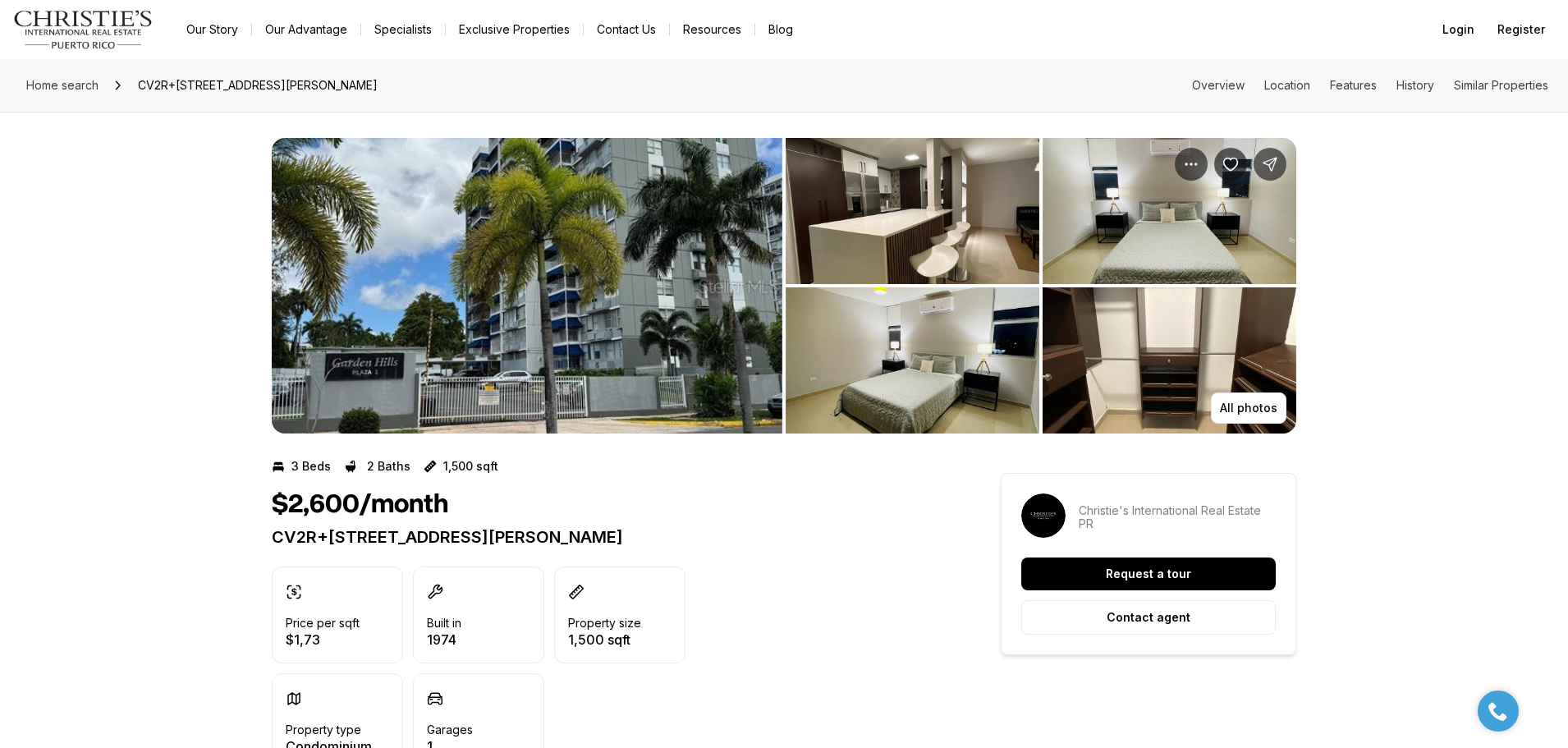
click at [559, 322] on img "View image gallery" at bounding box center [527, 286] width 511 height 296
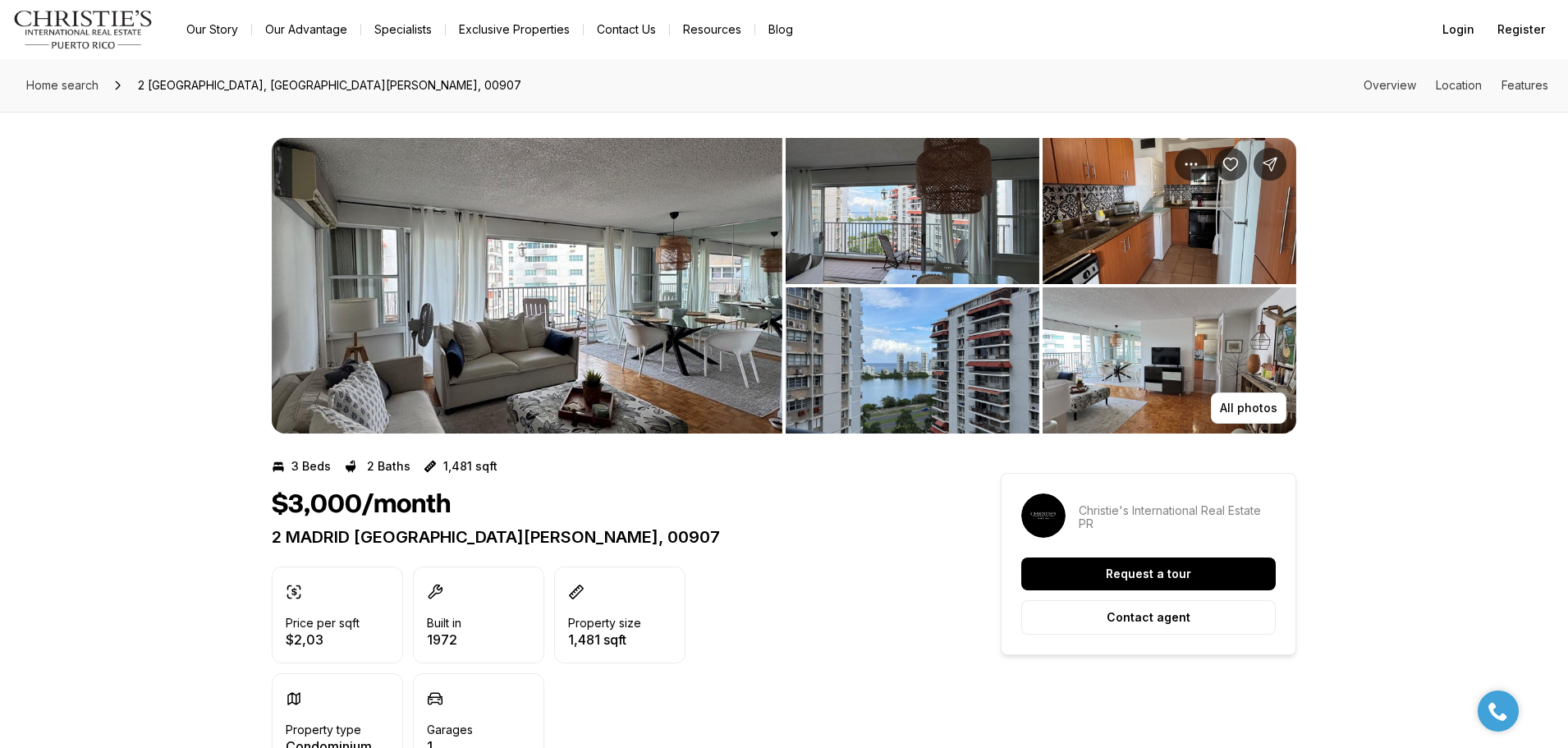
click at [543, 232] on img "View image gallery" at bounding box center [527, 286] width 511 height 296
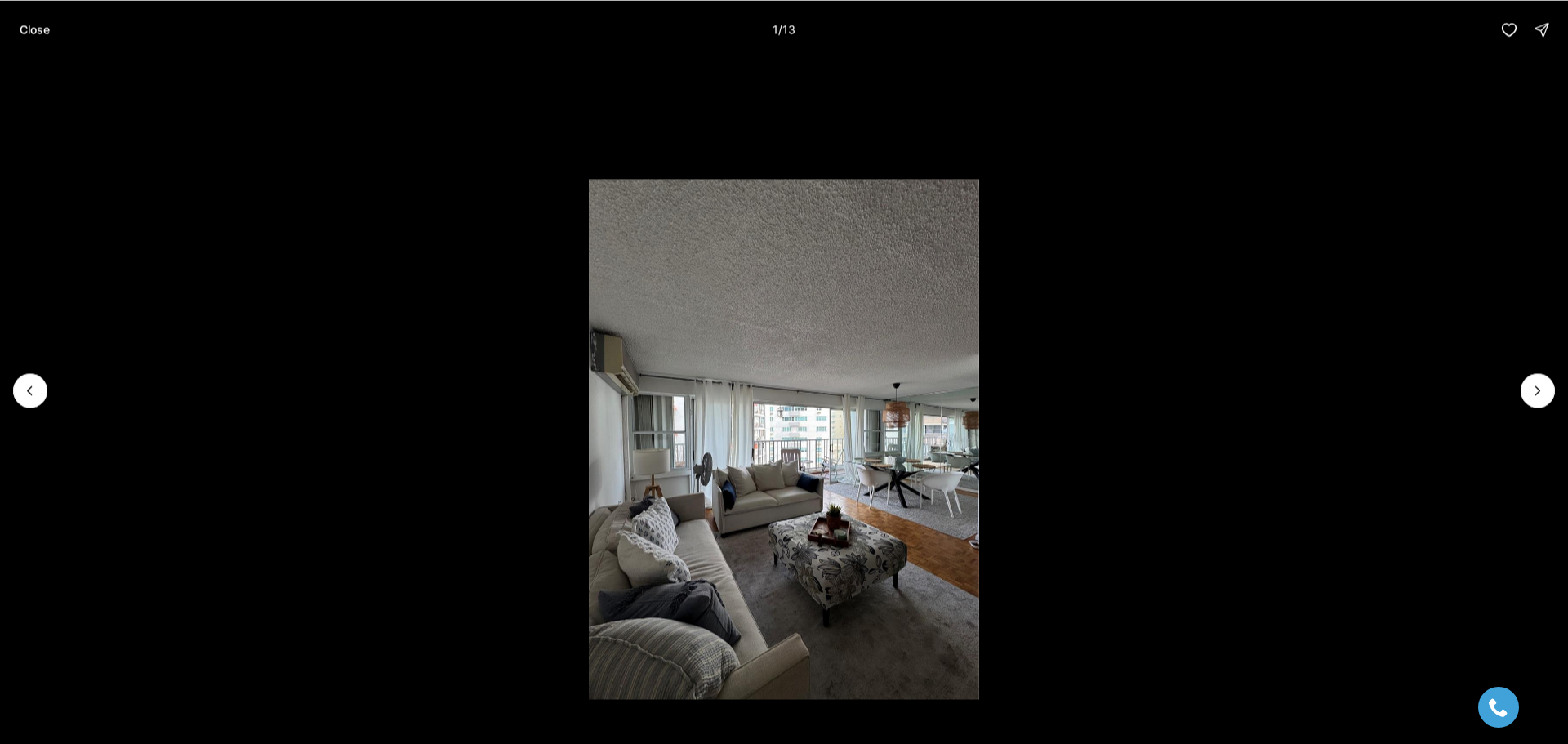
click at [1516, 392] on li "1 of 13" at bounding box center [784, 390] width 1568 height 662
click at [1529, 393] on button "Next slide" at bounding box center [1537, 391] width 34 height 34
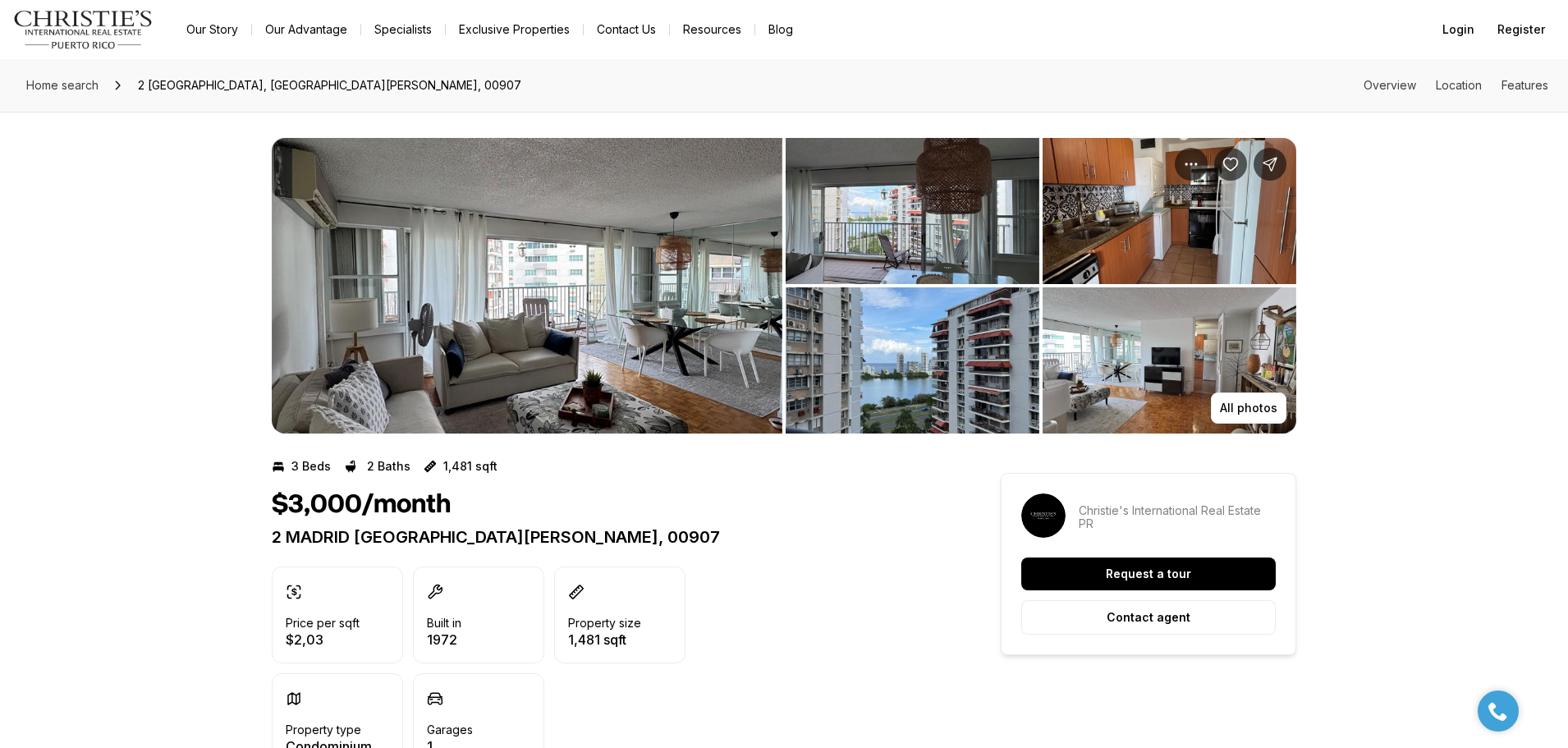
click at [641, 282] on img "View image gallery" at bounding box center [527, 286] width 511 height 296
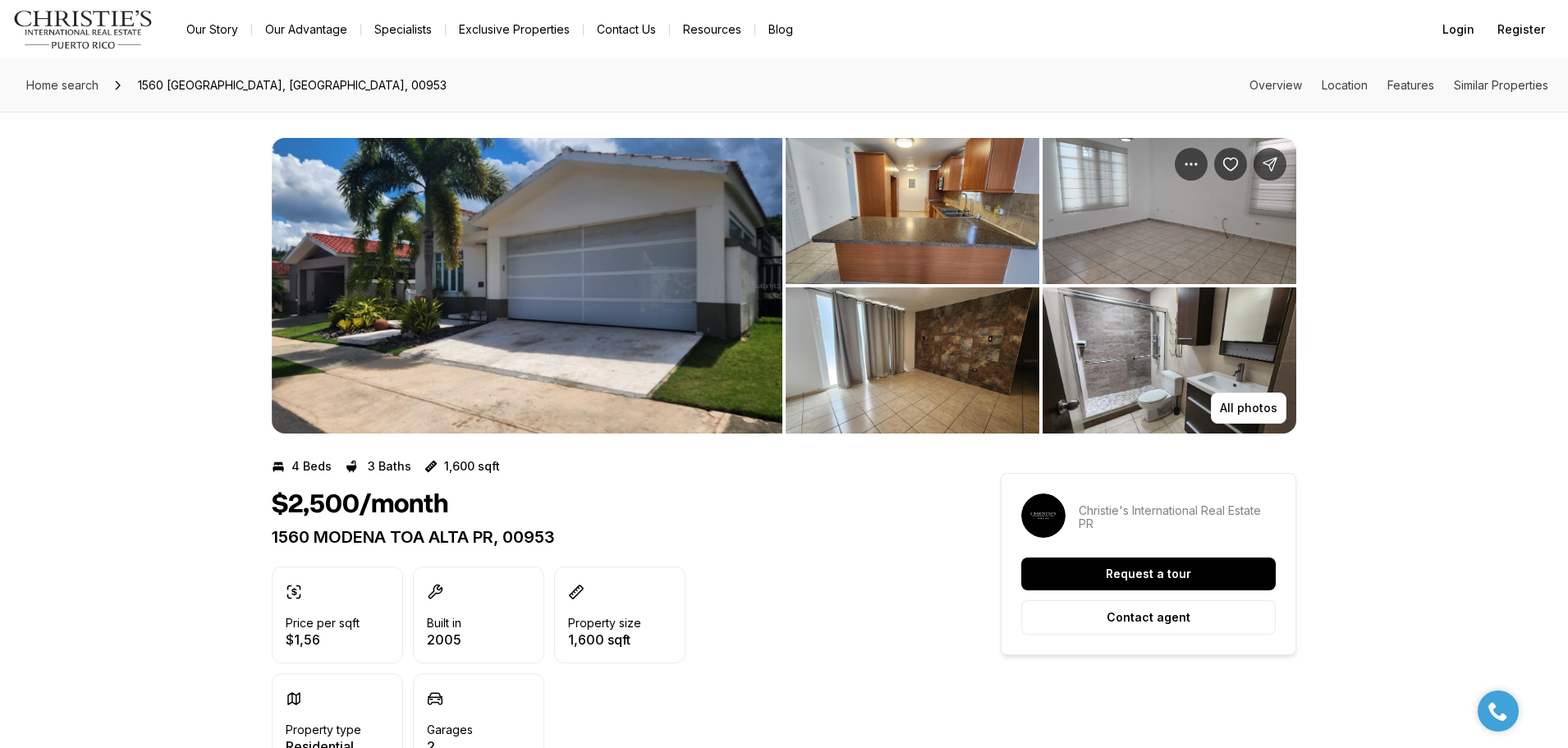
click at [470, 281] on img "View image gallery" at bounding box center [527, 286] width 511 height 296
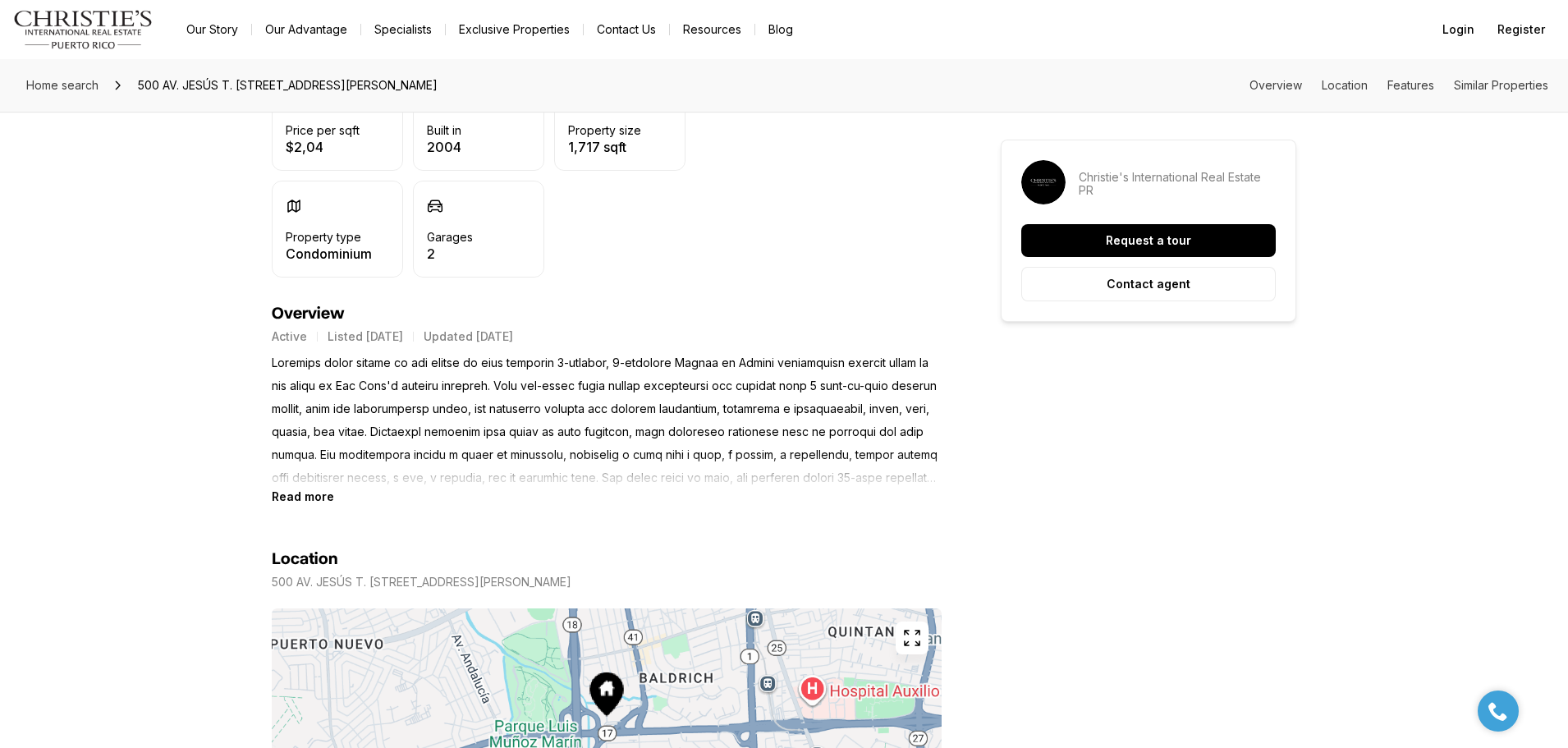
scroll to position [739, 0]
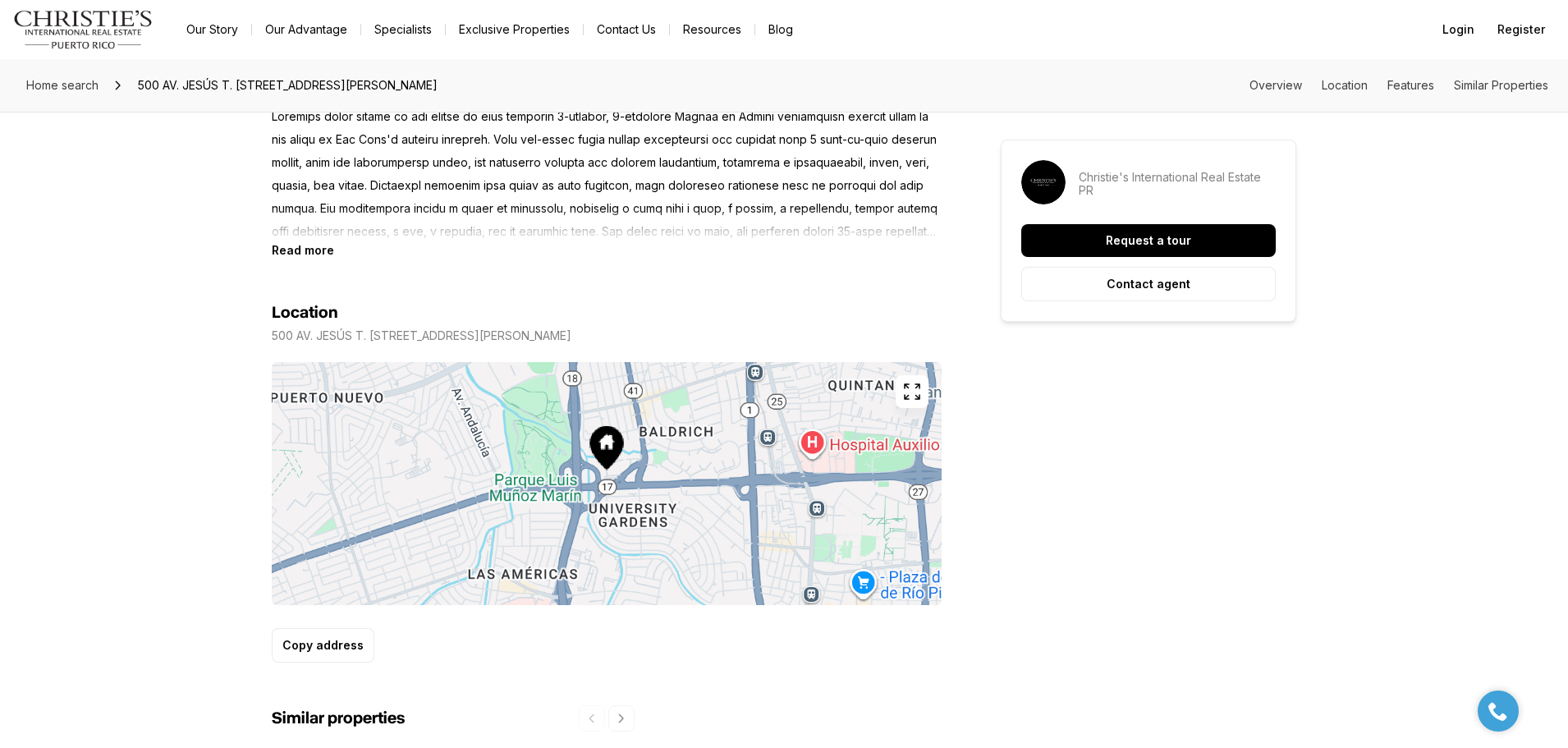
click at [908, 398] on icon "button" at bounding box center [912, 391] width 15 height 15
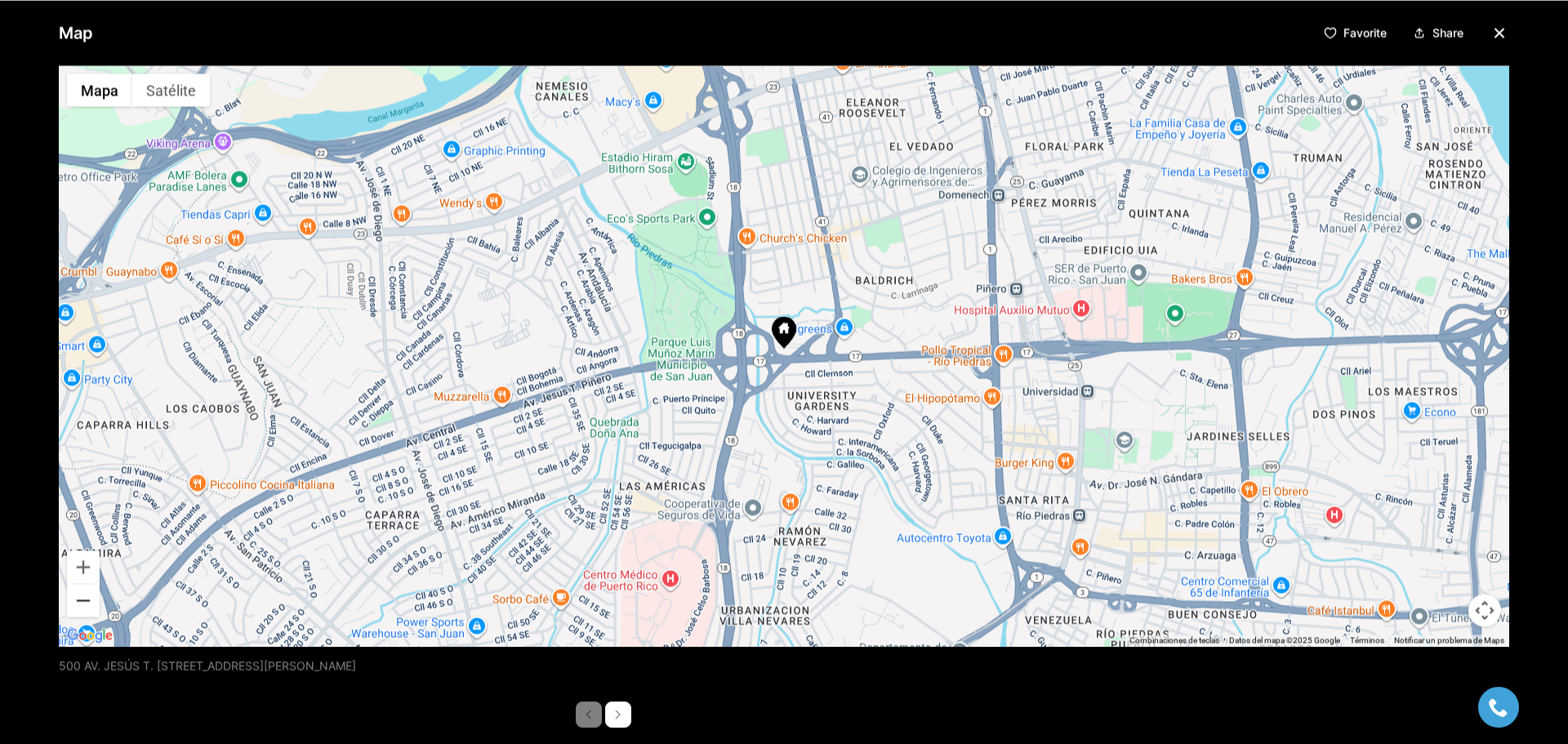
click at [88, 603] on button "Reducir" at bounding box center [83, 600] width 32 height 32
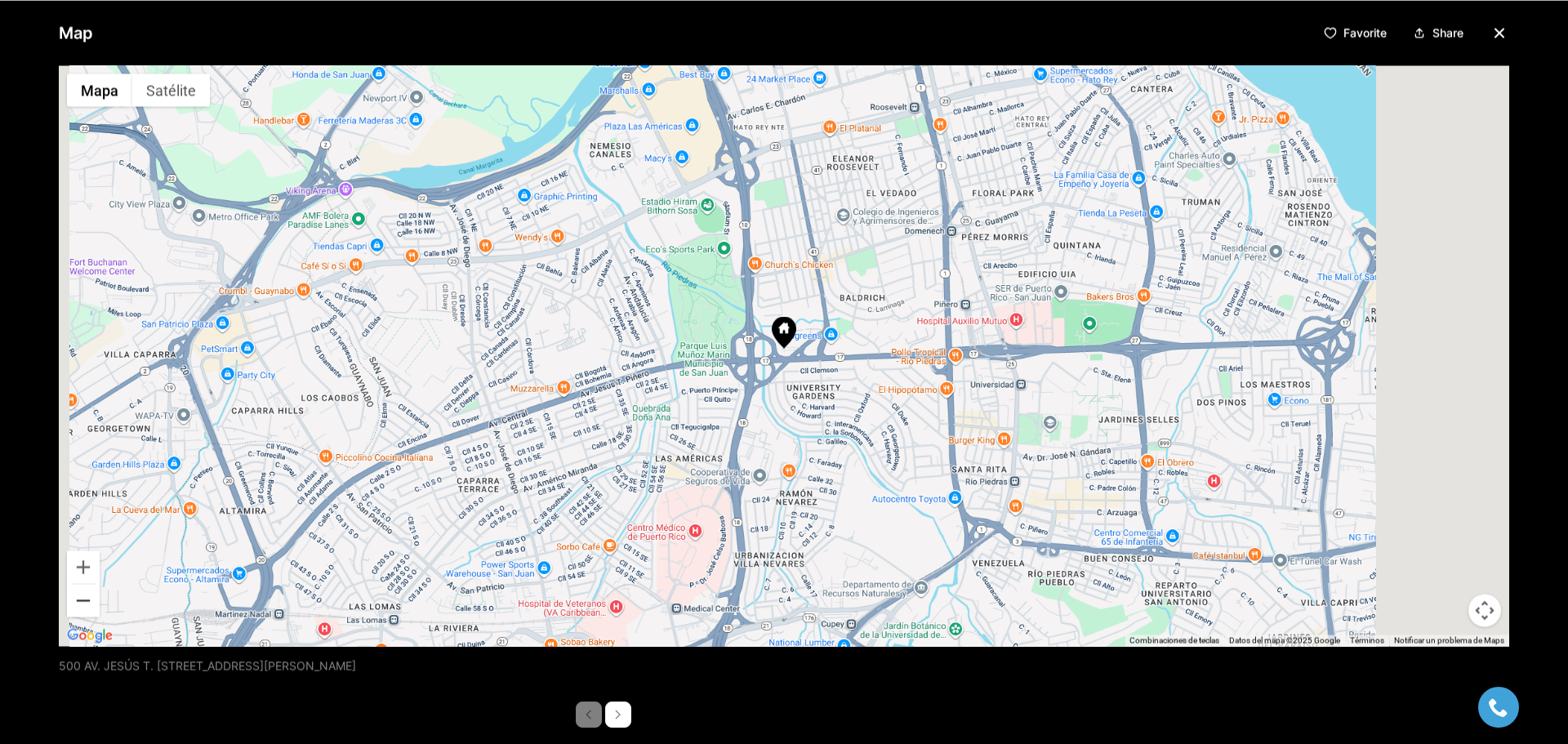
click at [88, 603] on button "Reducir" at bounding box center [83, 600] width 32 height 32
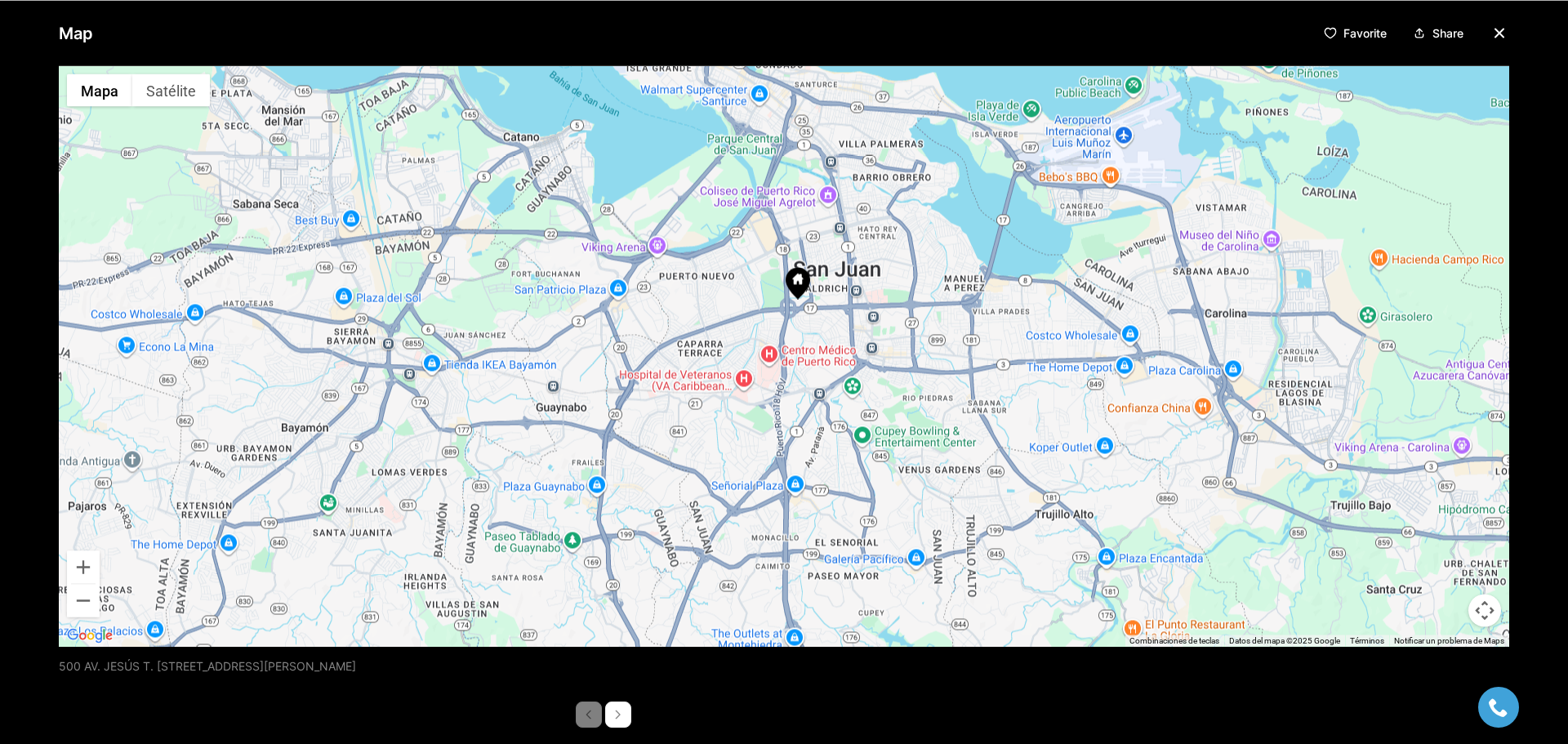
drag, startPoint x: 681, startPoint y: 520, endPoint x: 697, endPoint y: 470, distance: 52.5
click at [697, 470] on div at bounding box center [784, 356] width 1451 height 581
click at [1499, 36] on icon "button" at bounding box center [1499, 32] width 20 height 20
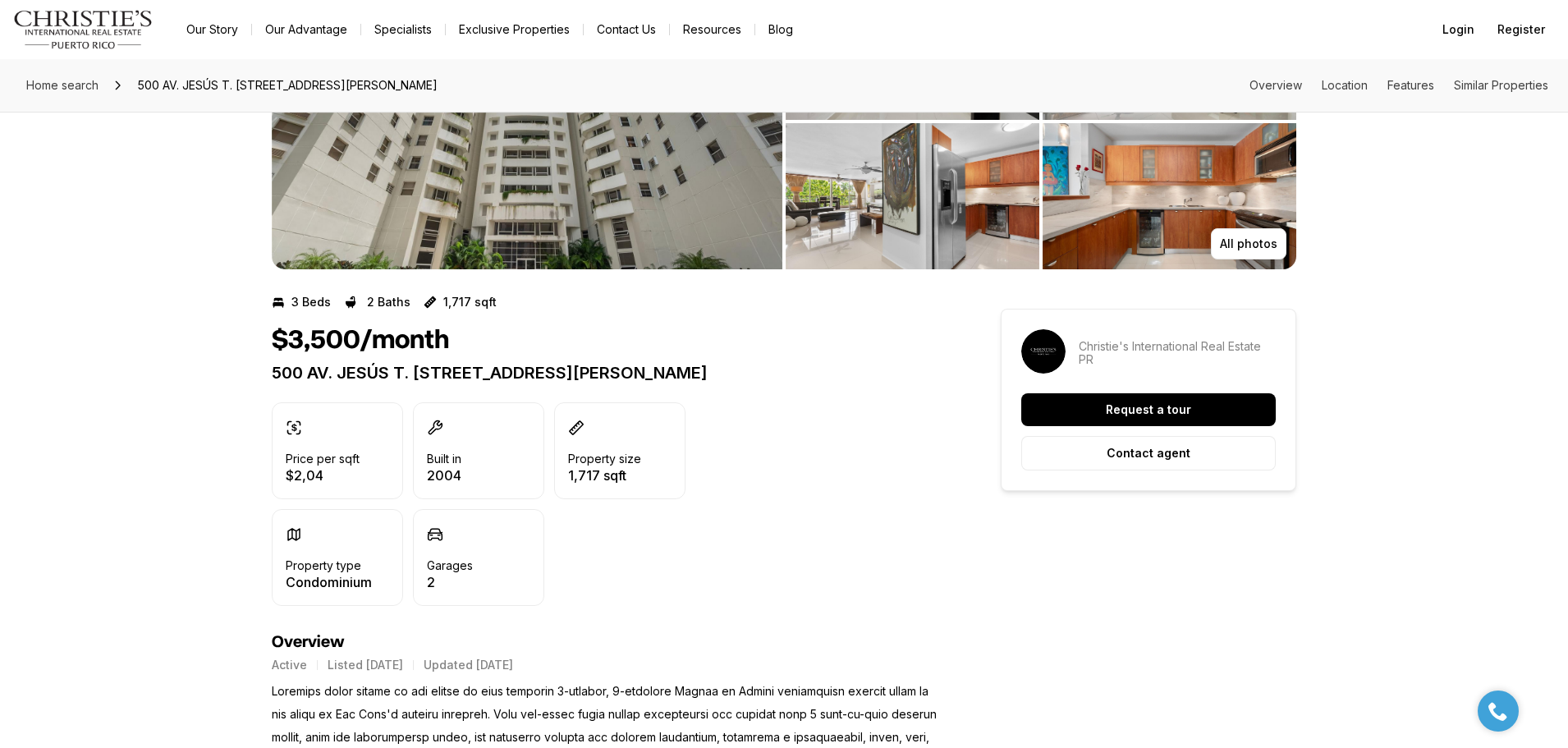
scroll to position [0, 0]
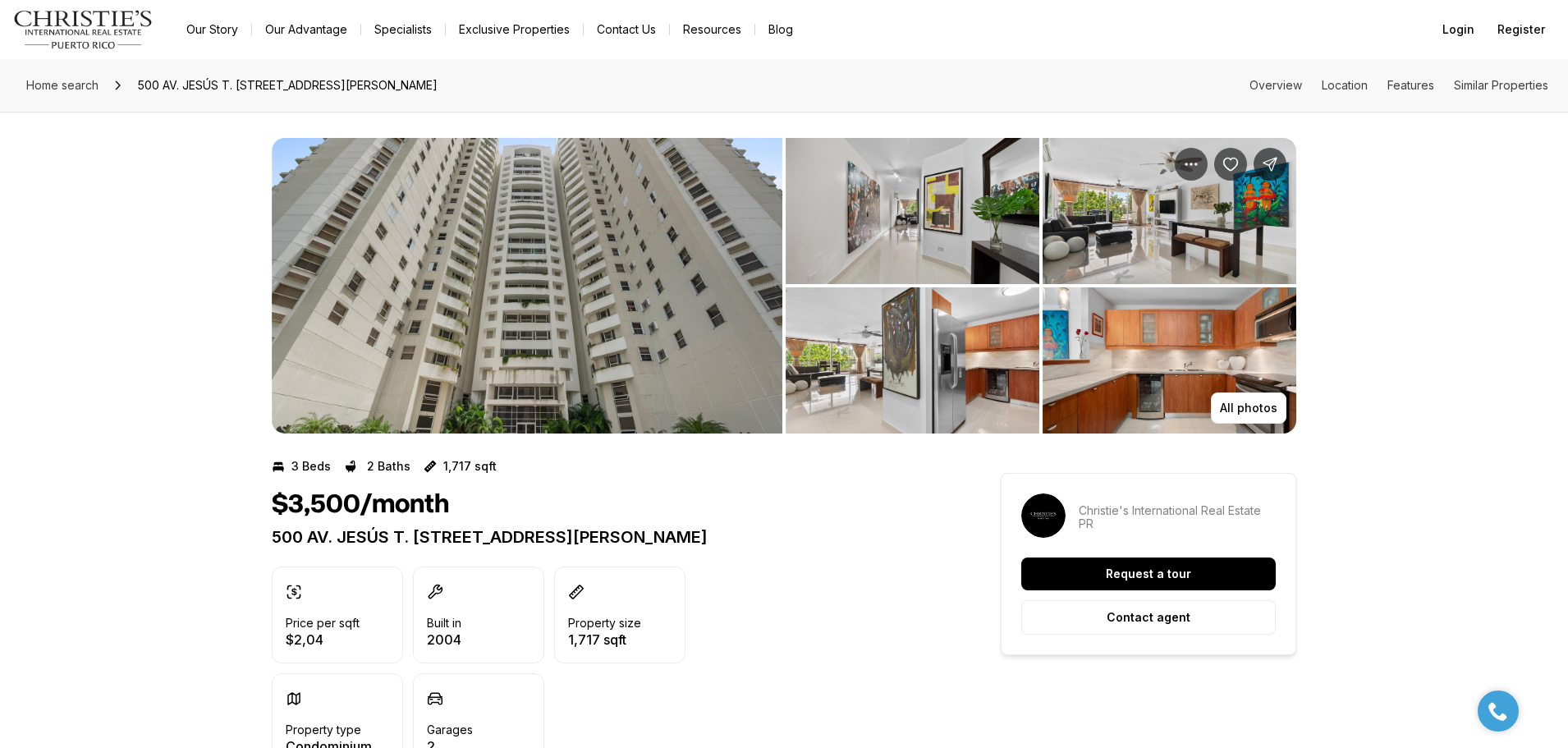
click at [571, 272] on img "View image gallery" at bounding box center [527, 286] width 511 height 296
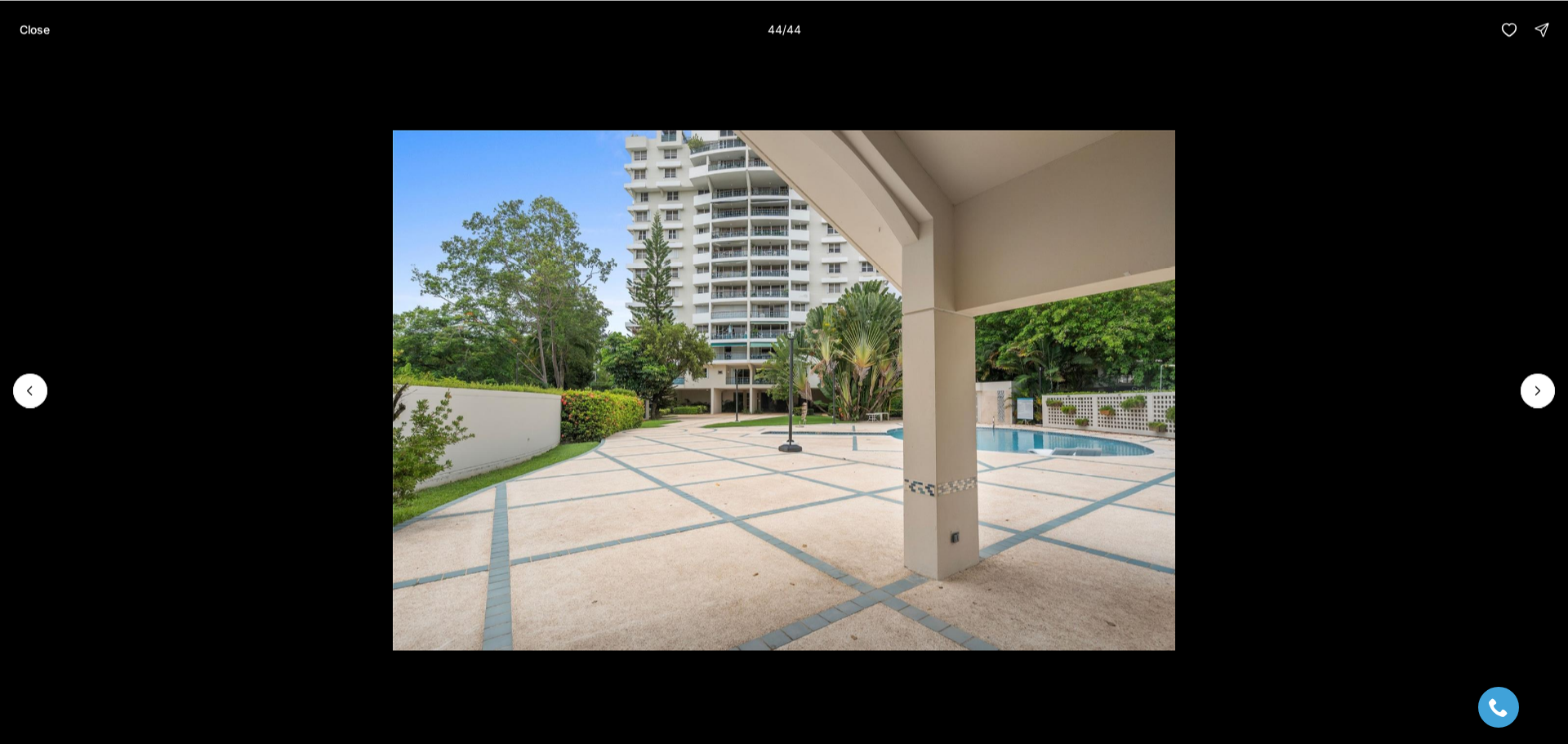
click at [28, 31] on p "Close" at bounding box center [35, 29] width 31 height 13
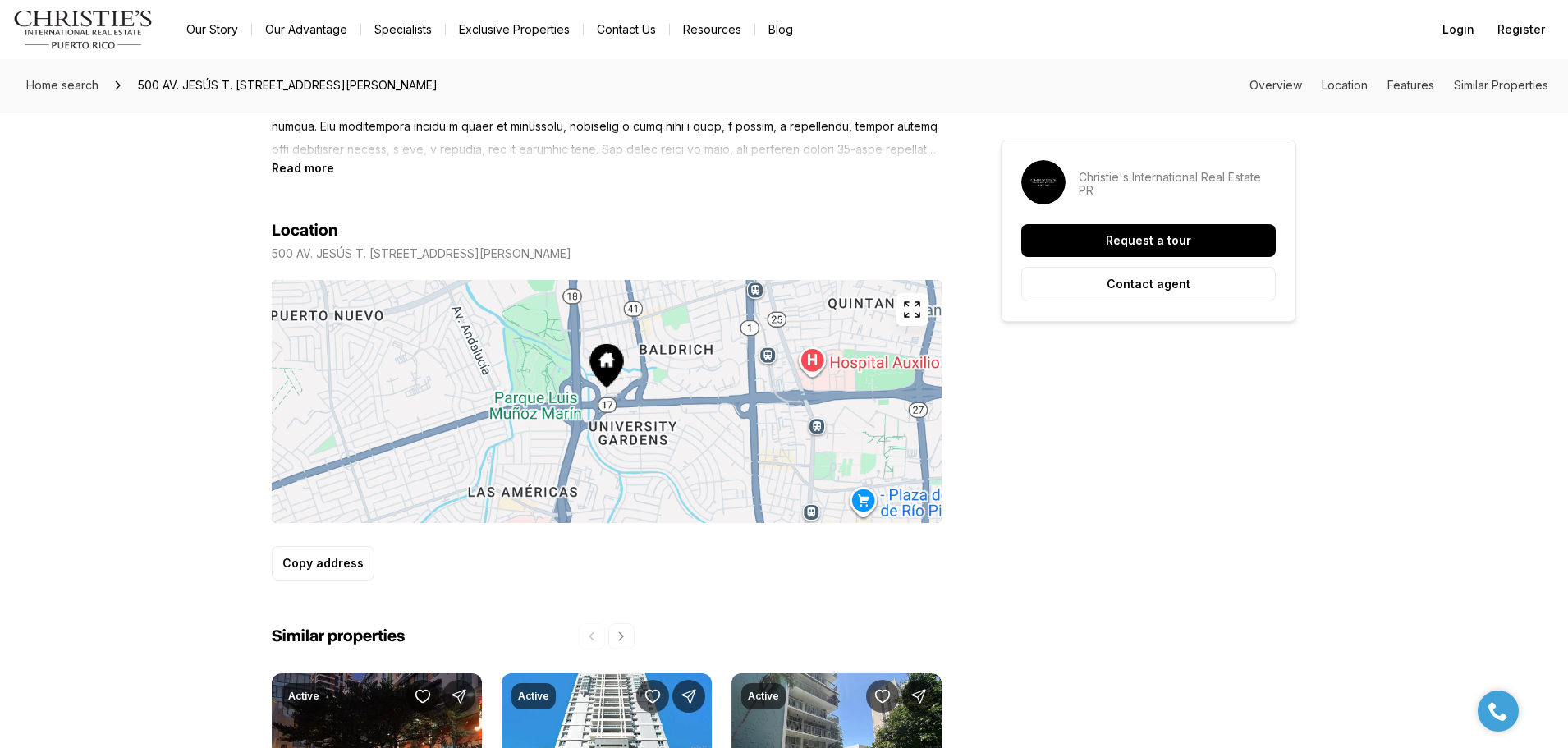
scroll to position [739, 0]
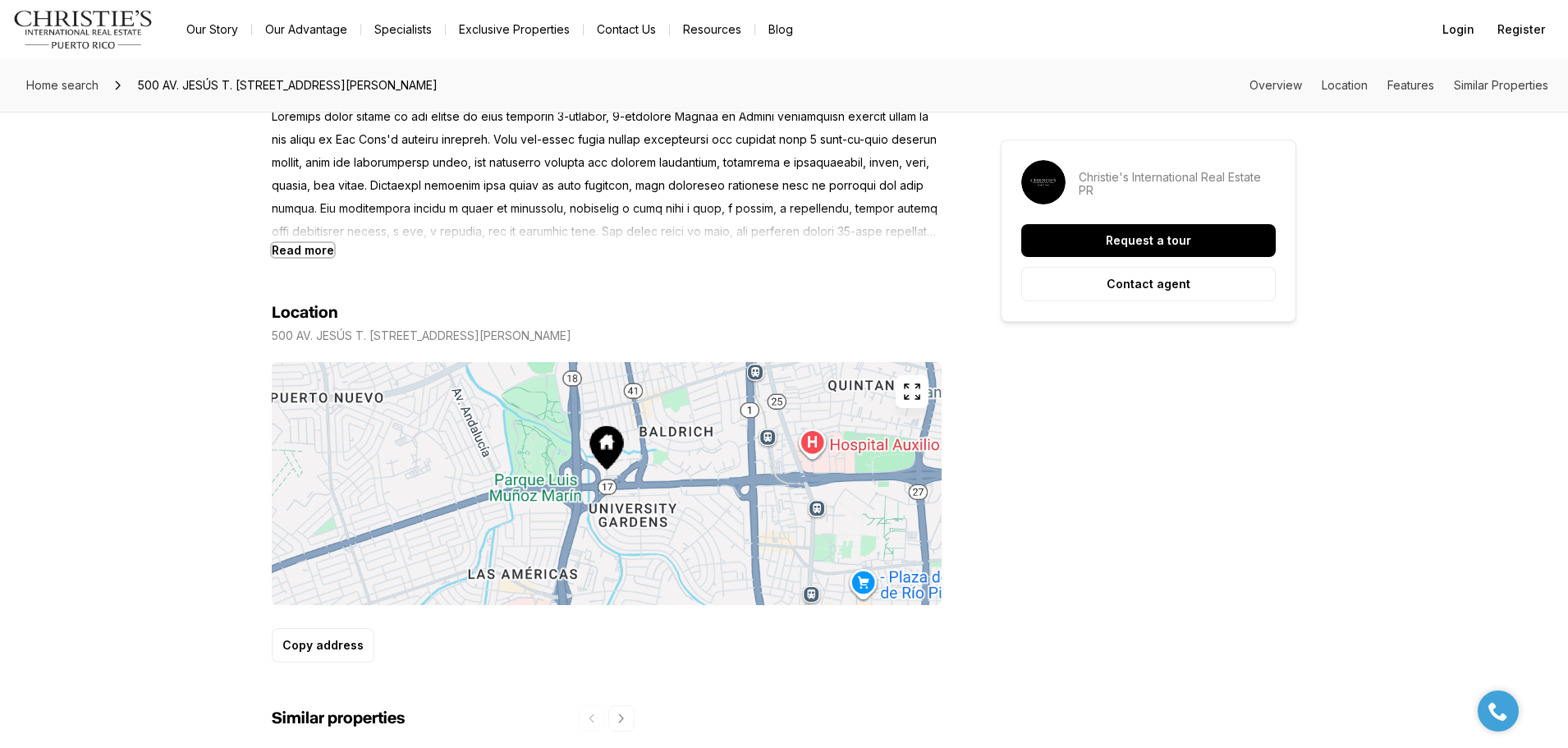
click at [303, 252] on b "Read more" at bounding box center [303, 250] width 62 height 14
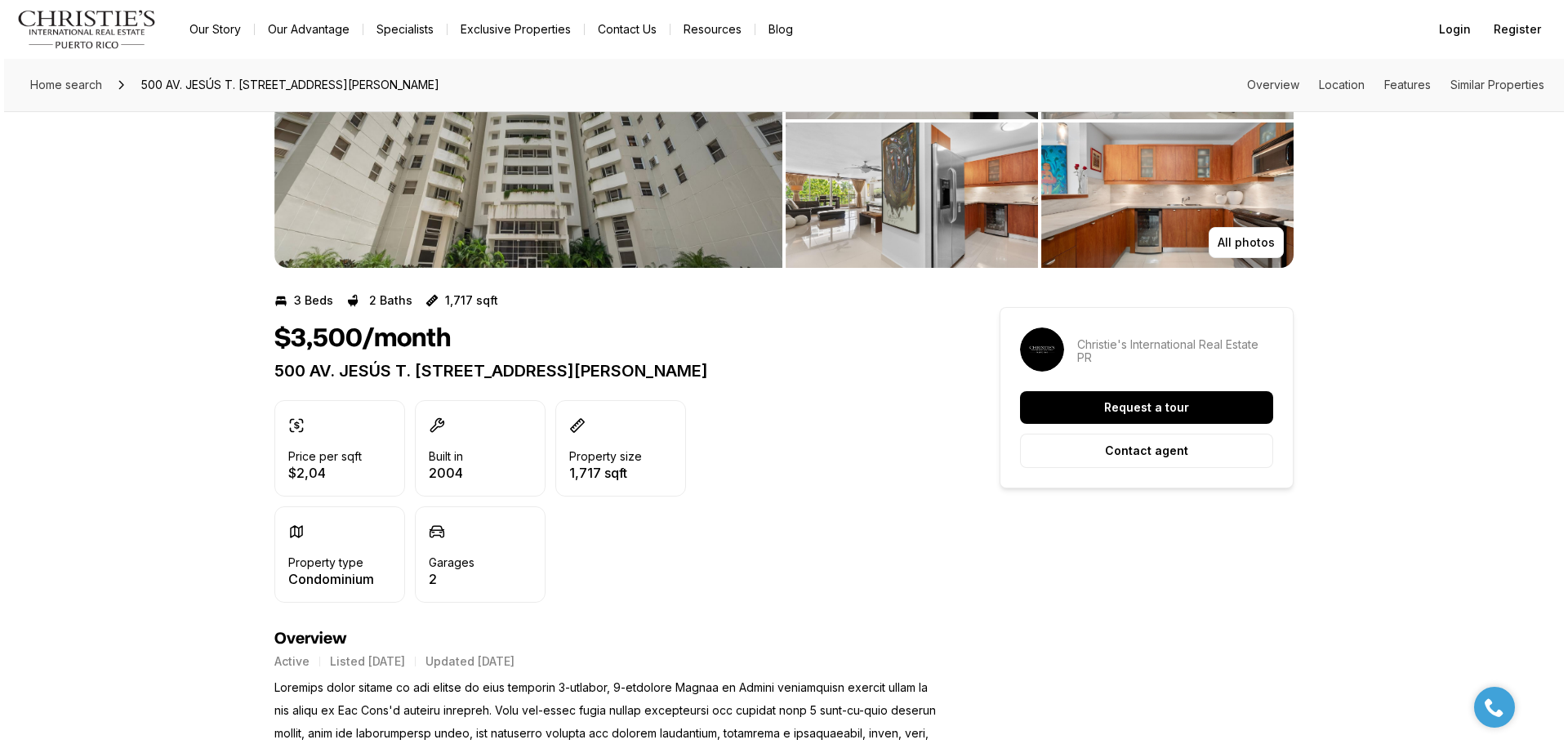
scroll to position [0, 0]
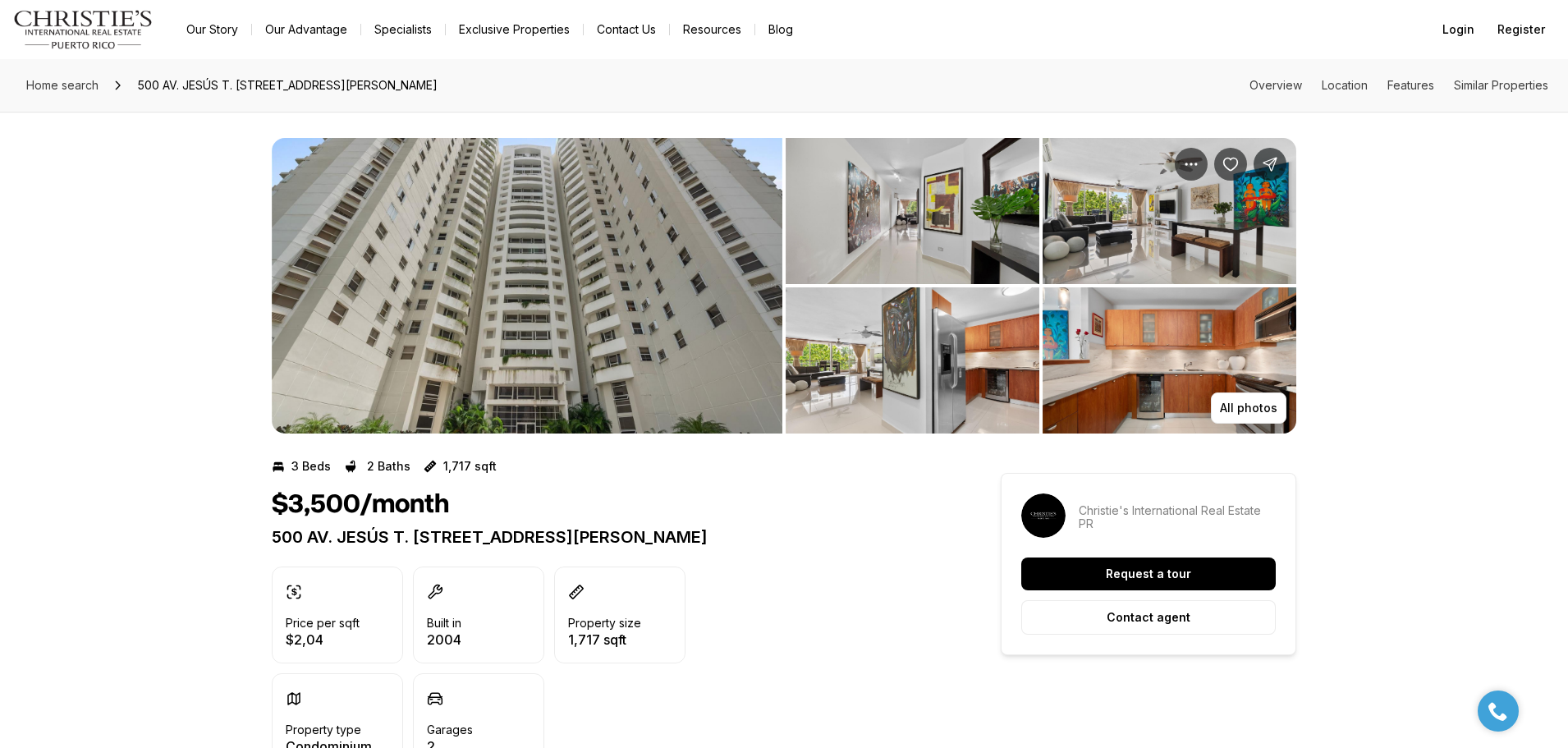
click at [649, 313] on img "View image gallery" at bounding box center [527, 286] width 511 height 296
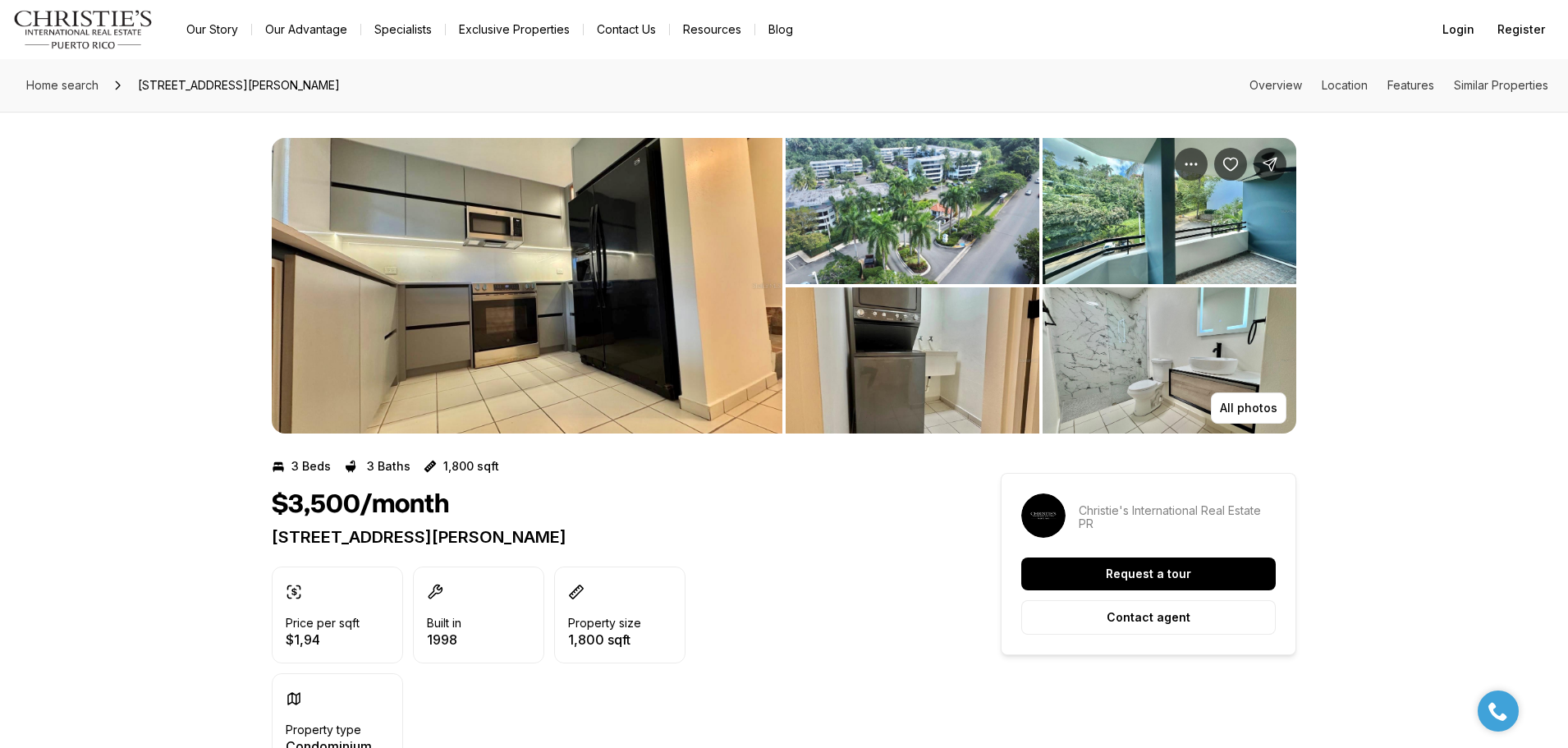
click at [498, 300] on img "View image gallery" at bounding box center [527, 286] width 511 height 296
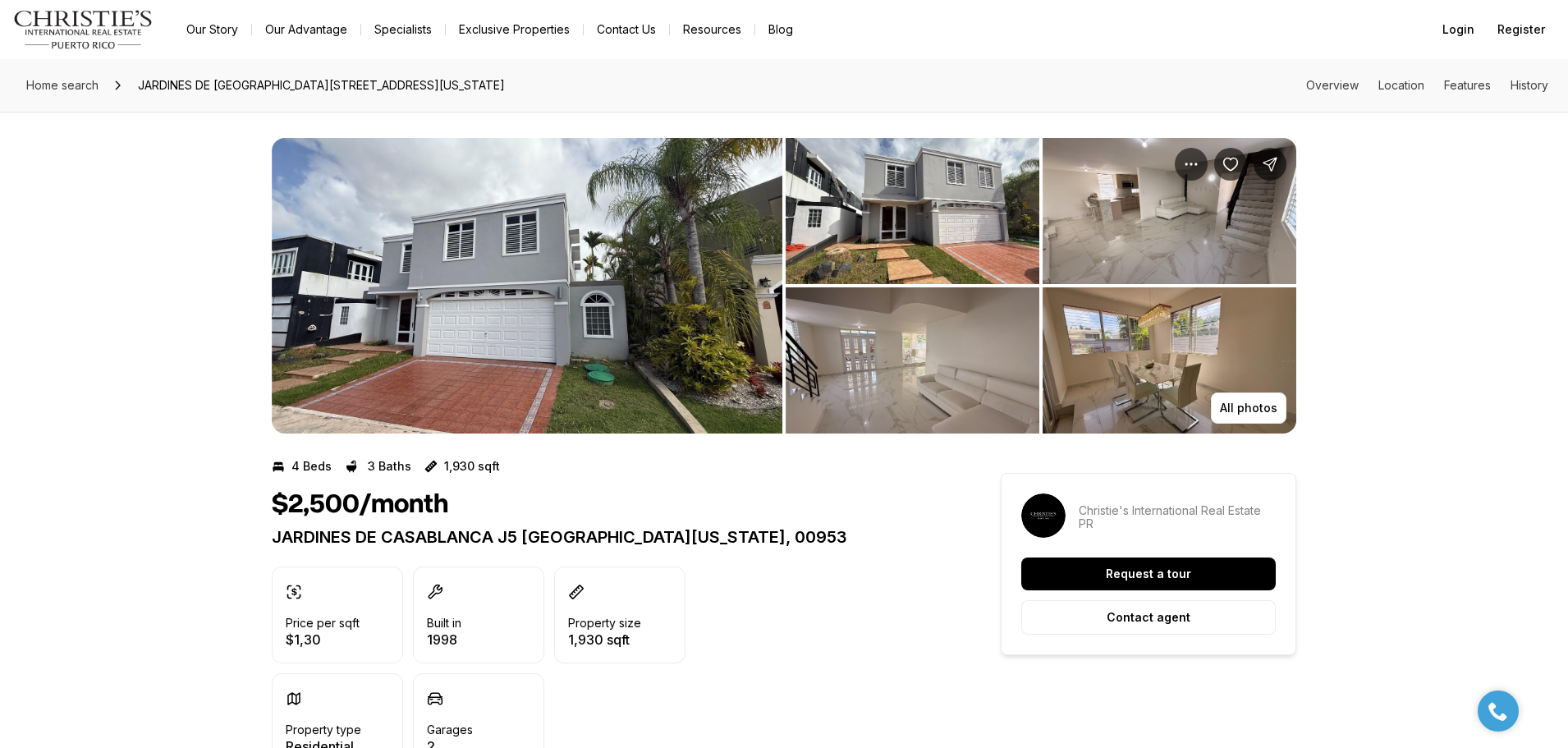
click at [915, 261] on img "View image gallery" at bounding box center [912, 211] width 254 height 146
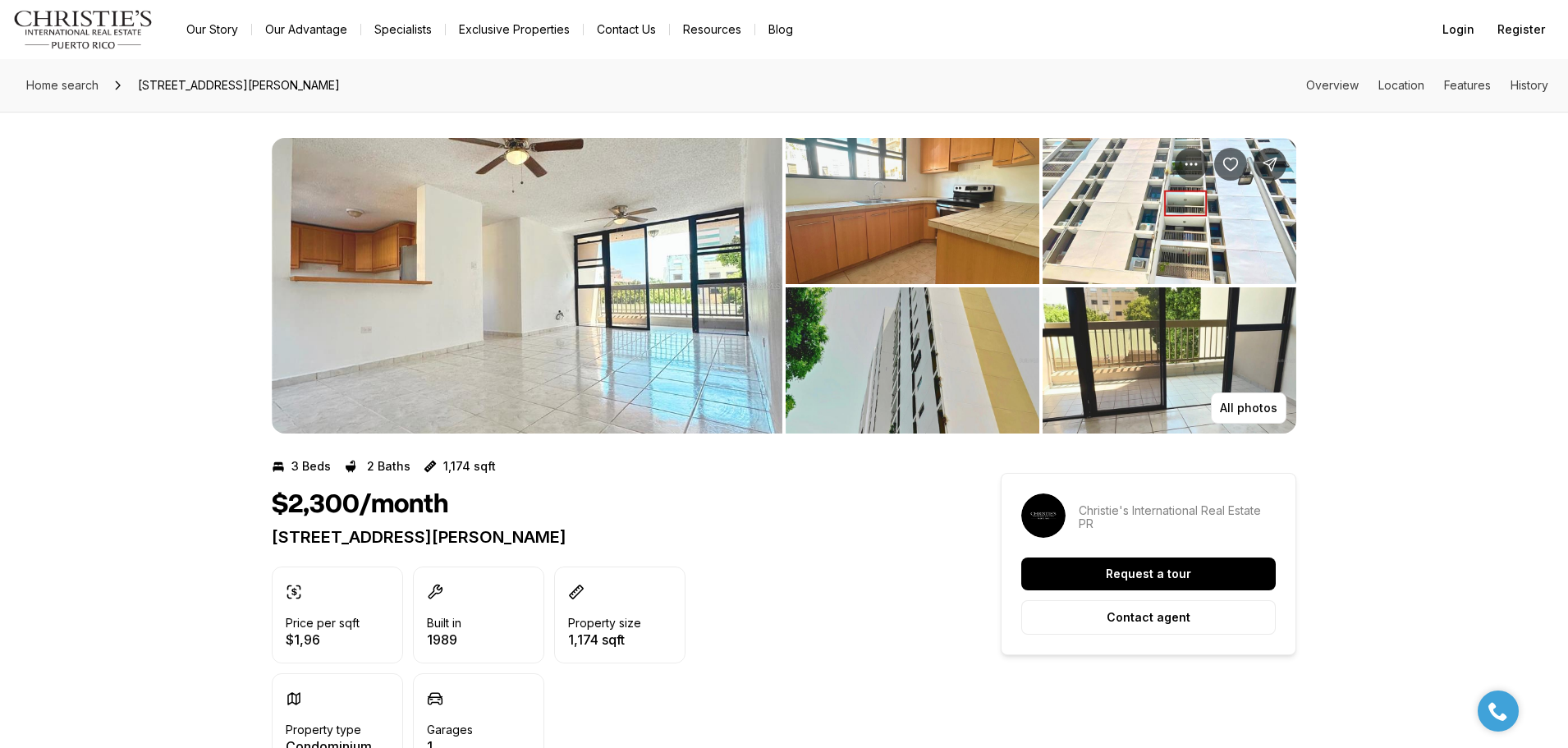
click at [479, 298] on img "View image gallery" at bounding box center [527, 286] width 511 height 296
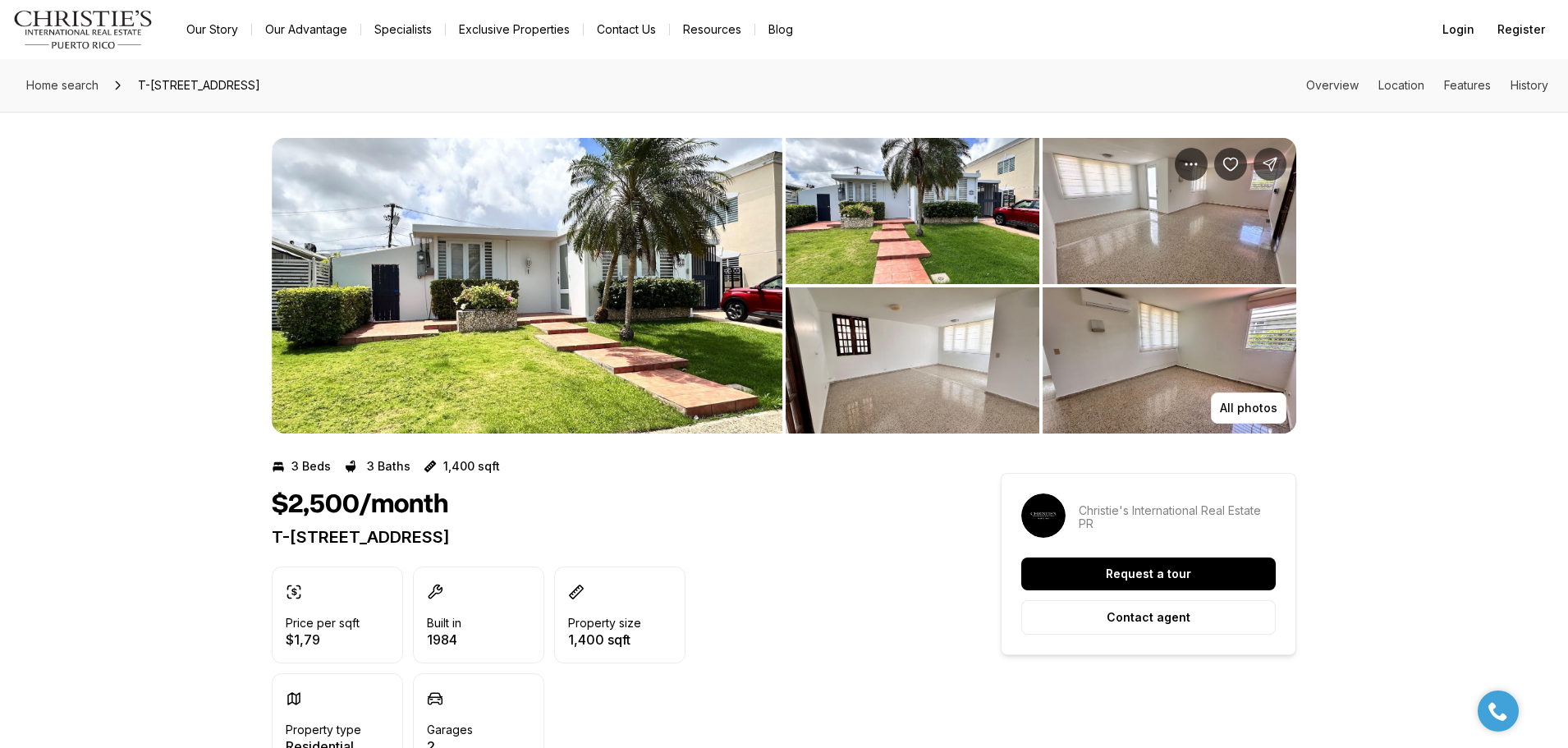
click at [608, 306] on img "View image gallery" at bounding box center [527, 286] width 511 height 296
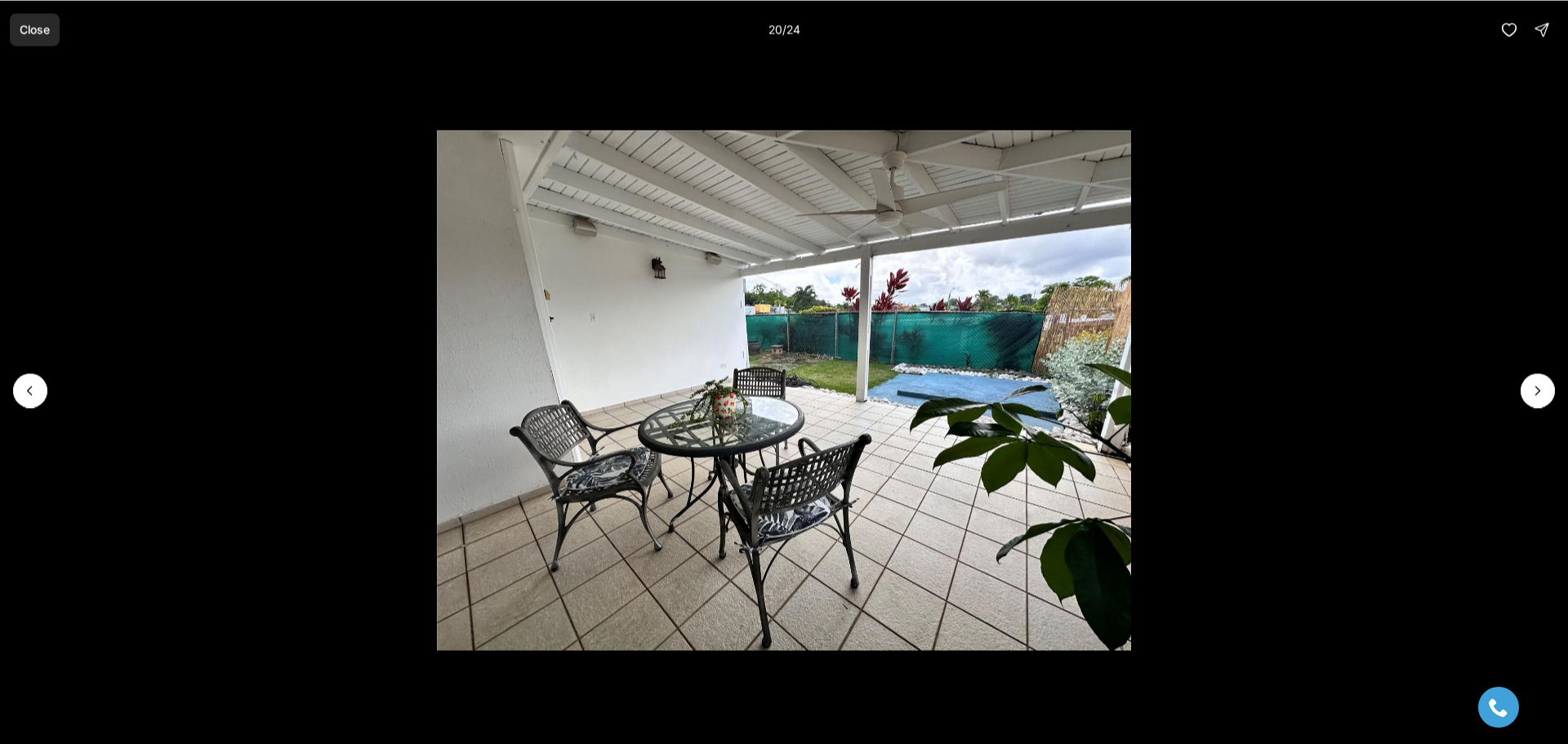
click at [31, 30] on p "Close" at bounding box center [35, 29] width 31 height 13
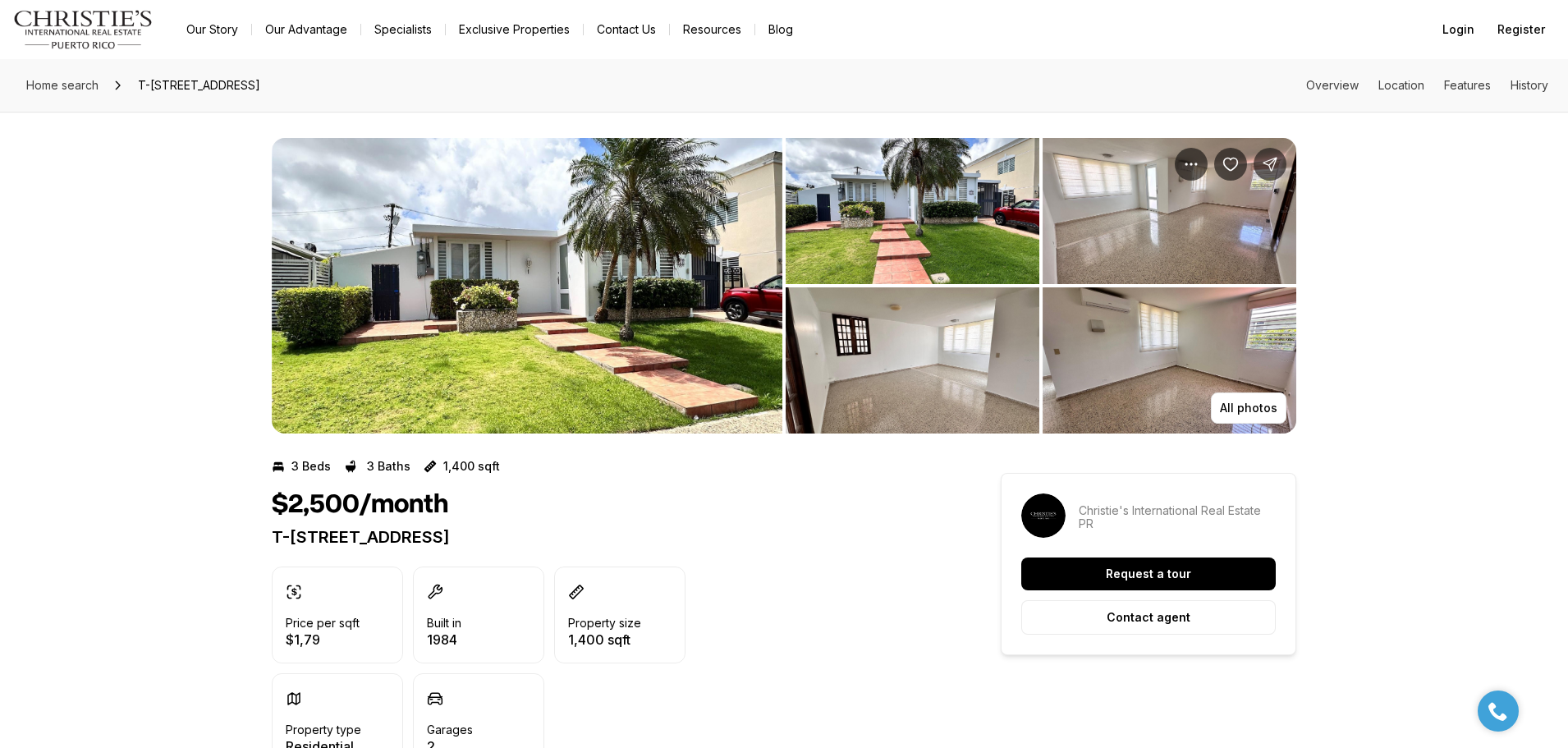
click at [418, 246] on img "View image gallery" at bounding box center [527, 286] width 511 height 296
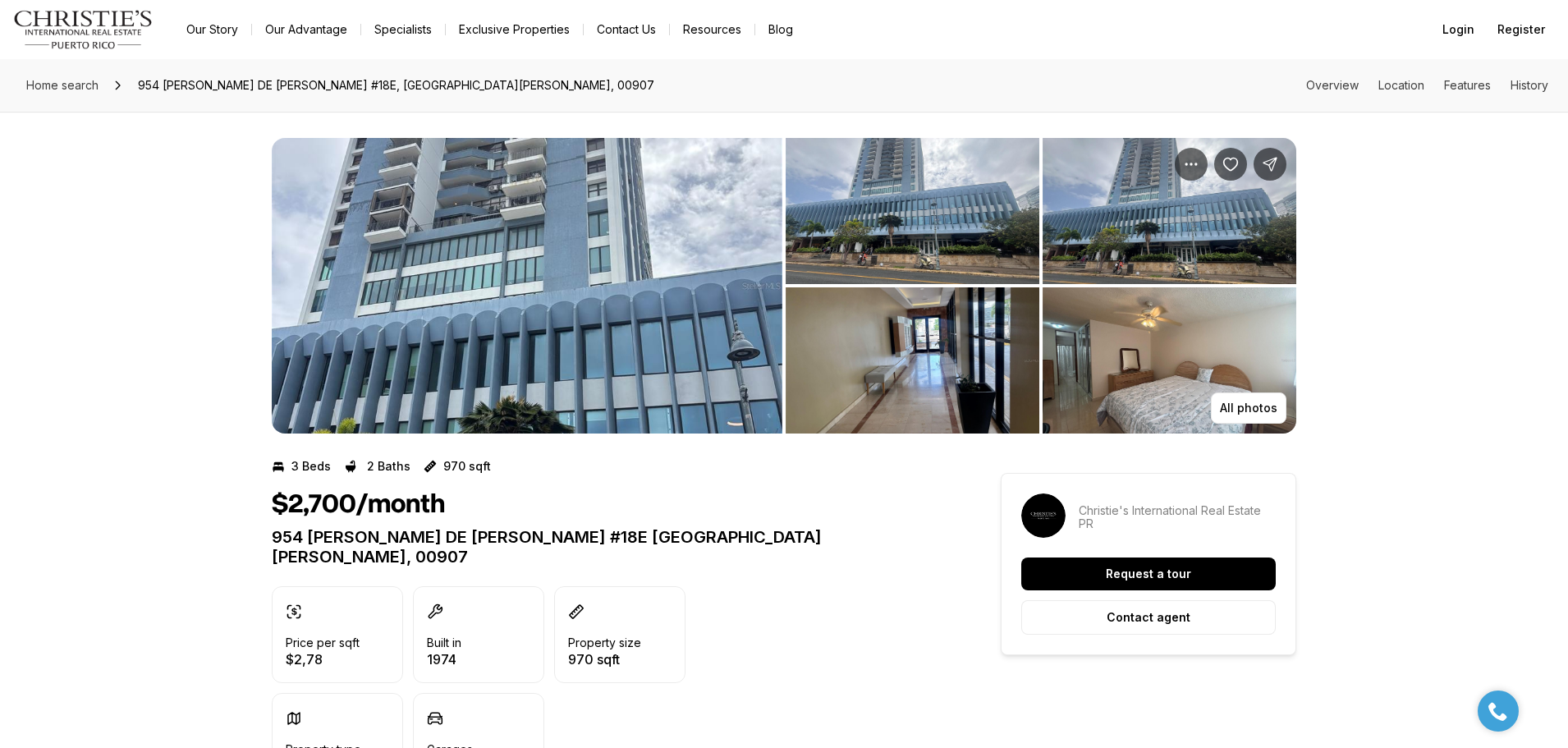
click at [595, 256] on img "View image gallery" at bounding box center [527, 286] width 511 height 296
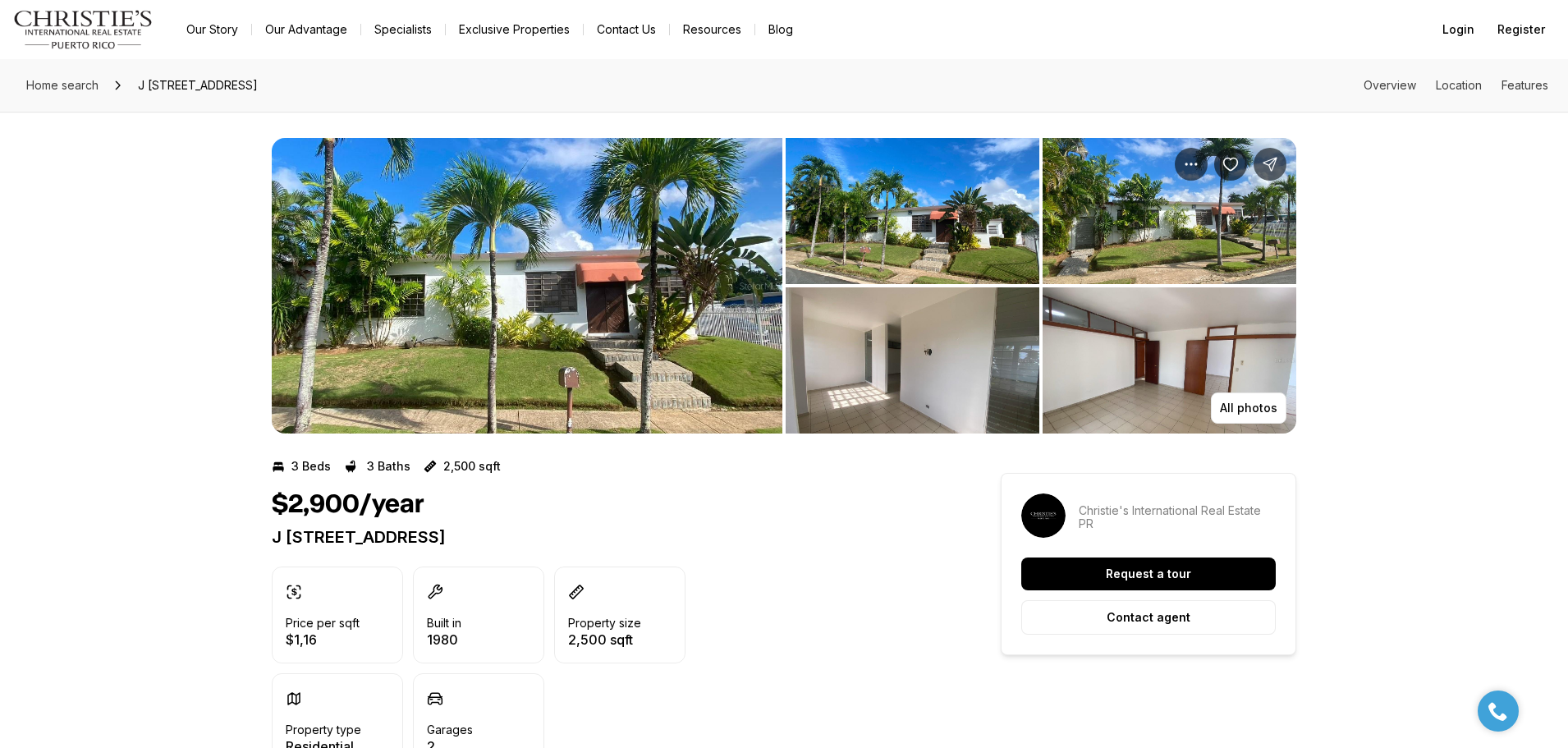
click at [447, 234] on img "View image gallery" at bounding box center [527, 286] width 511 height 296
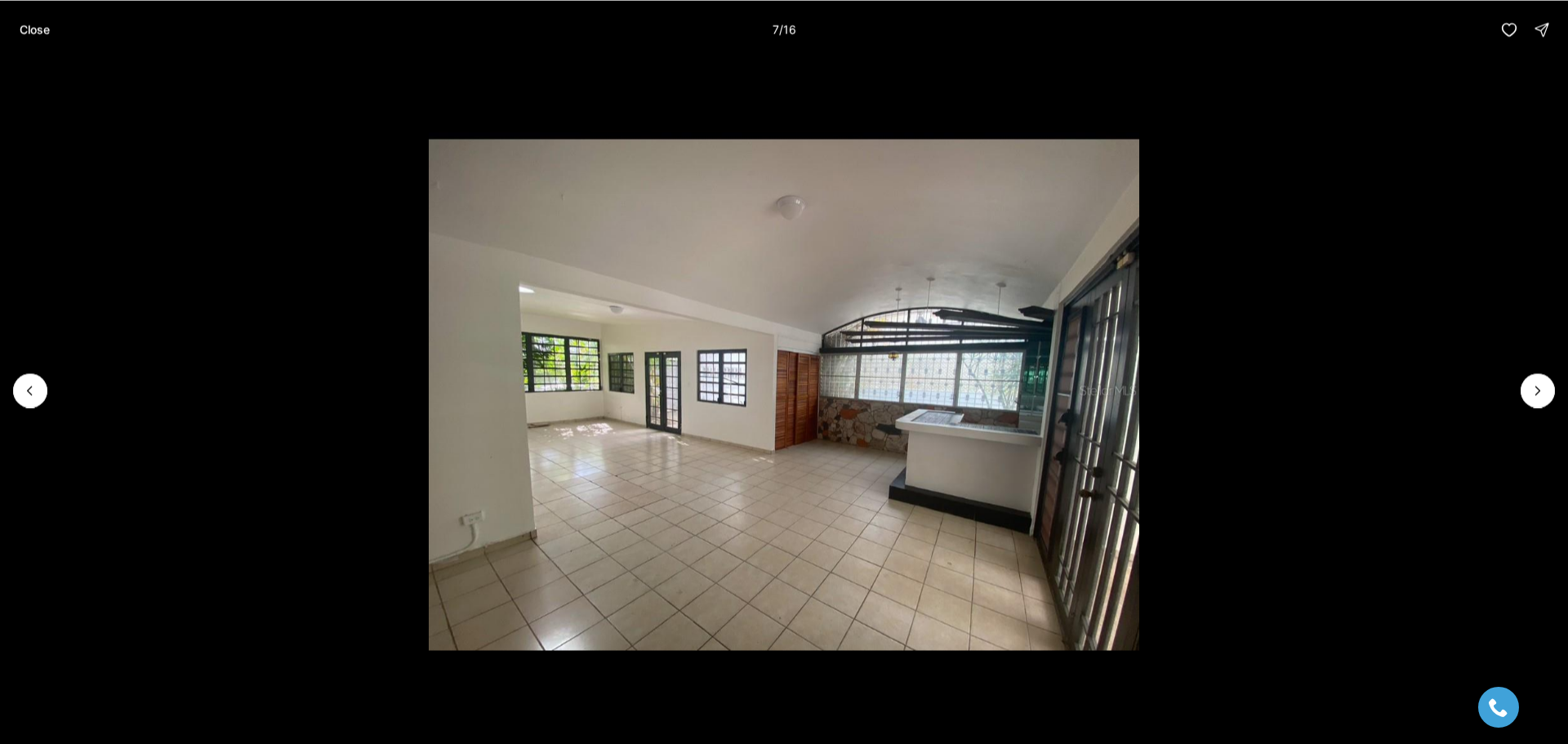
click at [920, 413] on img "7 of 16" at bounding box center [784, 391] width 710 height 521
click at [992, 426] on img "7 of 16" at bounding box center [784, 391] width 710 height 521
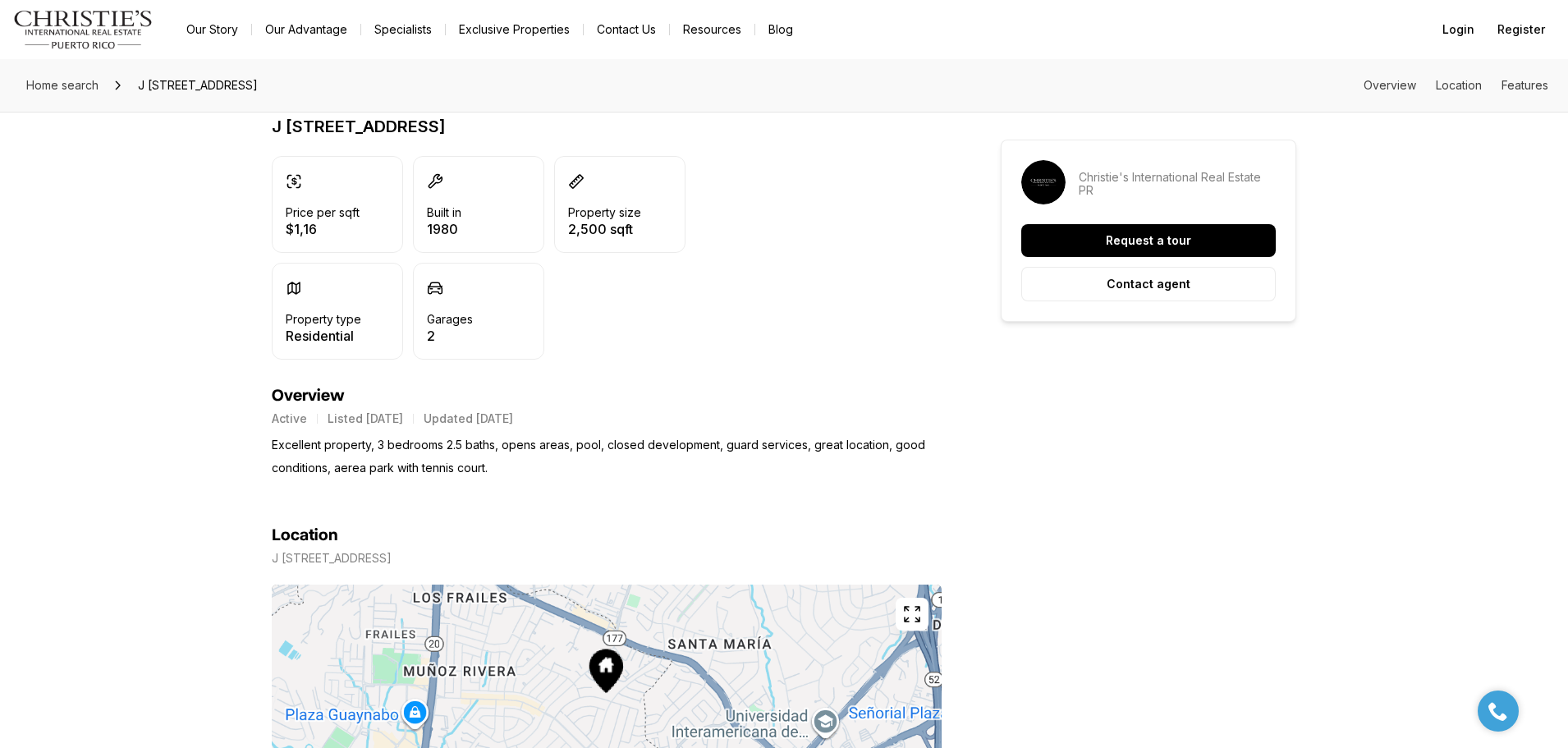
scroll to position [493, 0]
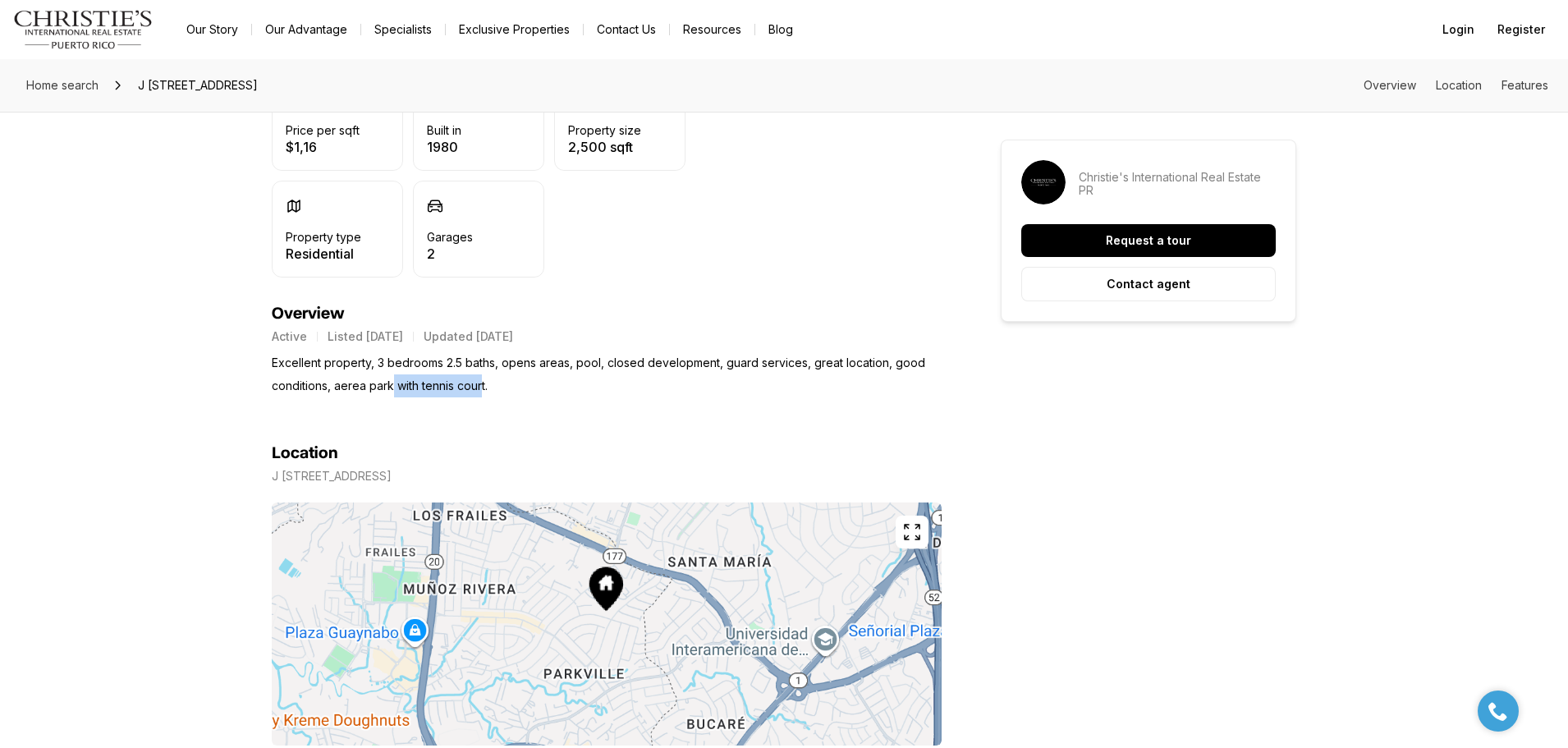
drag, startPoint x: 392, startPoint y: 389, endPoint x: 481, endPoint y: 389, distance: 89.0
click at [481, 389] on p "Excellent property, 3 bedrooms 2.5 baths, opens areas, pool, closed development…" at bounding box center [606, 375] width 670 height 46
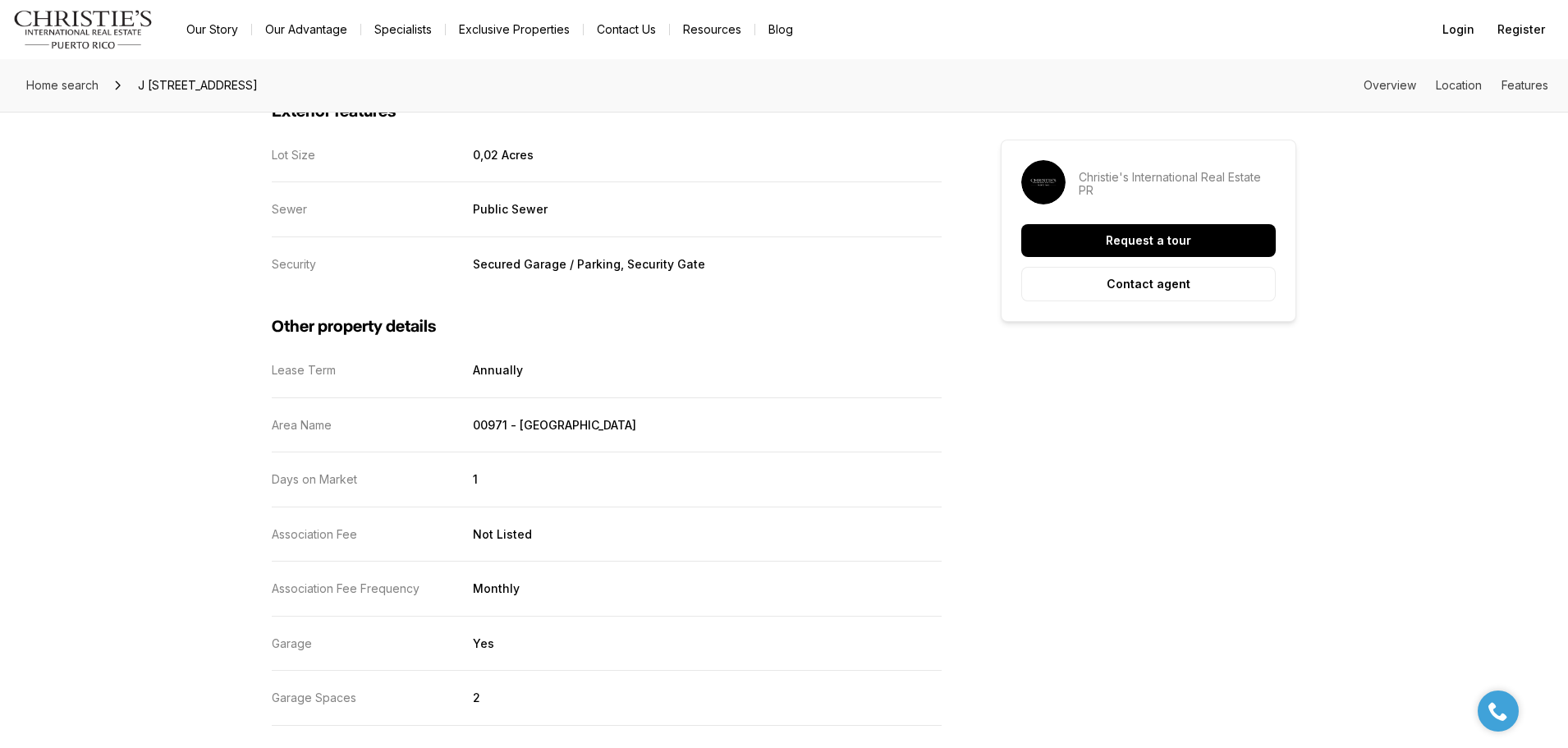
scroll to position [2382, 0]
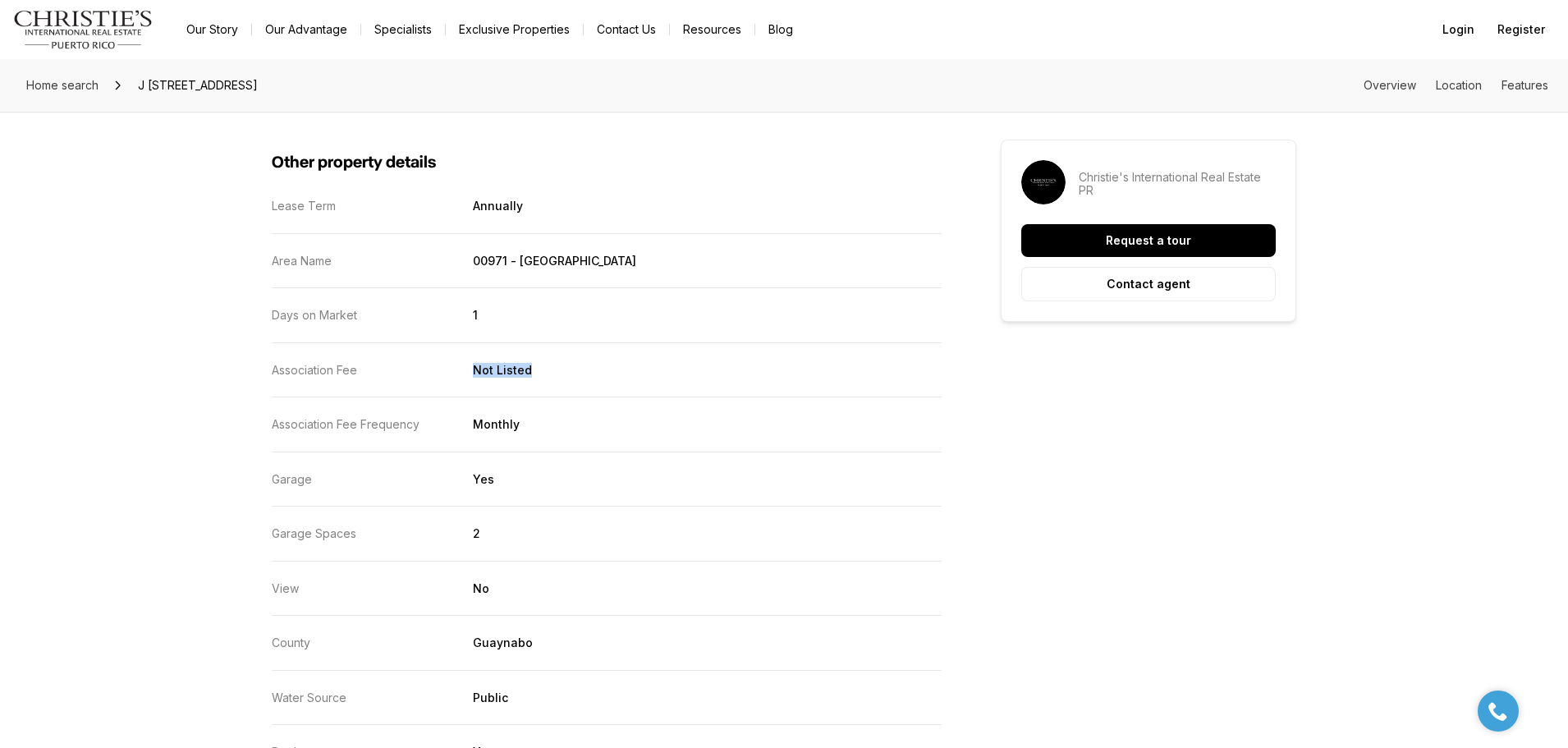
drag, startPoint x: 439, startPoint y: 367, endPoint x: 557, endPoint y: 375, distance: 118.3
click at [557, 375] on div "Association Fee Not Listed" at bounding box center [606, 370] width 670 height 15
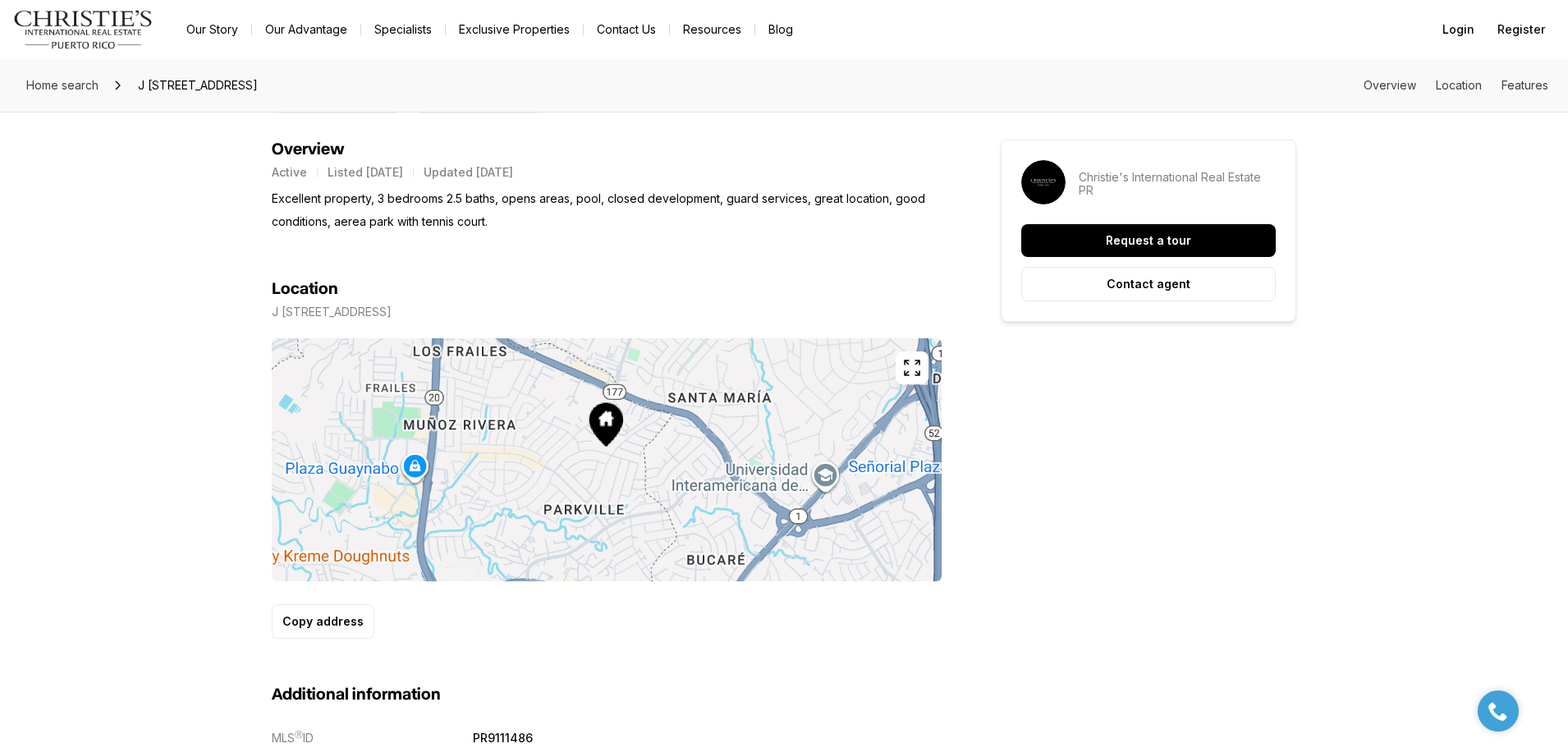
scroll to position [0, 0]
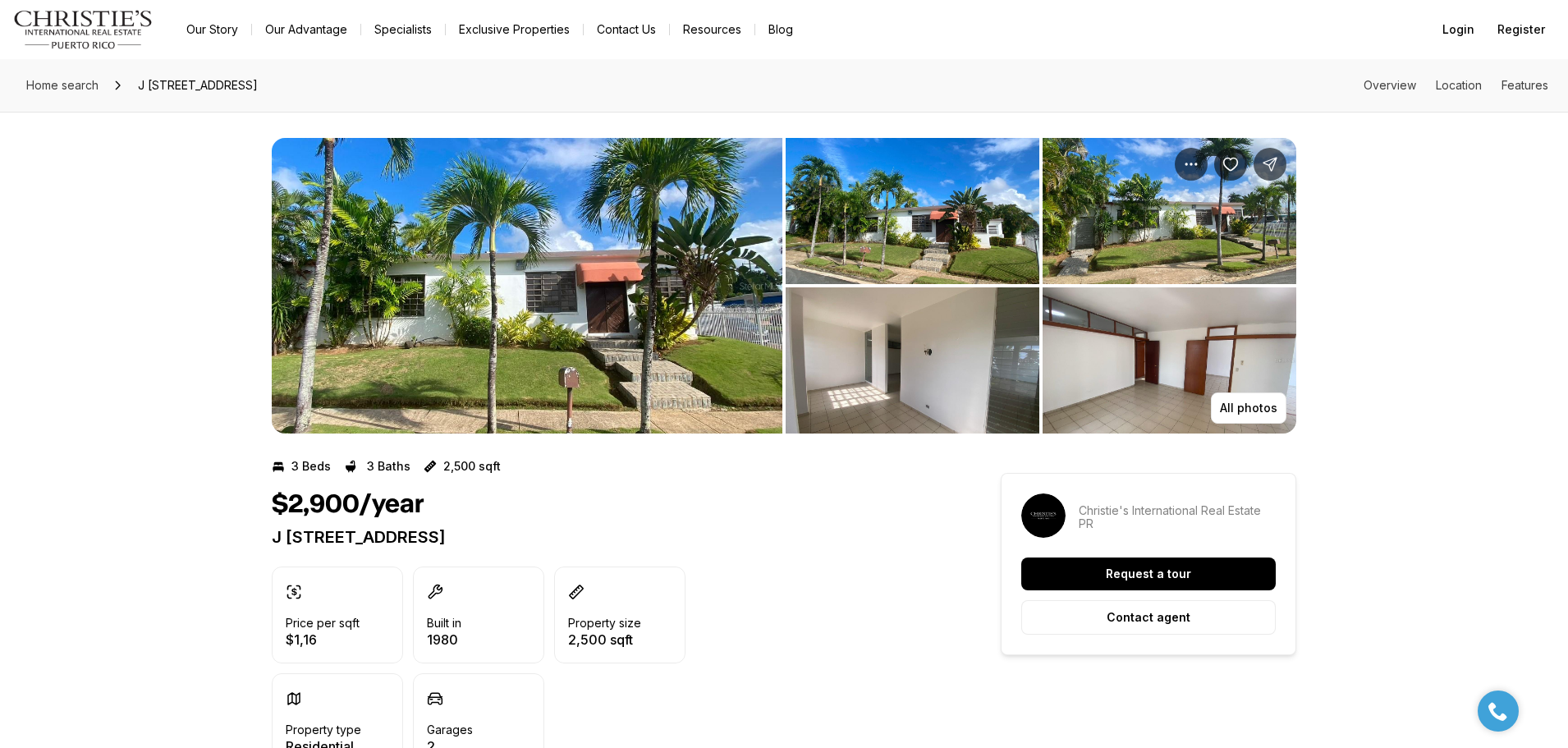
click at [589, 312] on img "View image gallery" at bounding box center [527, 286] width 511 height 296
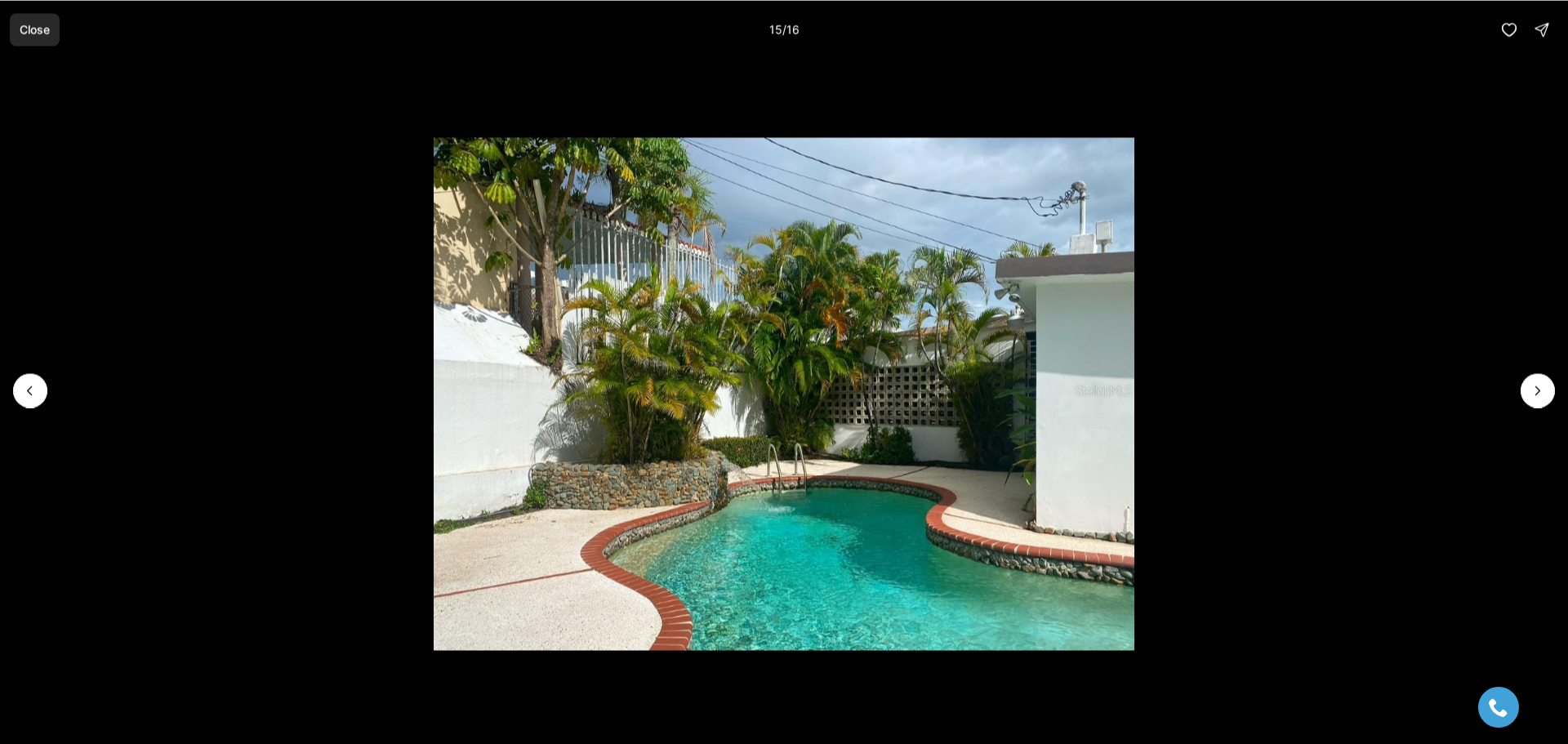
click at [41, 31] on p "Close" at bounding box center [35, 29] width 31 height 13
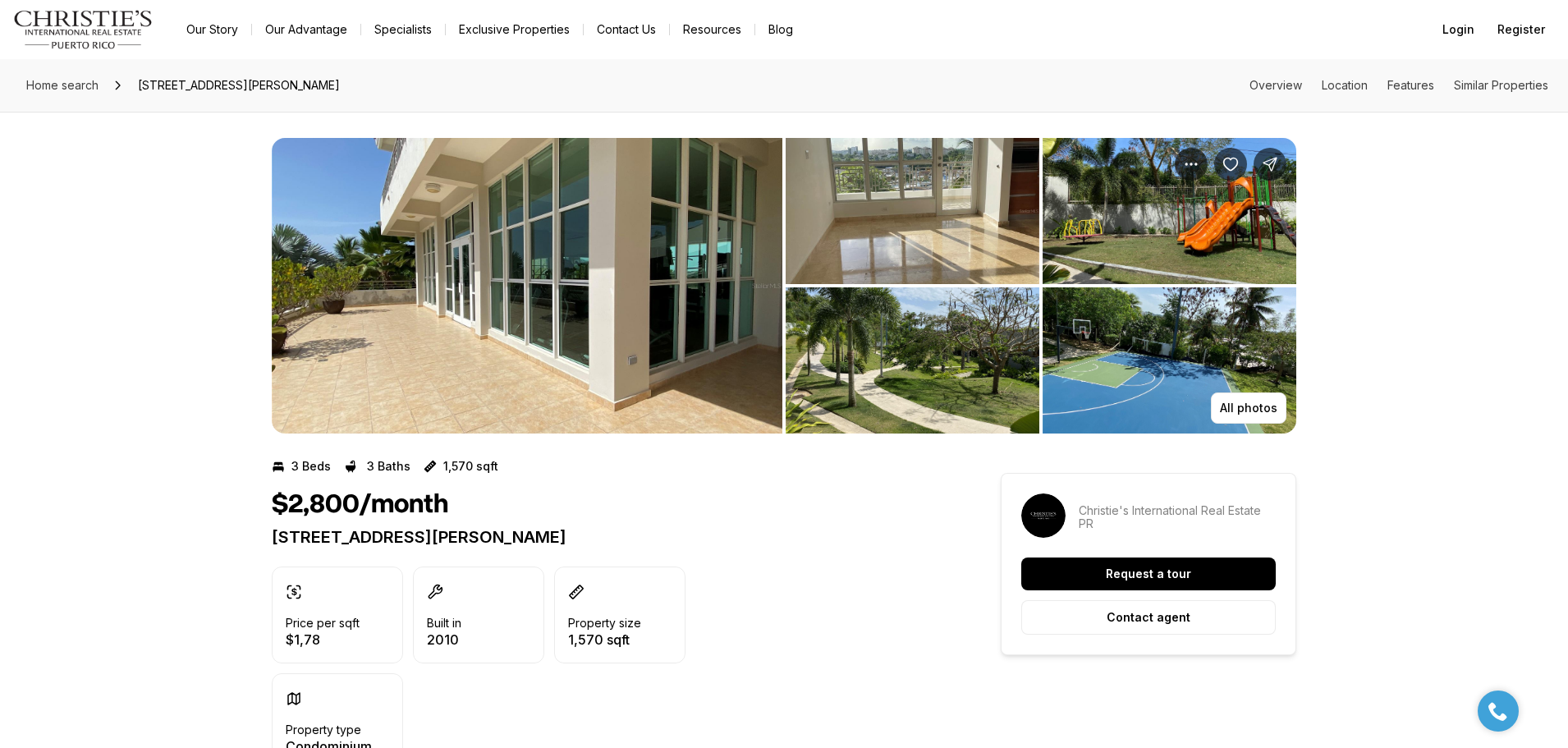
click at [905, 333] on img "View image gallery" at bounding box center [912, 360] width 254 height 146
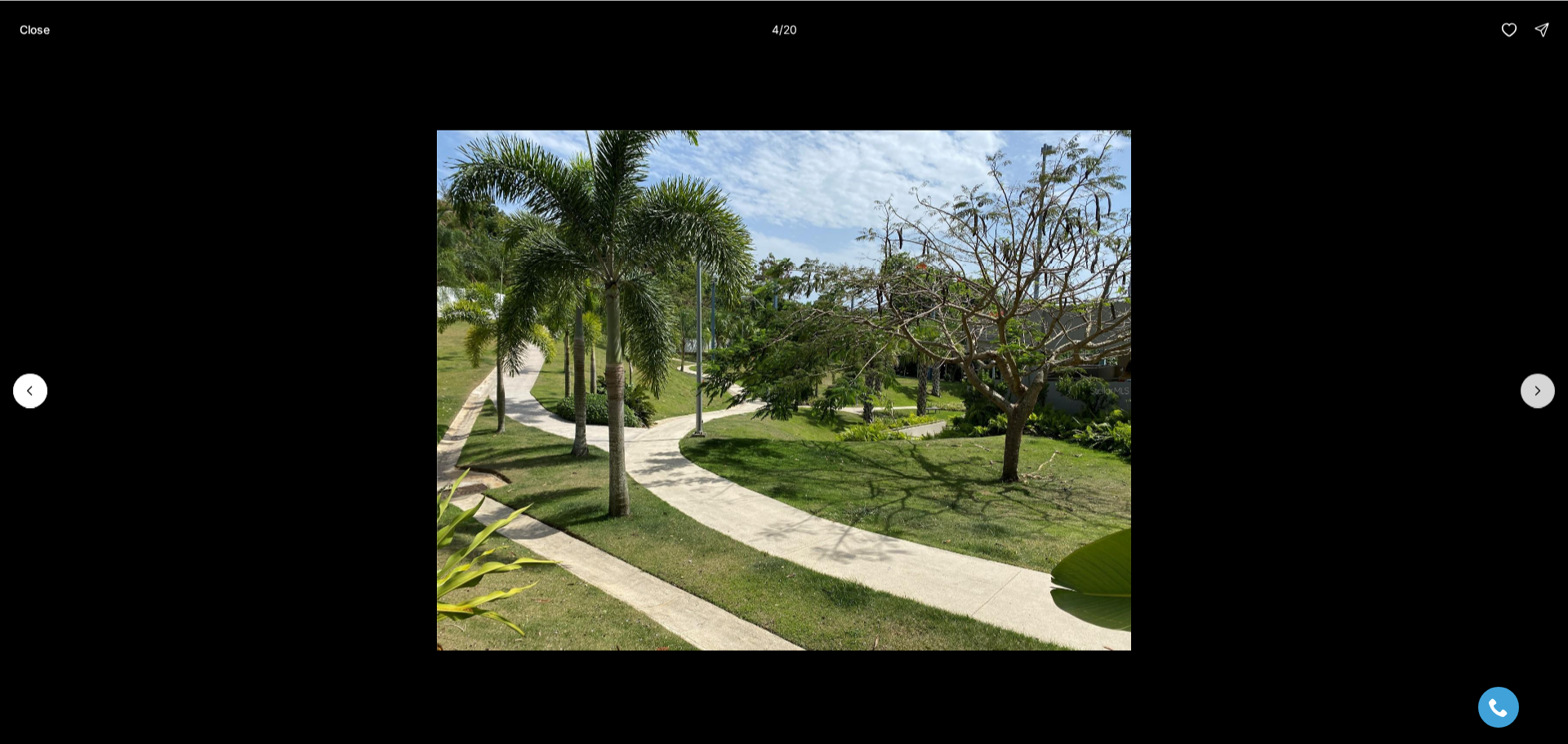
click at [1533, 386] on icon "Next slide" at bounding box center [1537, 390] width 16 height 16
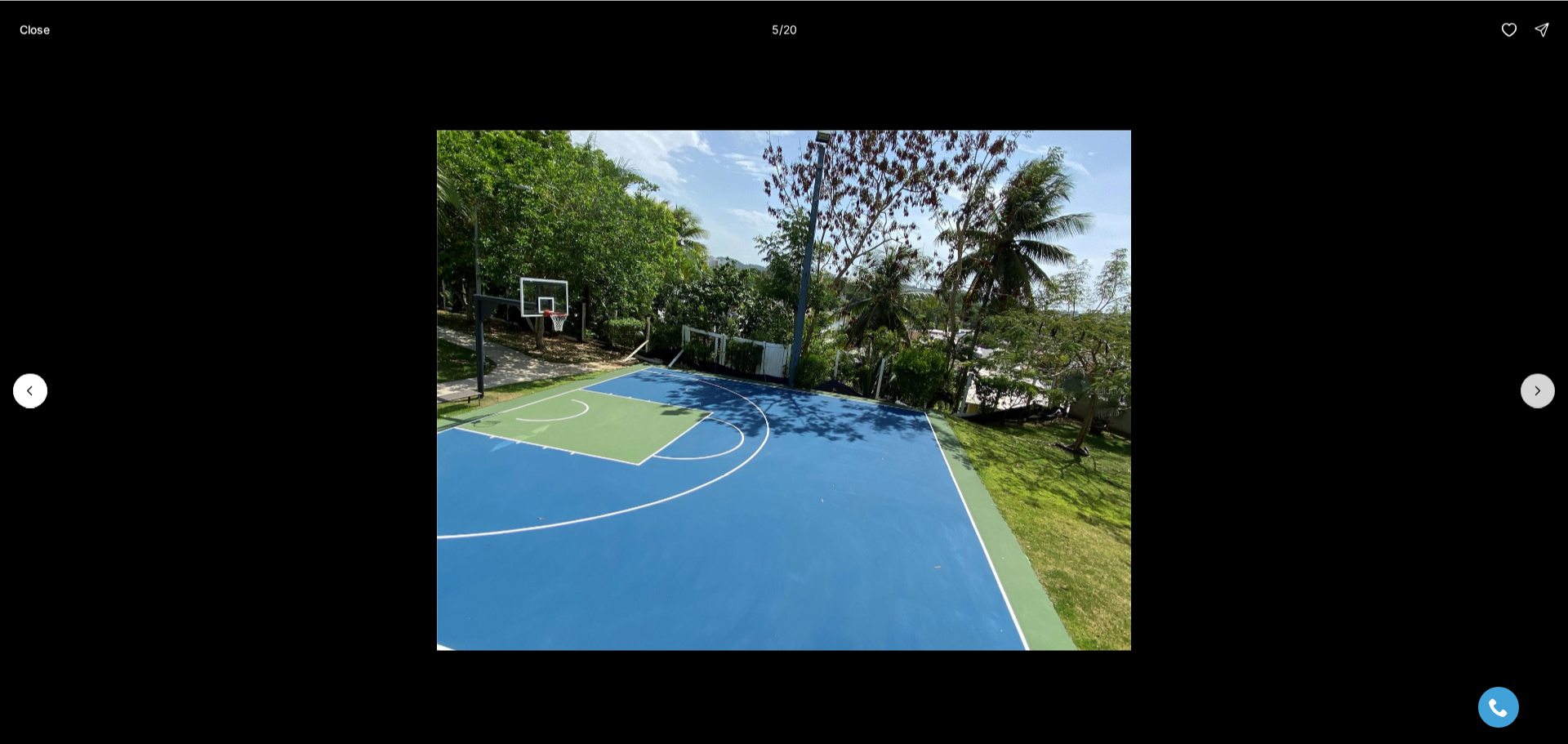
click at [1533, 386] on icon "Next slide" at bounding box center [1537, 390] width 16 height 16
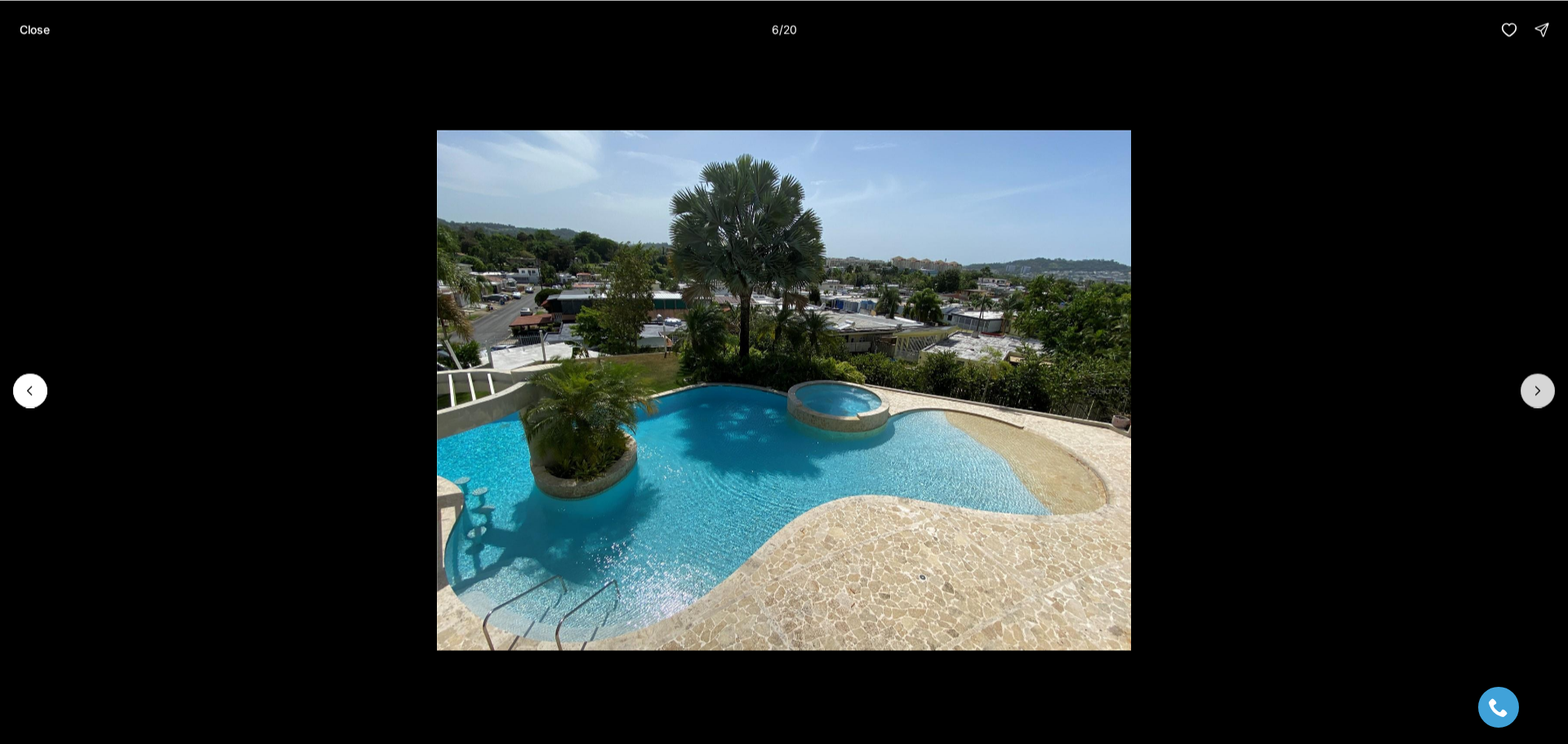
click at [1533, 386] on icon "Next slide" at bounding box center [1537, 390] width 16 height 16
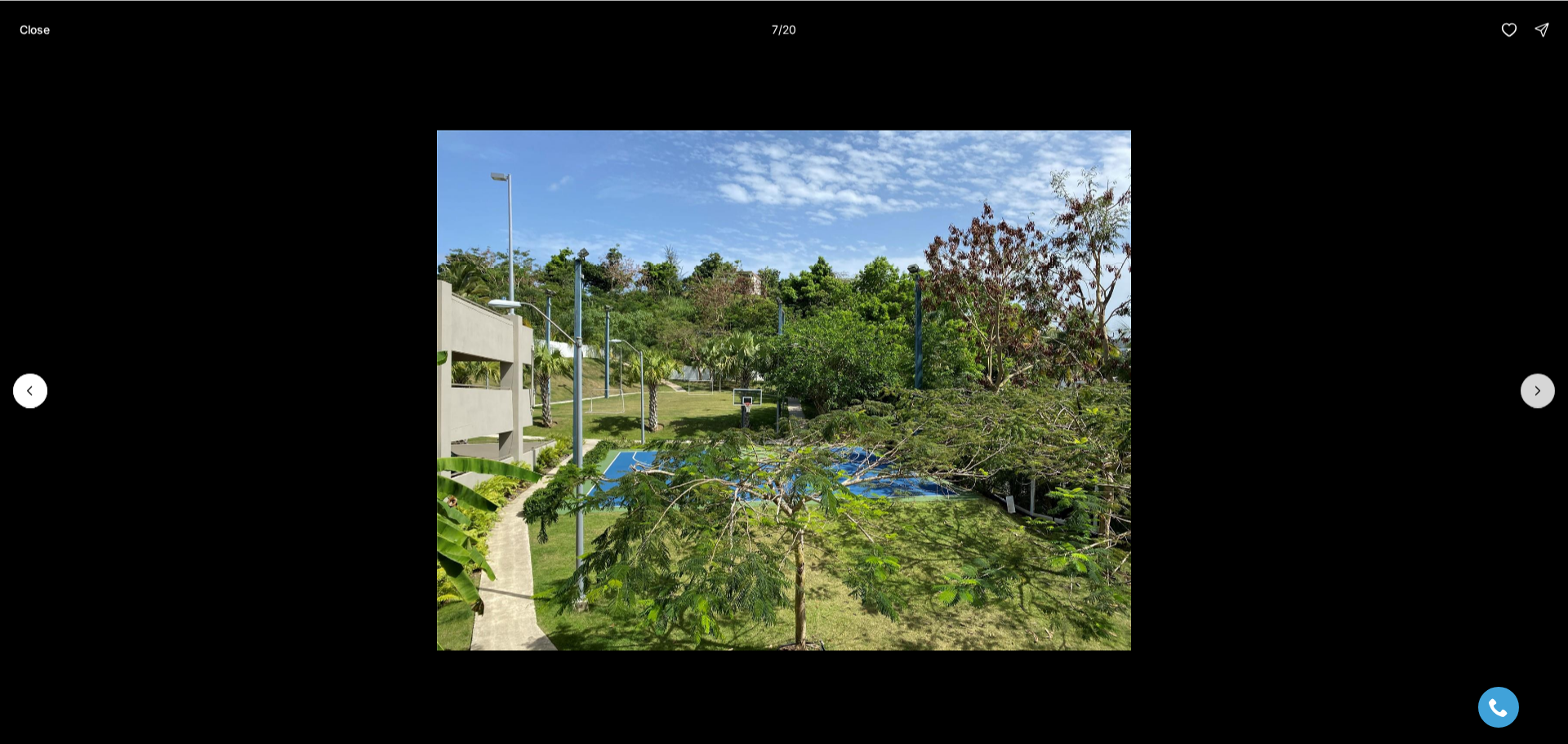
click at [1533, 386] on icon "Next slide" at bounding box center [1537, 390] width 16 height 16
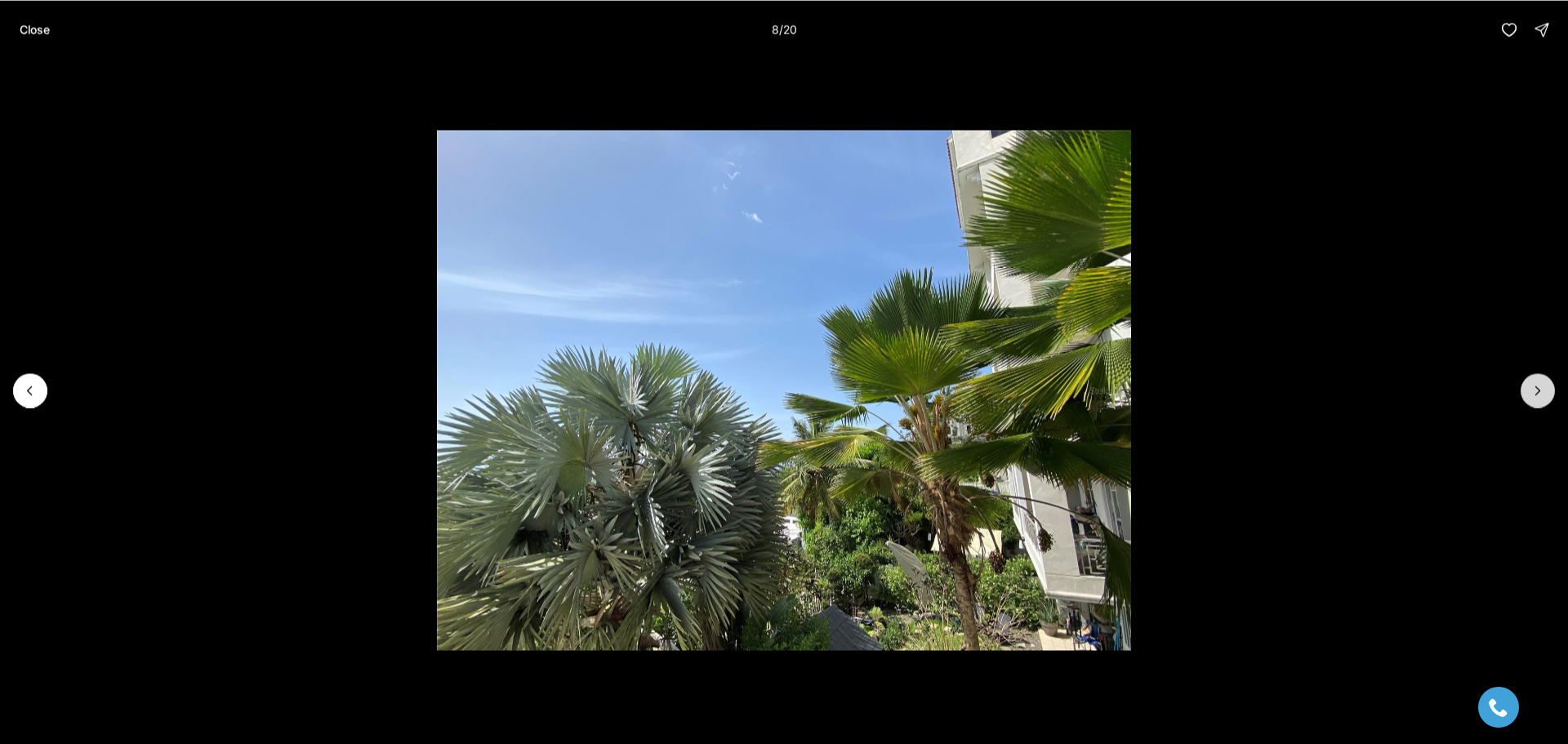
click at [1533, 386] on icon "Next slide" at bounding box center [1537, 390] width 16 height 16
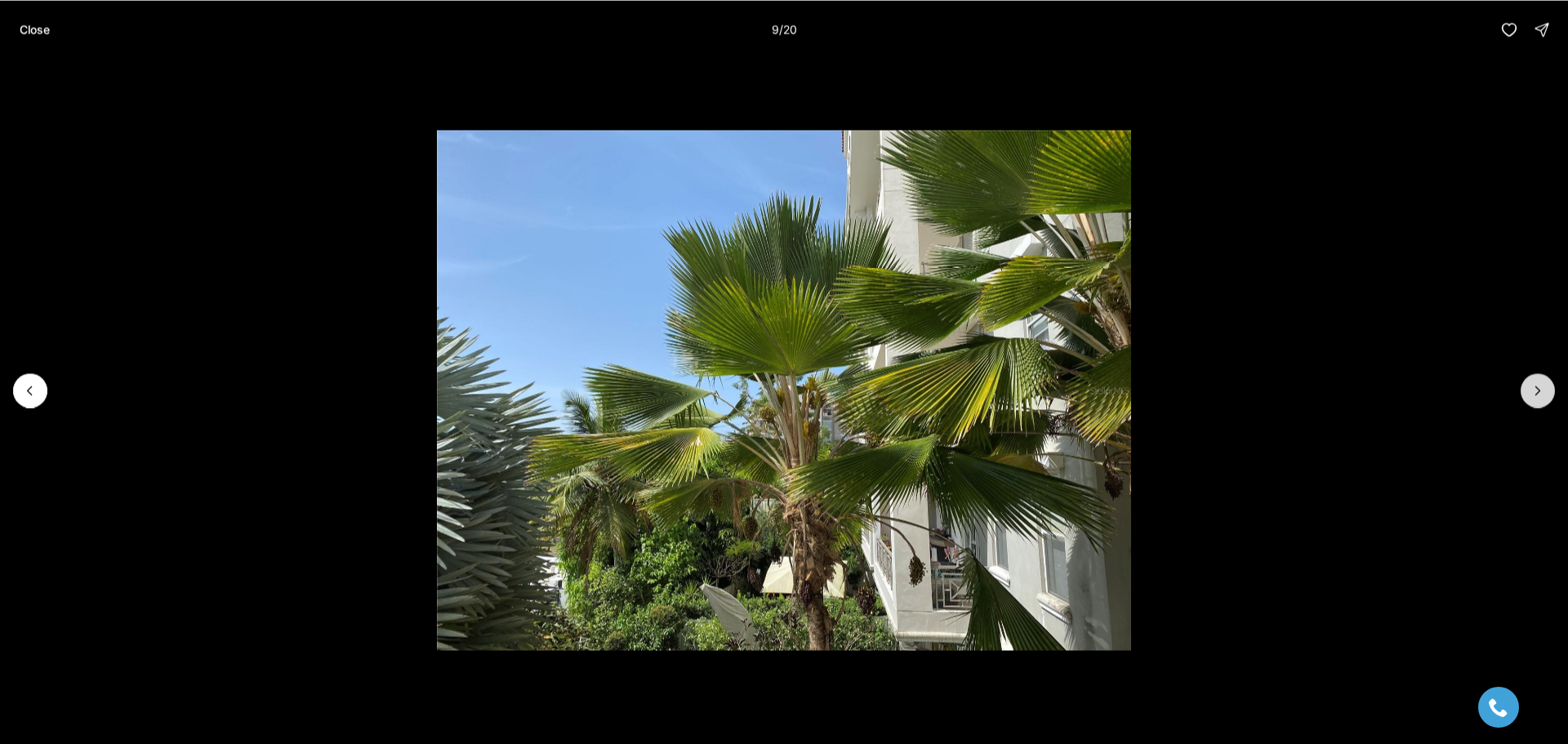
click at [1533, 386] on icon "Next slide" at bounding box center [1537, 390] width 16 height 16
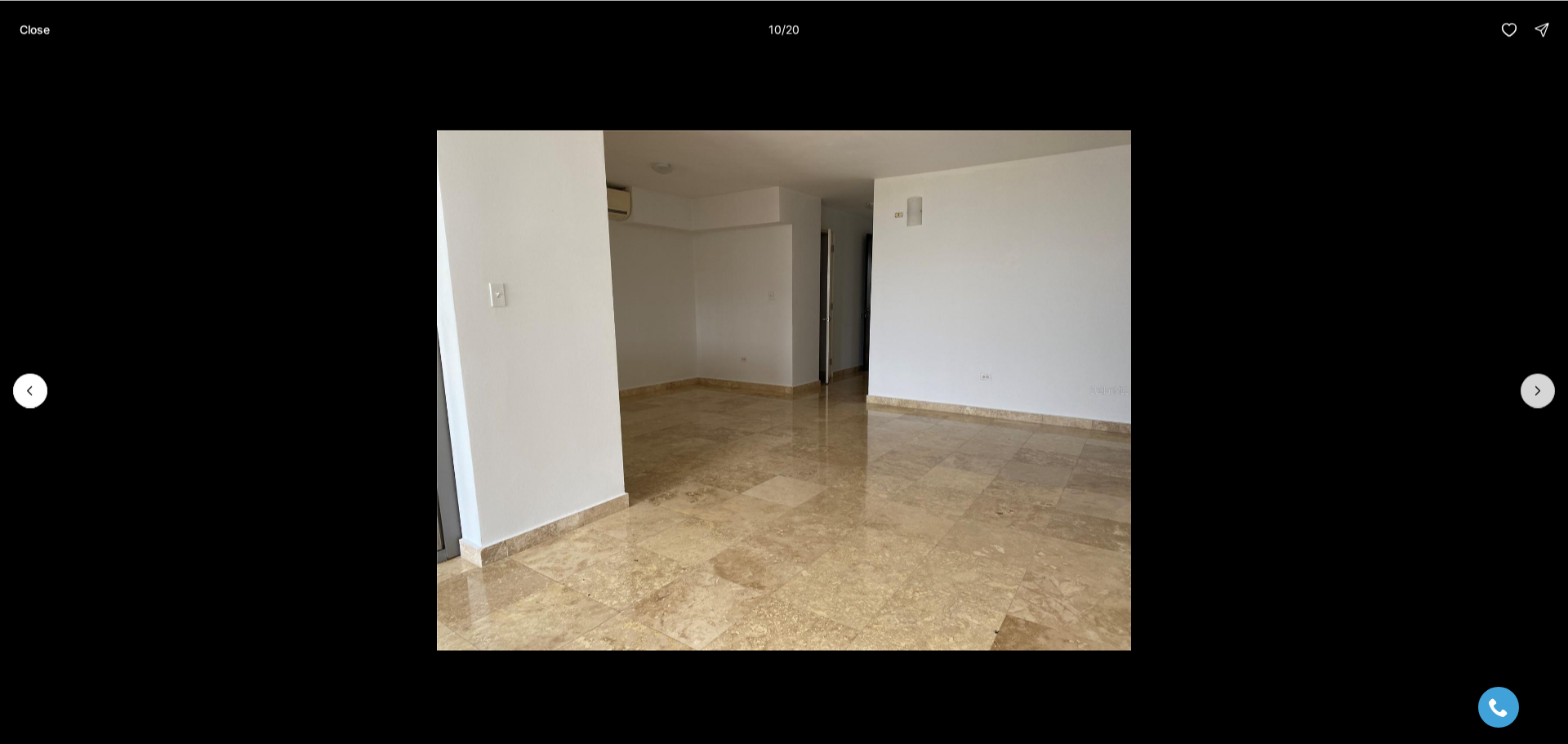
click at [1533, 386] on icon "Next slide" at bounding box center [1537, 390] width 16 height 16
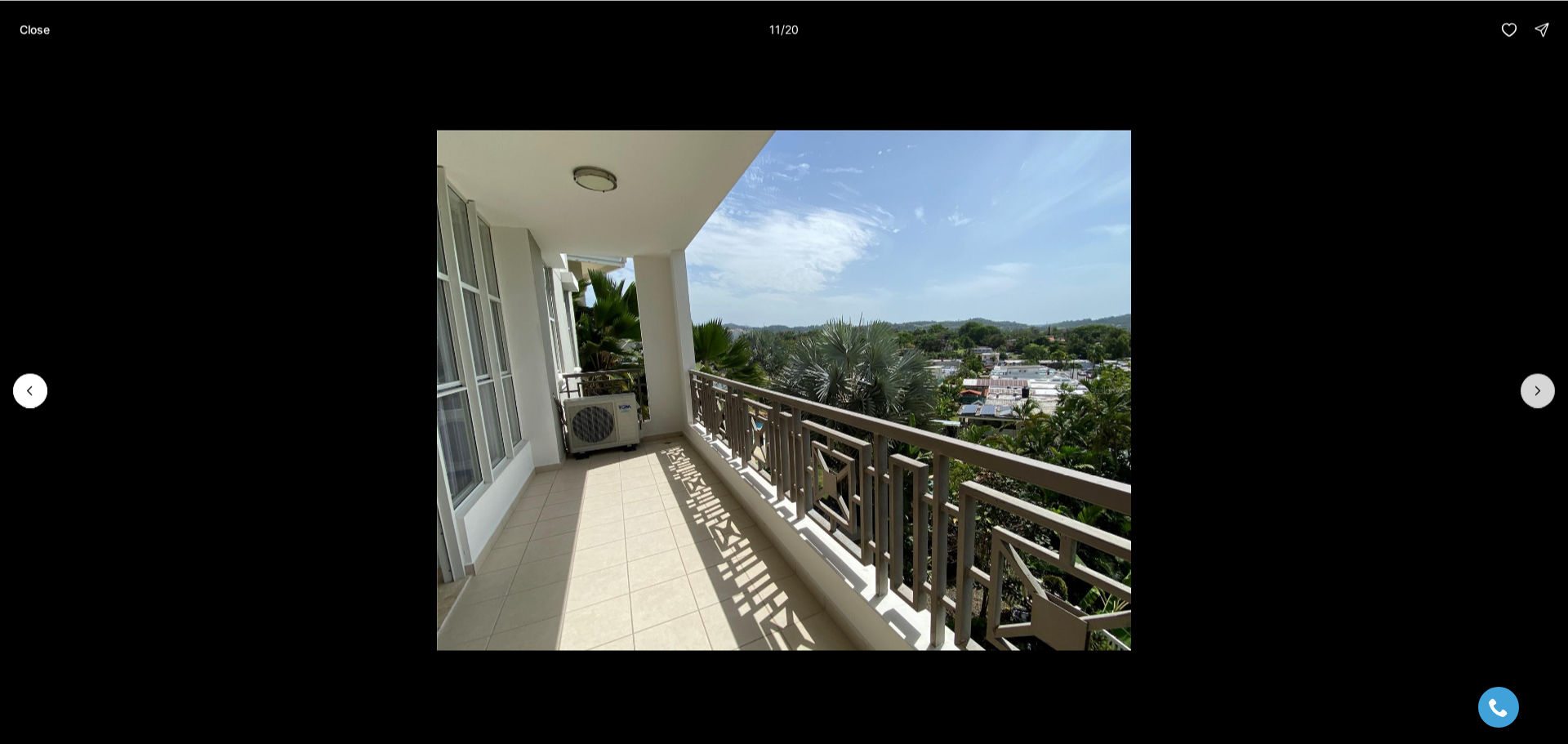
click at [1533, 386] on icon "Next slide" at bounding box center [1537, 390] width 16 height 16
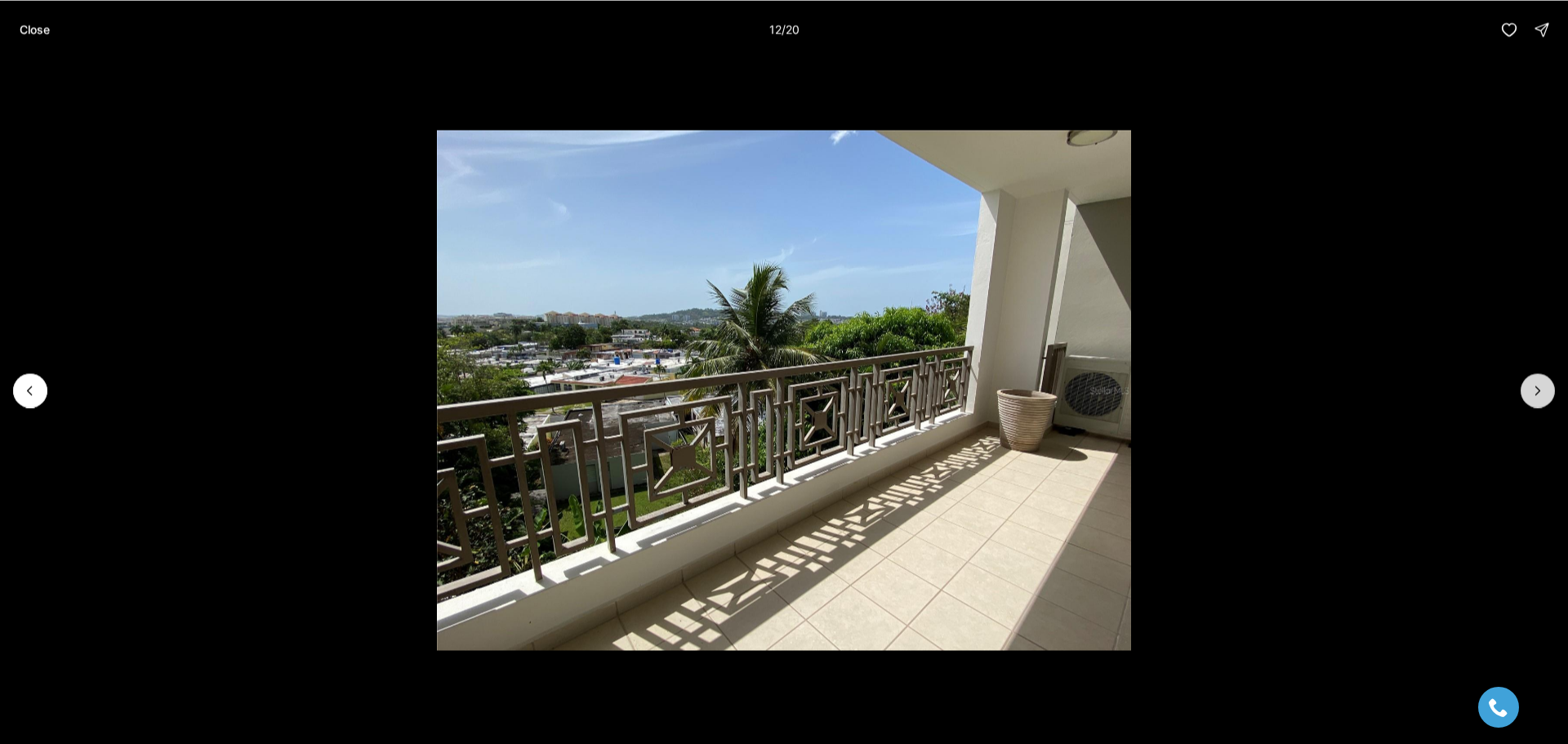
click at [1533, 386] on icon "Next slide" at bounding box center [1537, 390] width 16 height 16
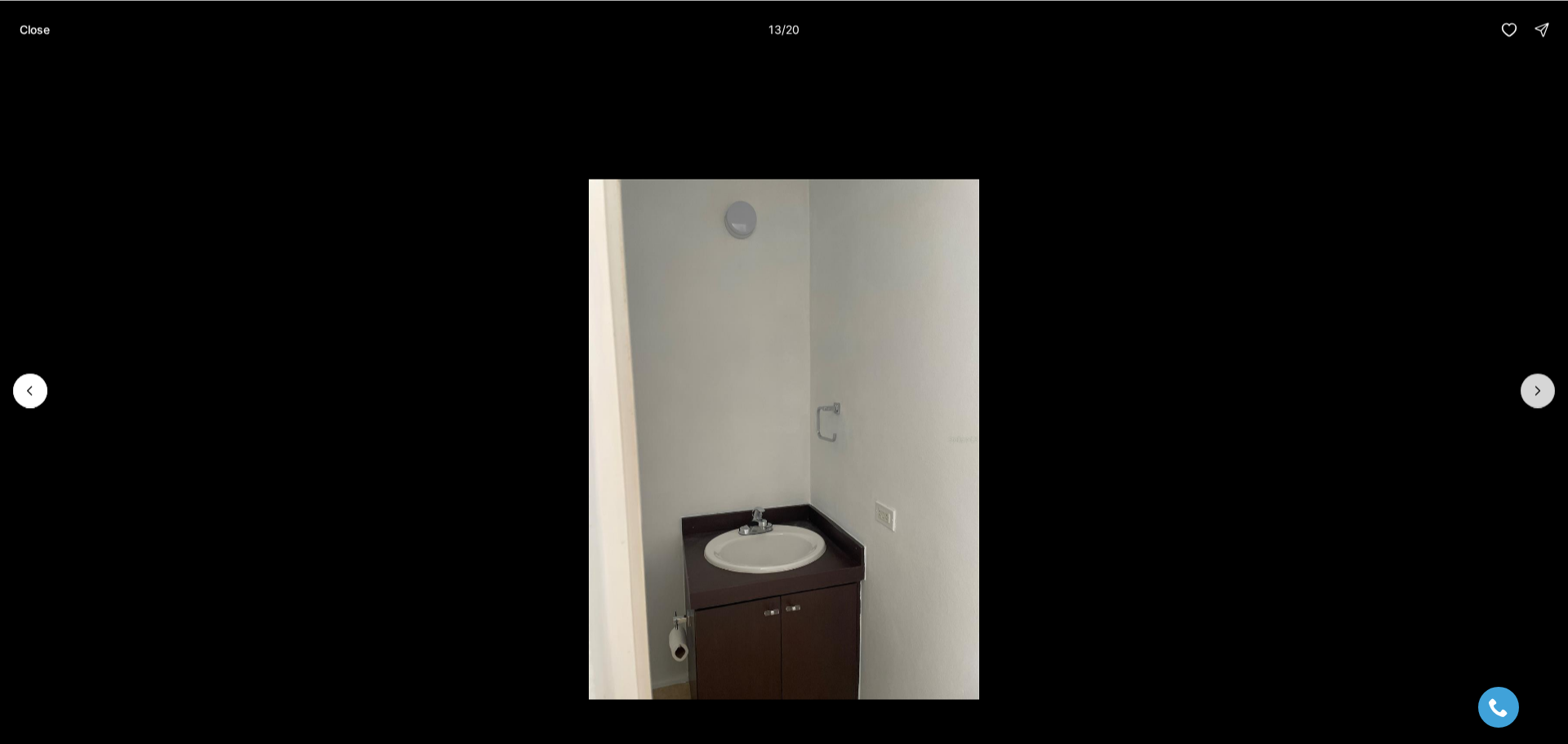
click at [1533, 386] on icon "Next slide" at bounding box center [1537, 390] width 16 height 16
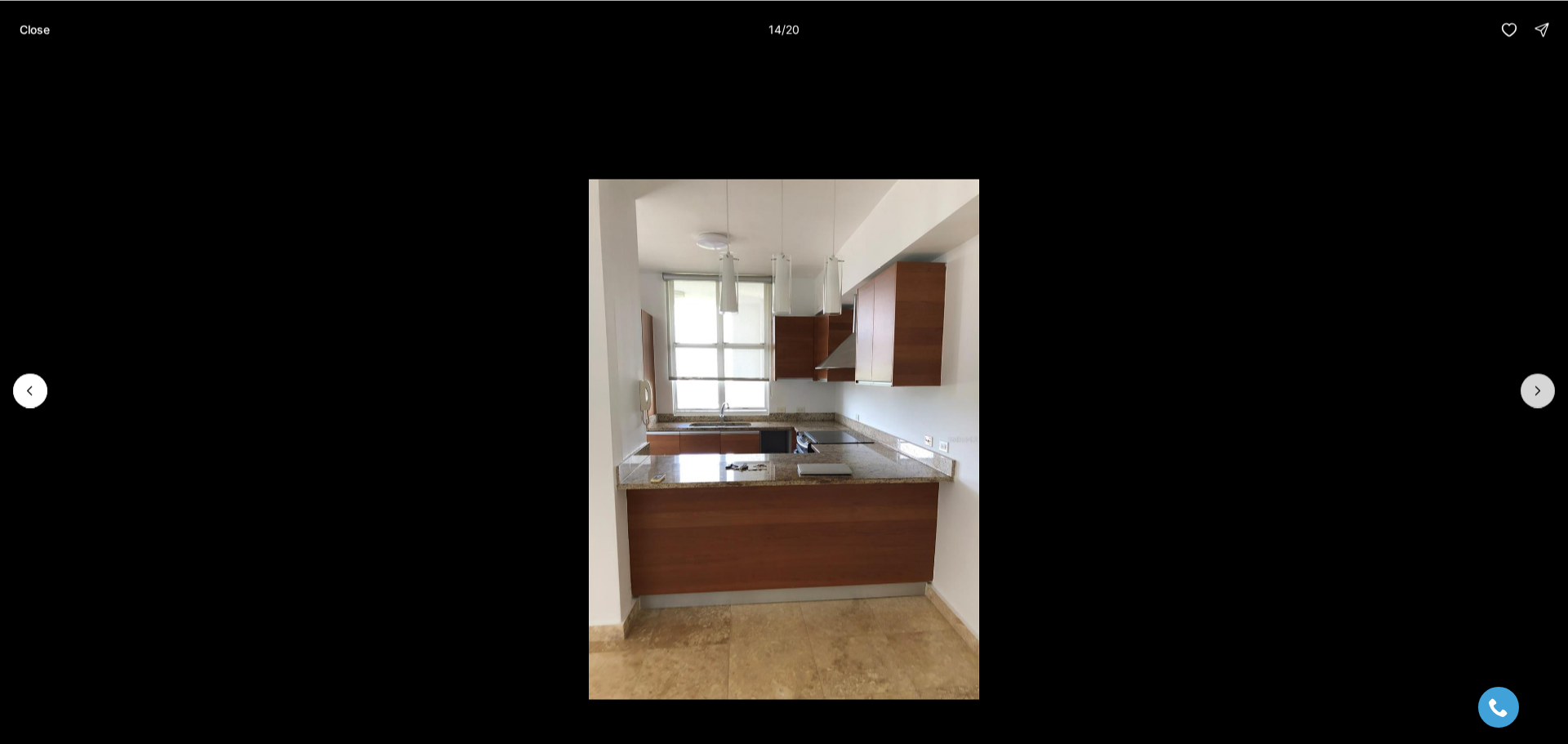
click at [1533, 386] on icon "Next slide" at bounding box center [1537, 390] width 16 height 16
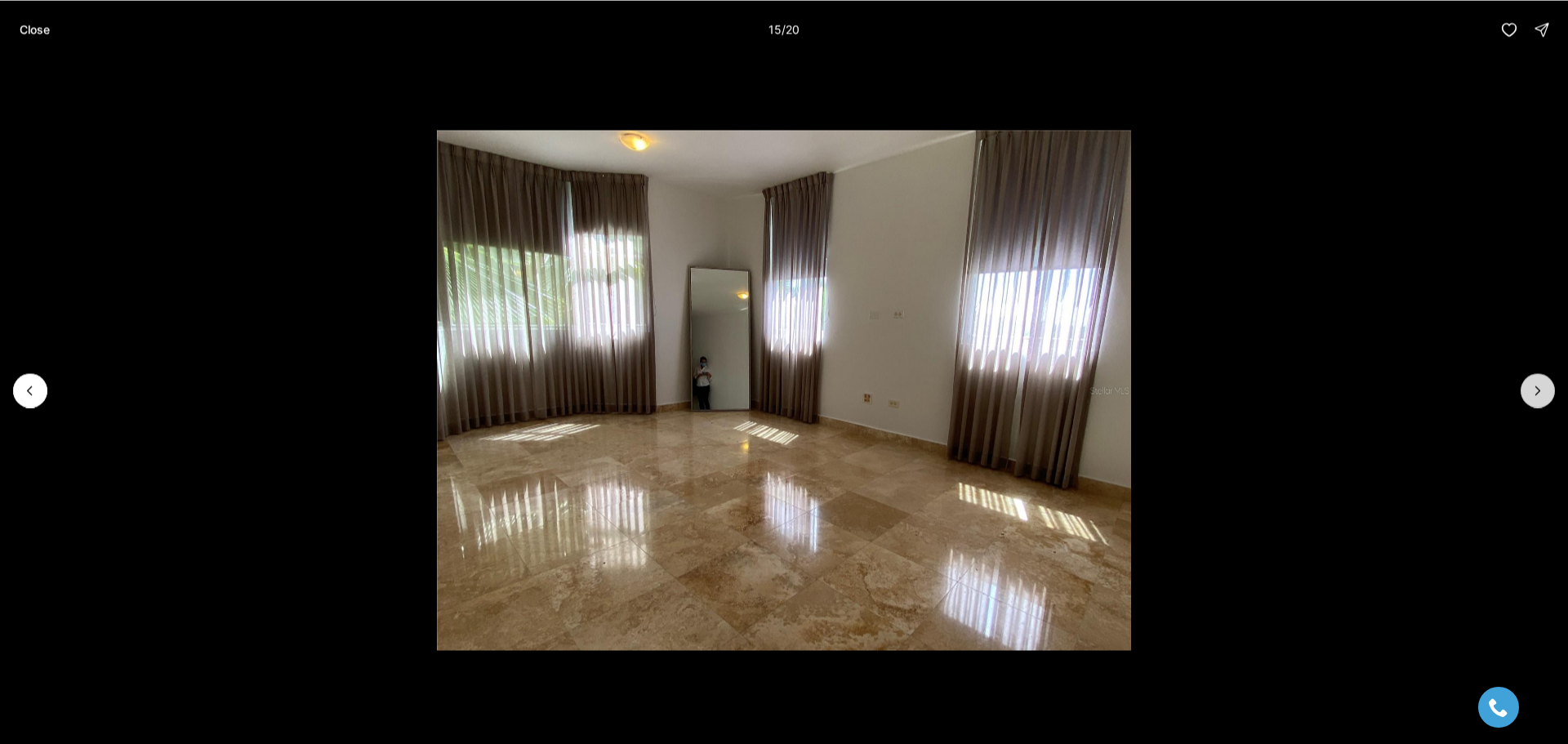
click at [1533, 386] on icon "Next slide" at bounding box center [1537, 390] width 16 height 16
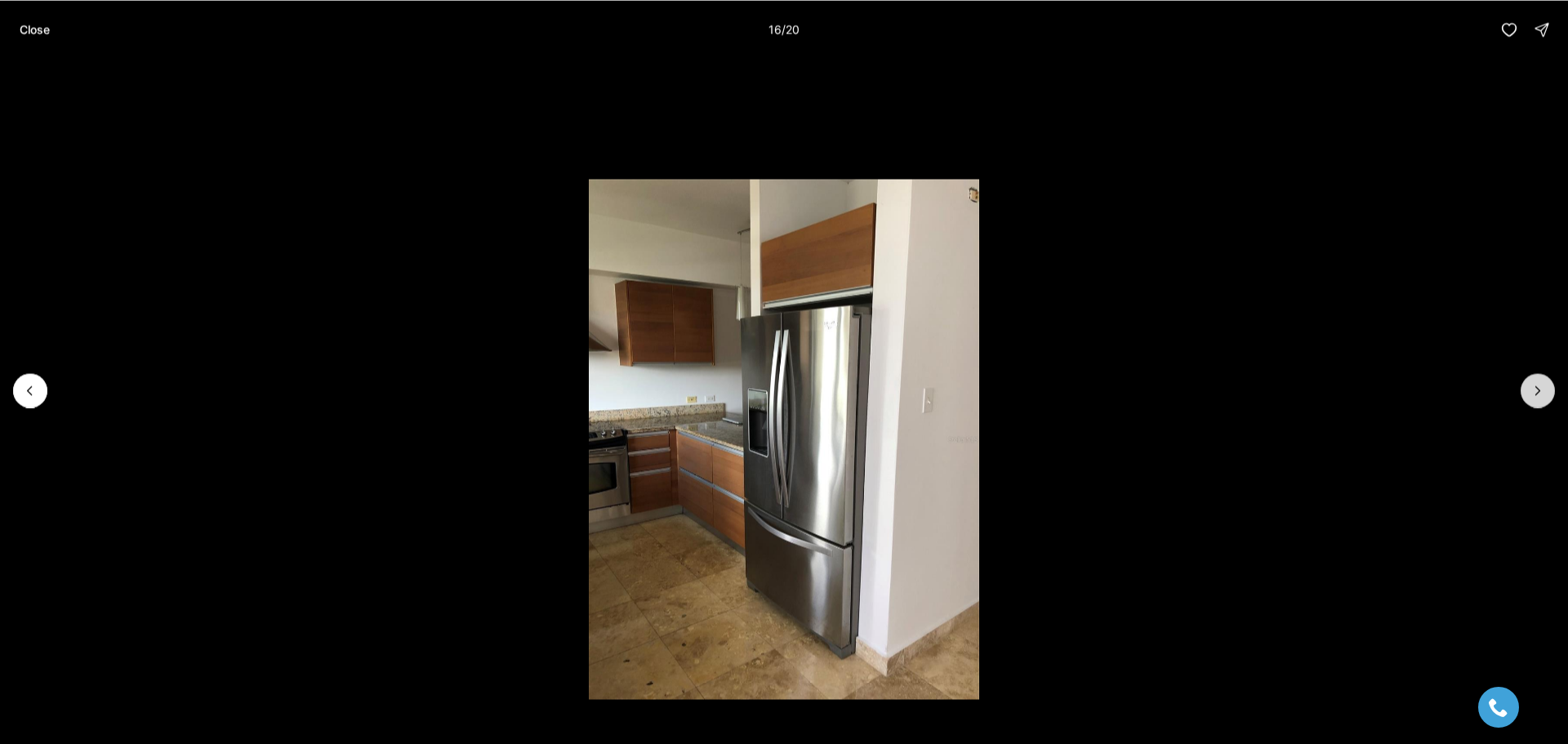
click at [1533, 386] on icon "Next slide" at bounding box center [1537, 390] width 16 height 16
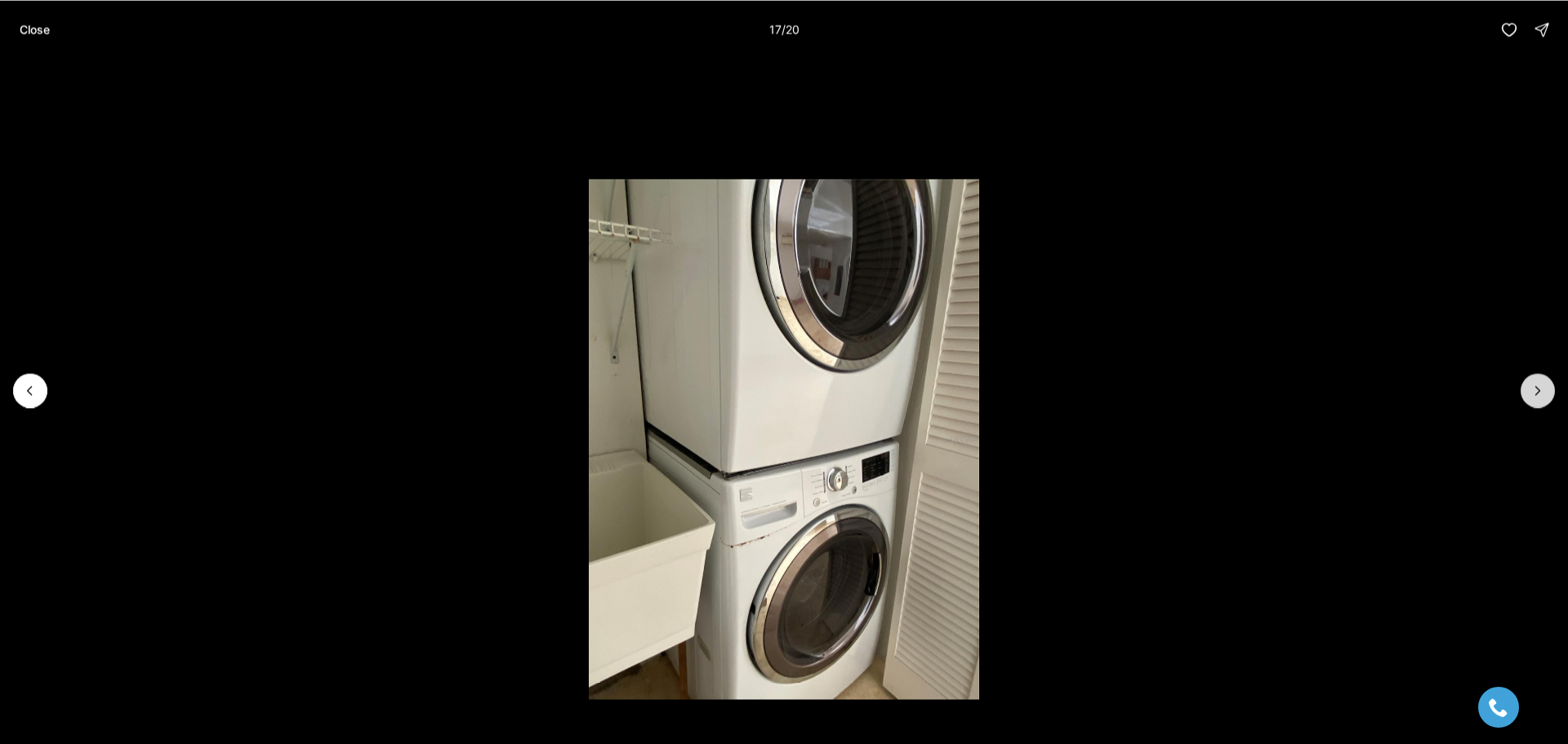
click at [1533, 386] on icon "Next slide" at bounding box center [1537, 390] width 16 height 16
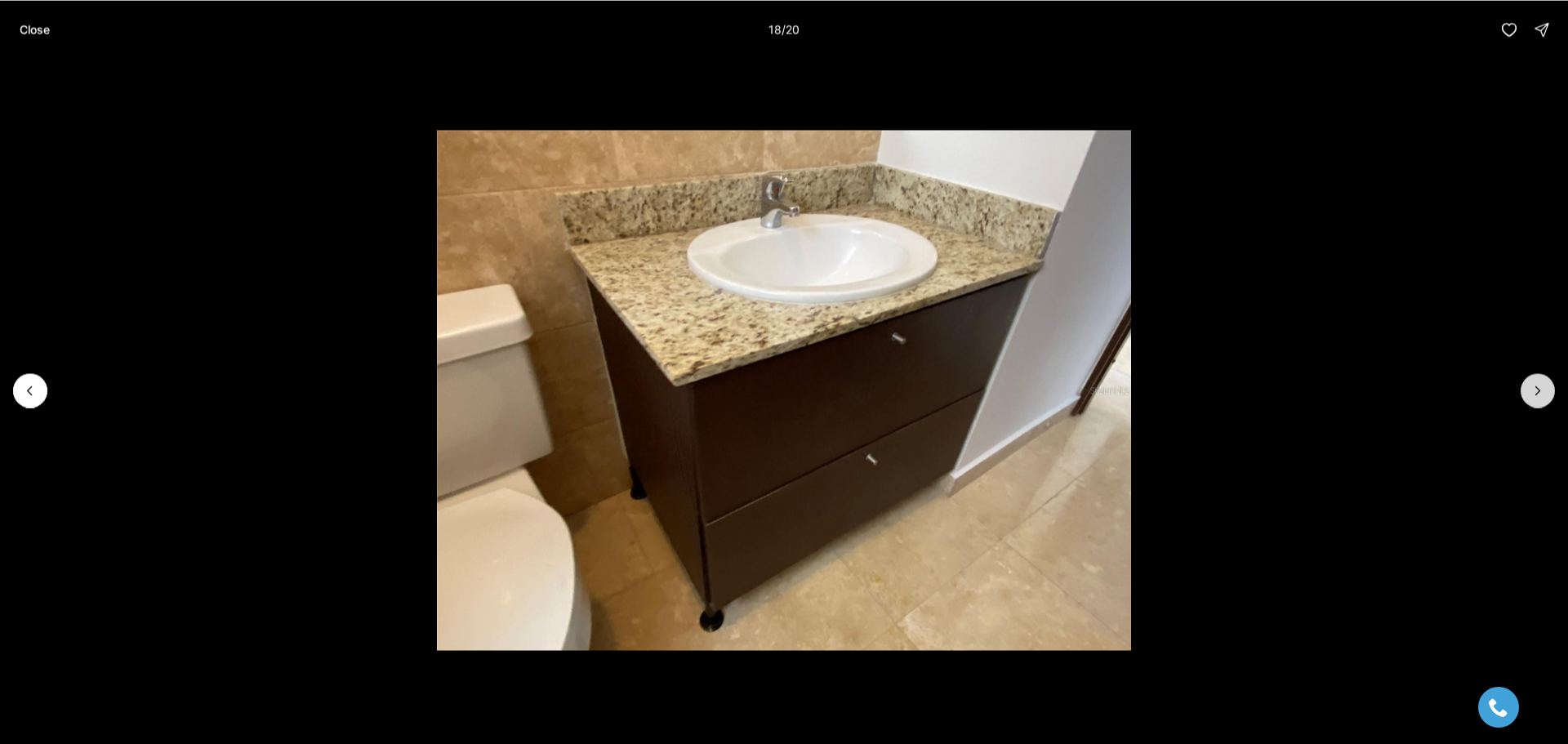
click at [1533, 386] on icon "Next slide" at bounding box center [1537, 390] width 16 height 16
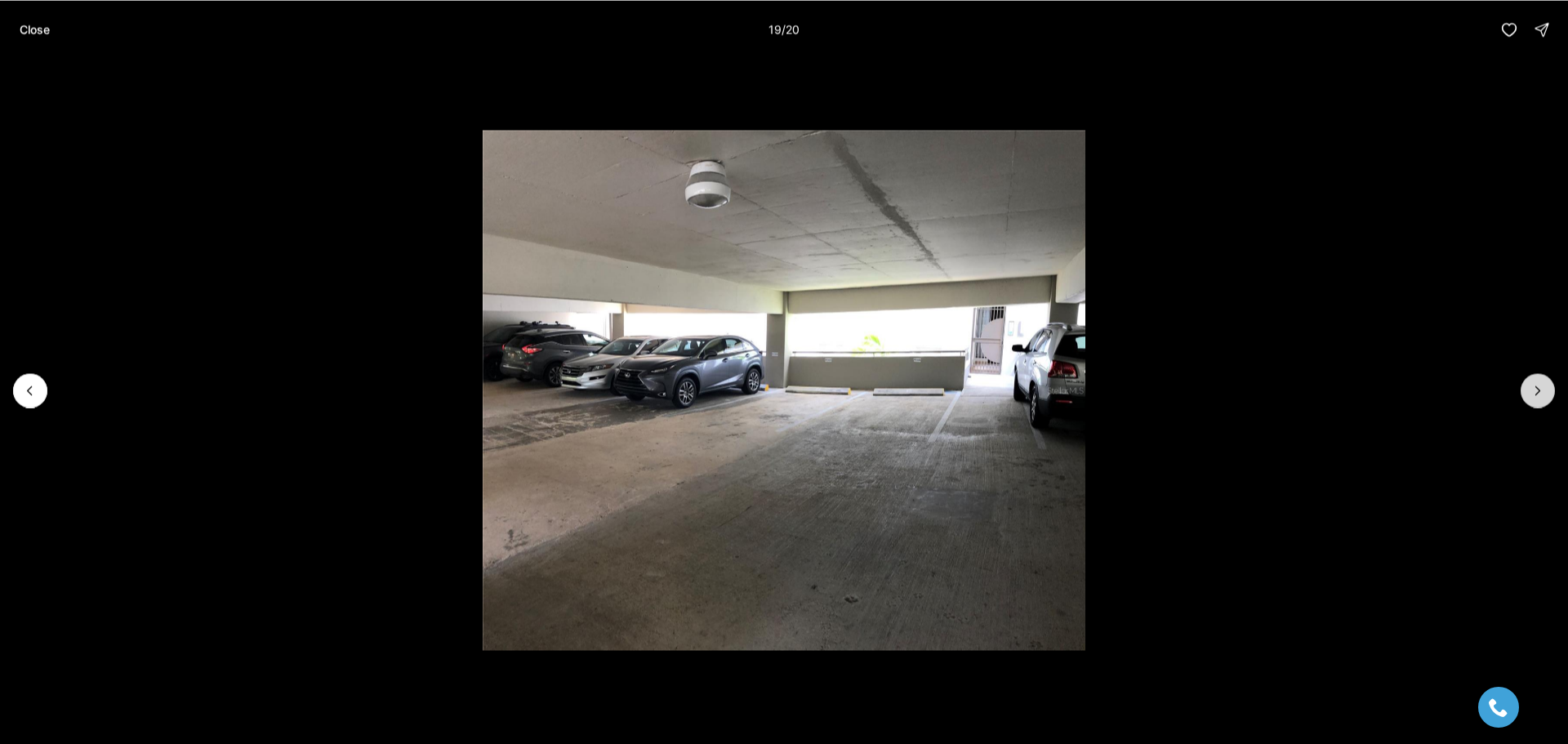
click at [1533, 386] on icon "Next slide" at bounding box center [1537, 390] width 16 height 16
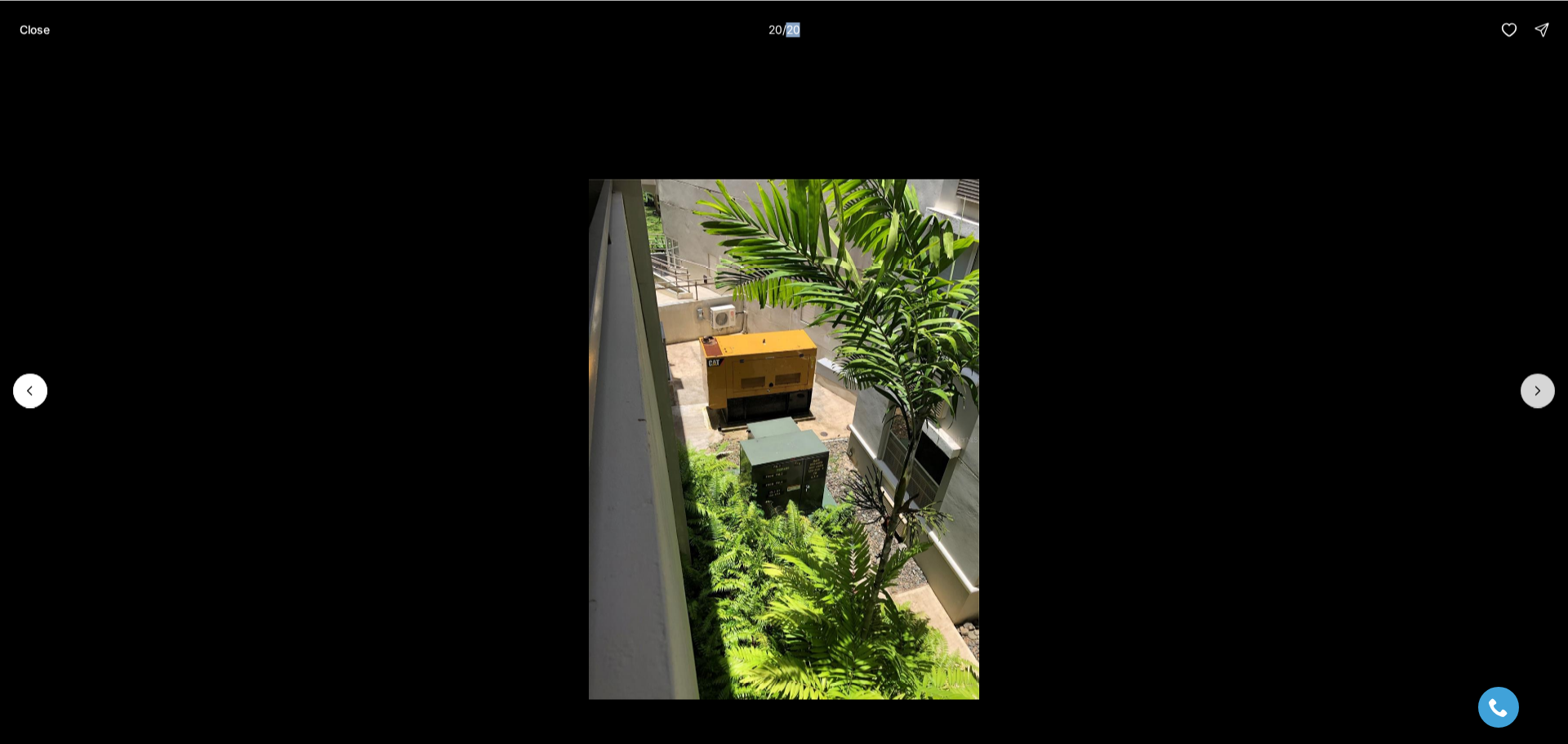
click at [1533, 386] on div at bounding box center [1537, 391] width 34 height 34
